Goal: Communication & Community: Share content

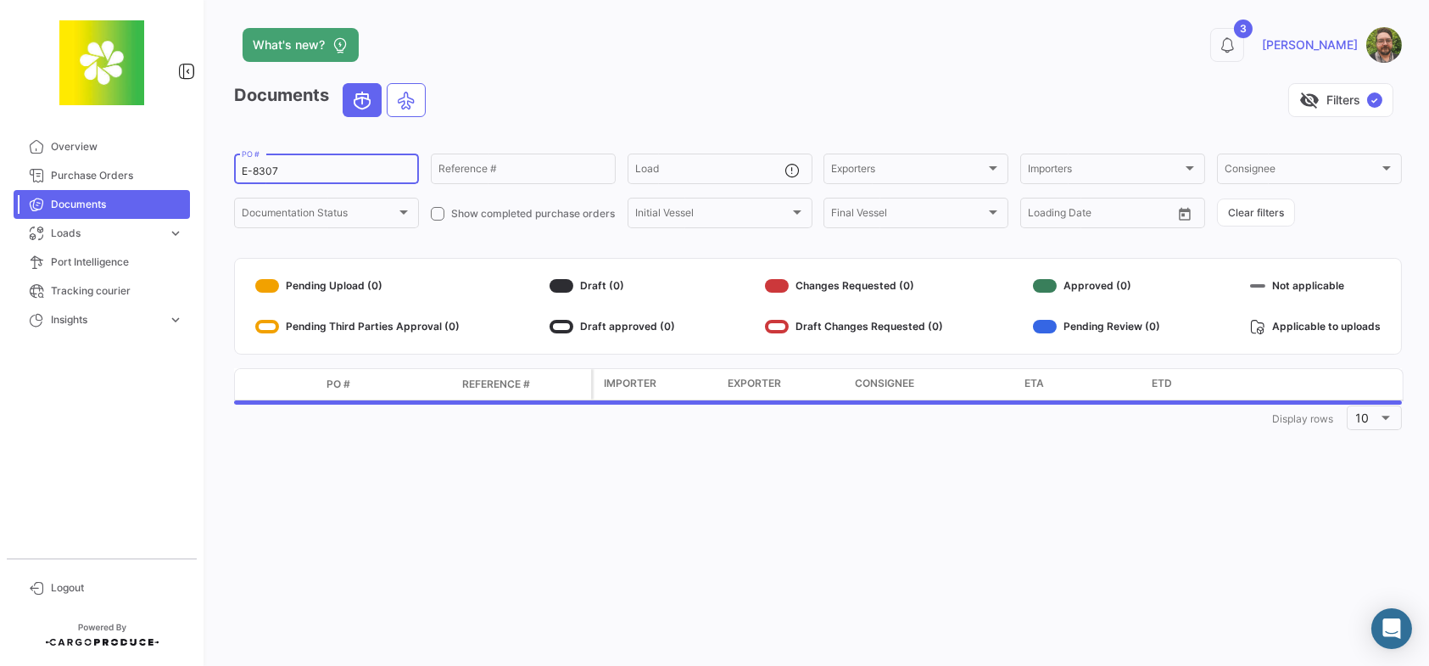
click at [337, 174] on input "E-8307" at bounding box center [327, 171] width 170 height 12
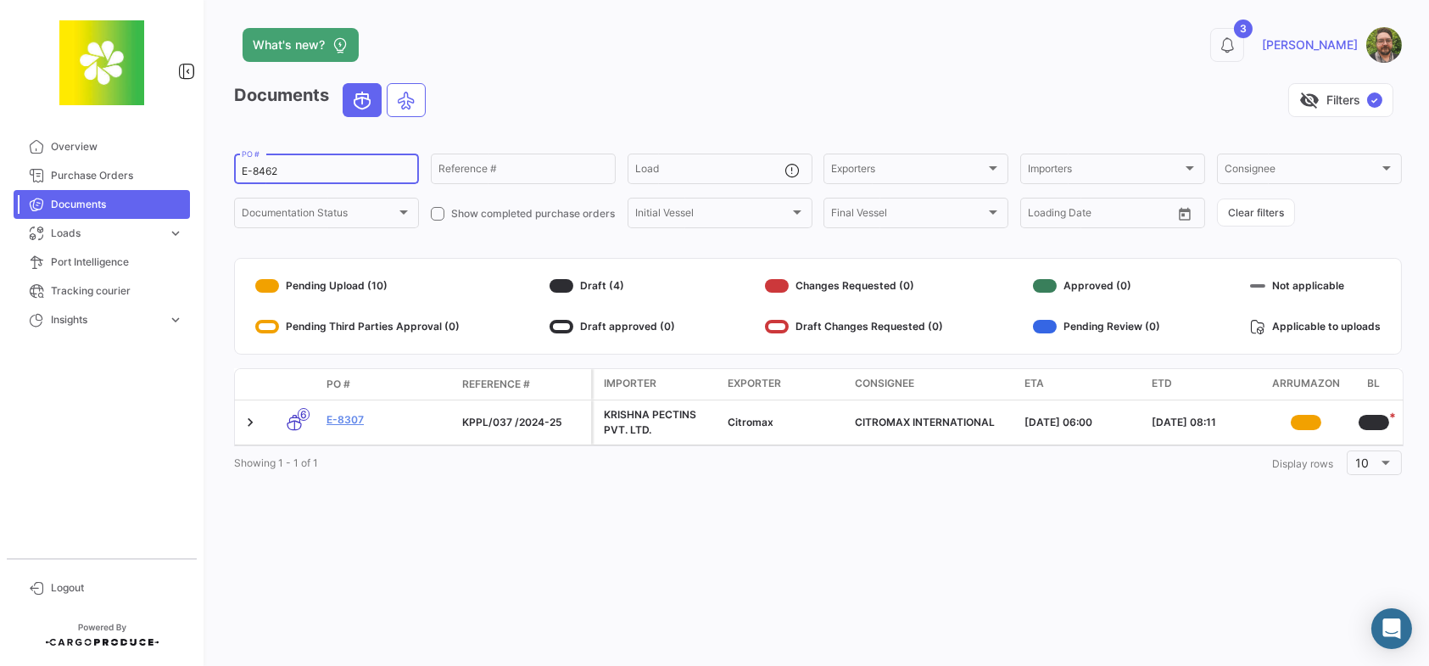
type input "E-8462"
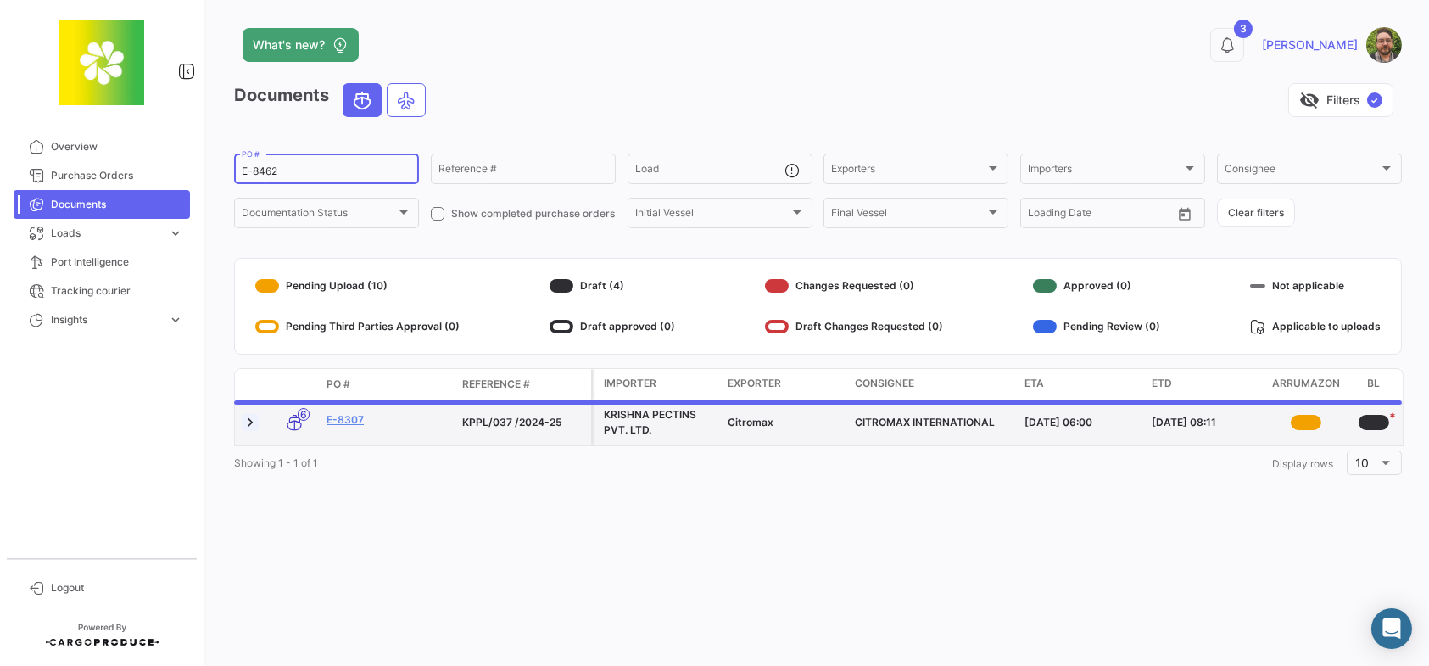
click at [250, 421] on link at bounding box center [250, 422] width 17 height 17
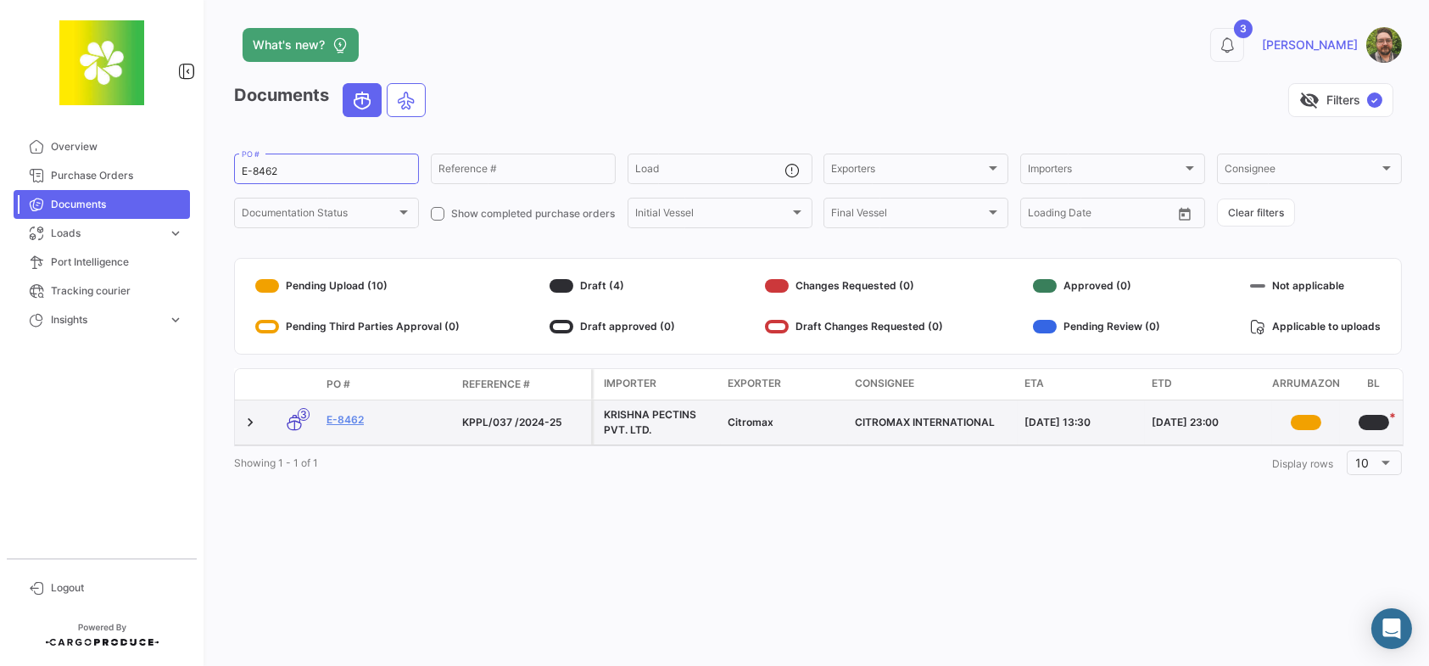
click at [250, 418] on link at bounding box center [250, 422] width 17 height 17
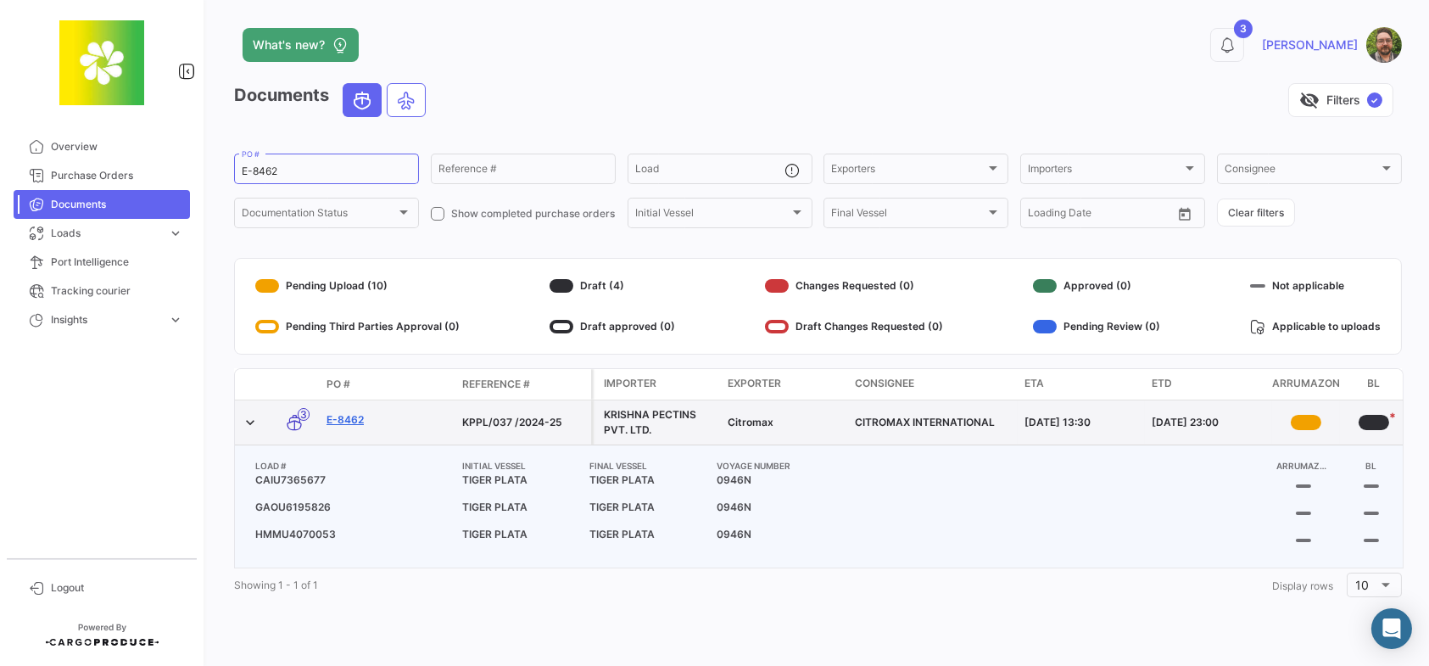
click at [352, 415] on link "E-8462" at bounding box center [387, 419] width 122 height 15
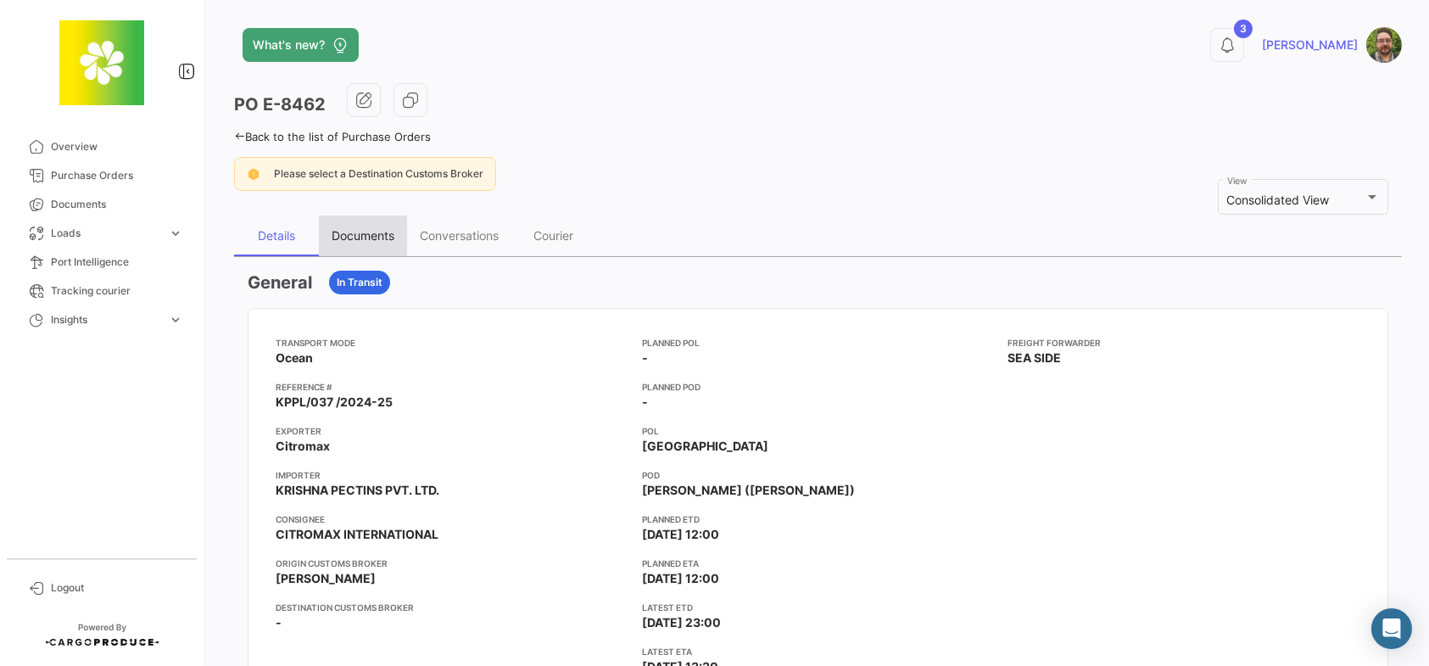
click at [366, 230] on div "Documents" at bounding box center [363, 235] width 63 height 14
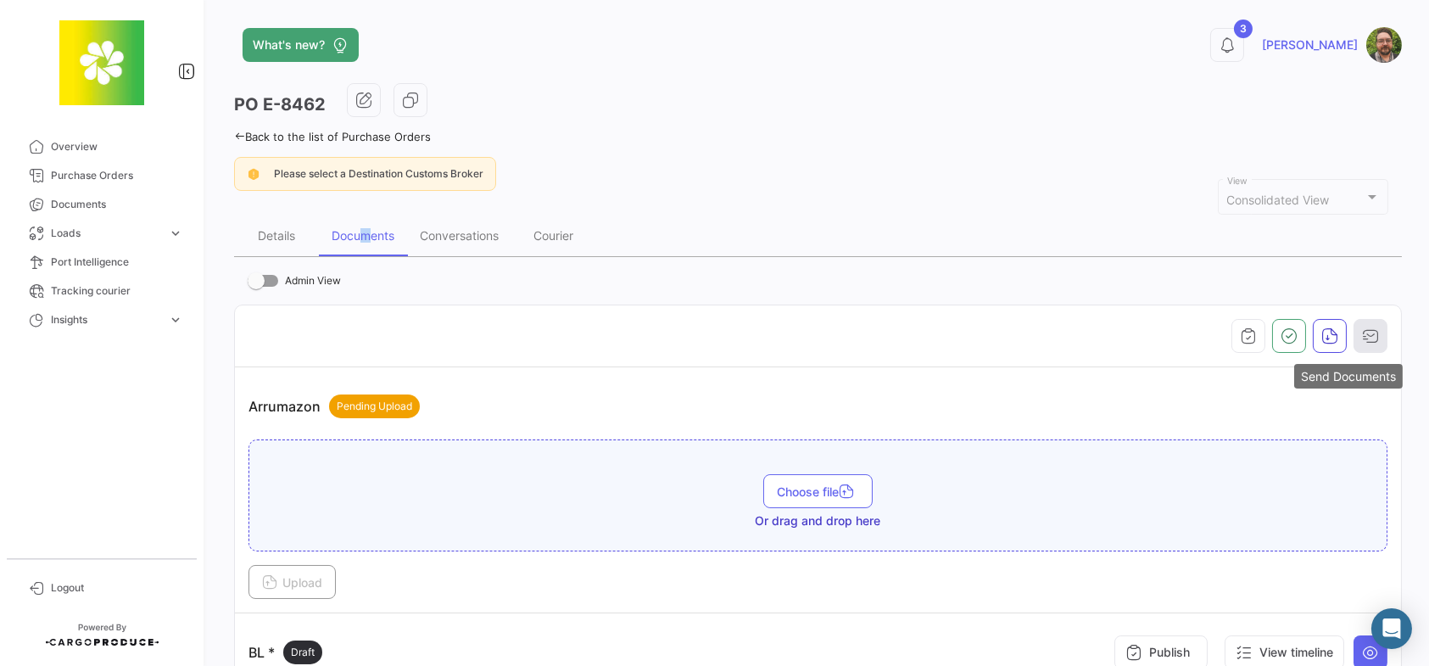
click at [1362, 332] on icon "button" at bounding box center [1370, 335] width 17 height 17
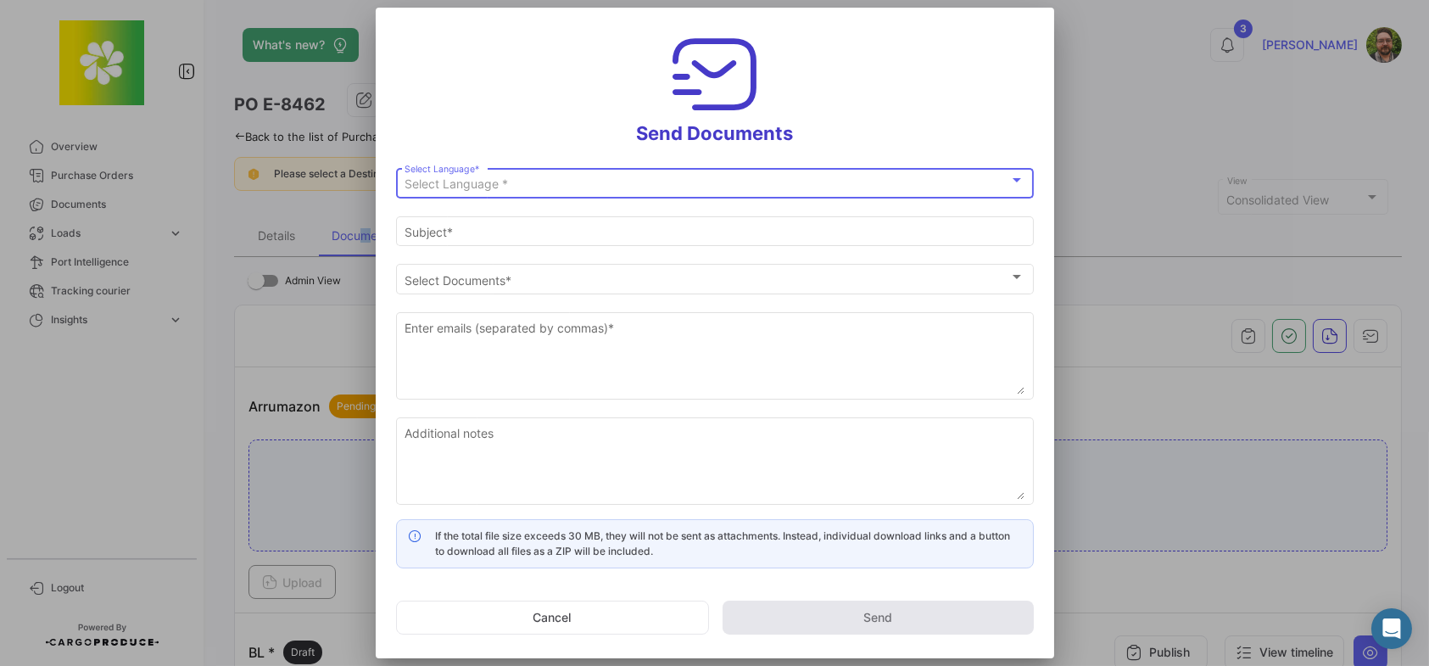
click at [556, 178] on div "Select Language *" at bounding box center [707, 184] width 605 height 14
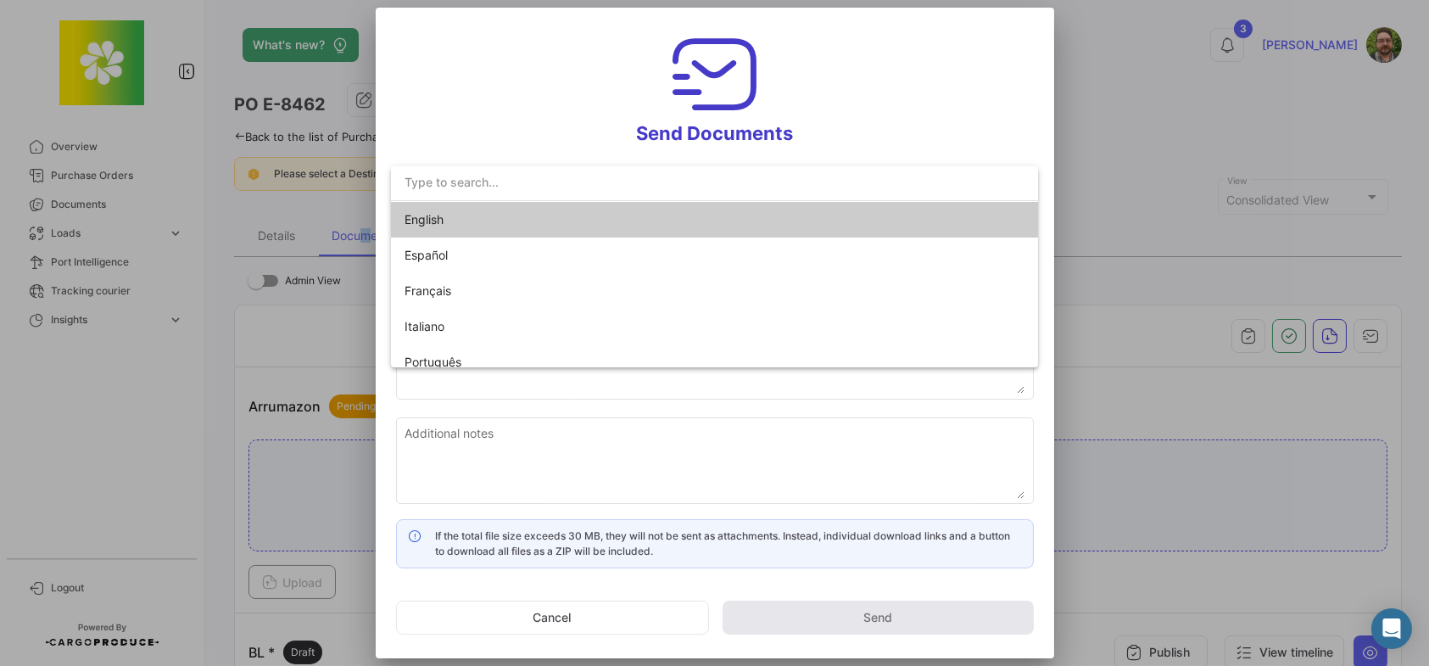
click at [550, 215] on span "English" at bounding box center [523, 220] width 237 height 36
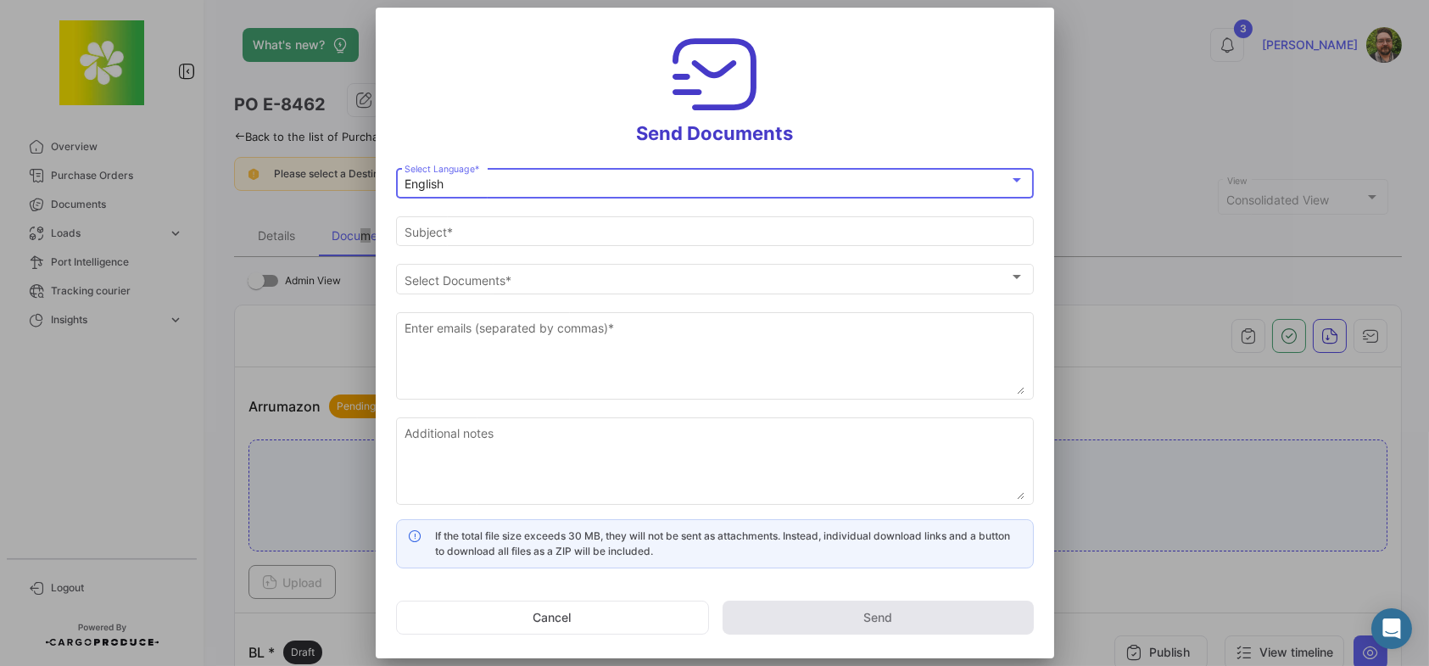
type input "[PERSON_NAME] has shared the documents of PO # E-8462 with you"
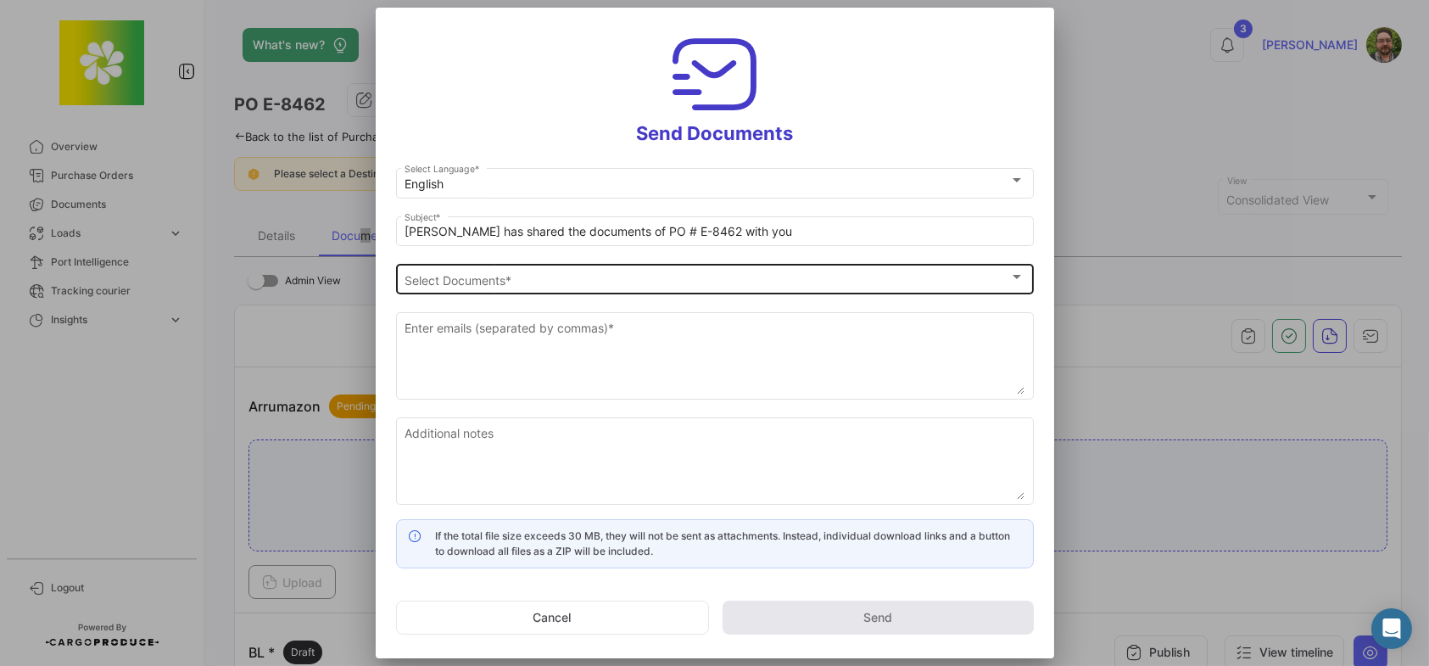
click at [587, 281] on div "Select Documents" at bounding box center [707, 280] width 605 height 14
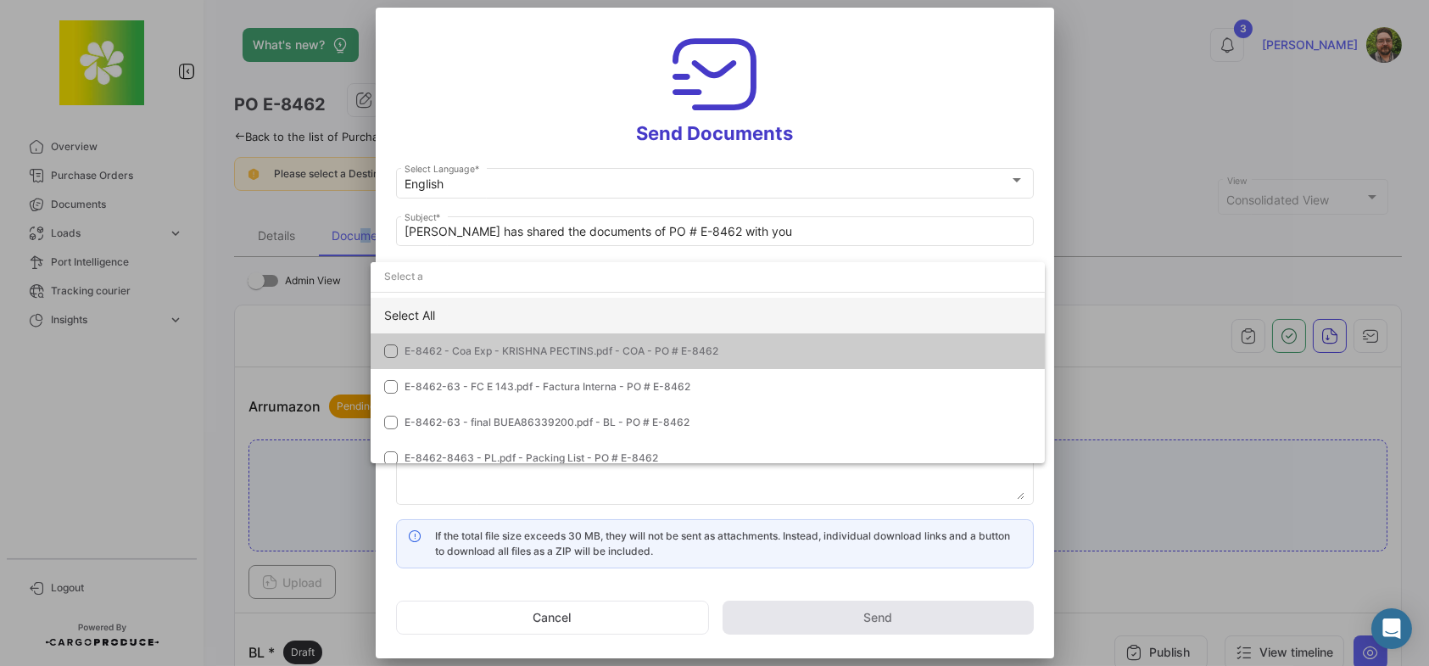
click at [388, 309] on div "Select All" at bounding box center [708, 316] width 674 height 36
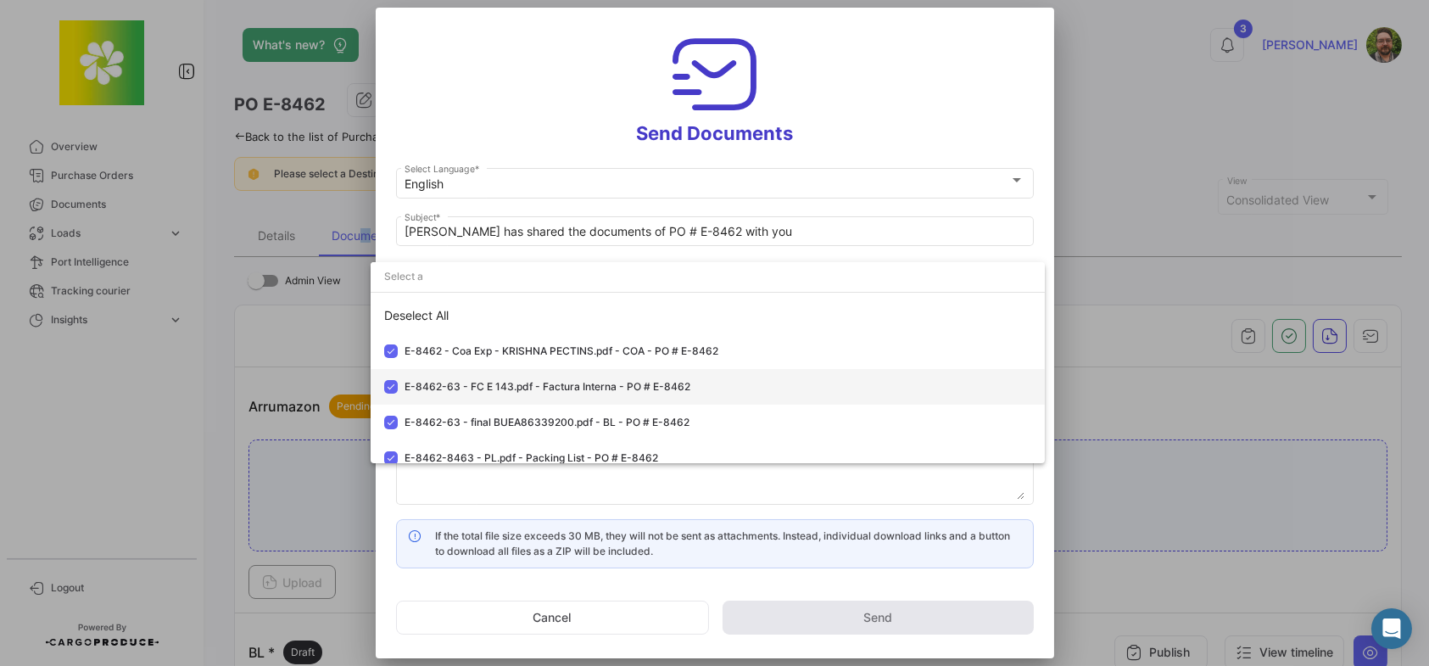
click at [392, 382] on mat-pseudo-checkbox at bounding box center [391, 387] width 14 height 14
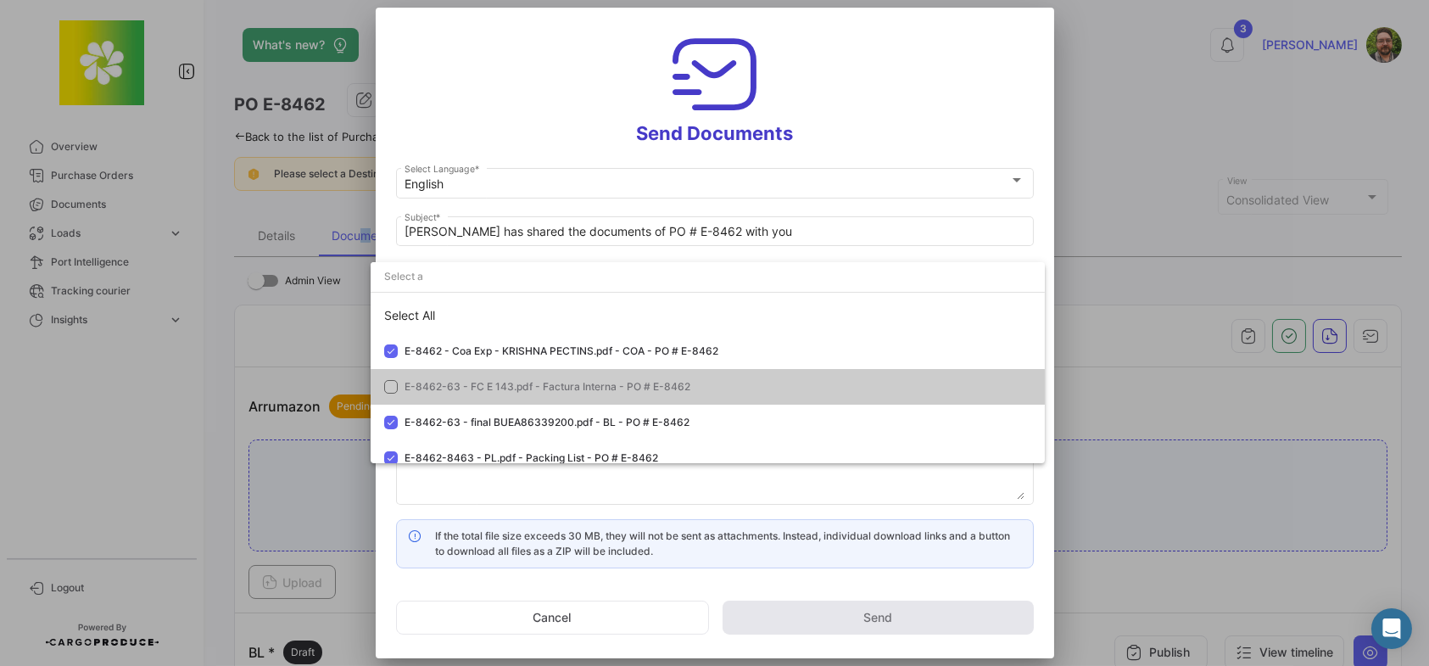
click at [529, 112] on div at bounding box center [714, 333] width 1429 height 666
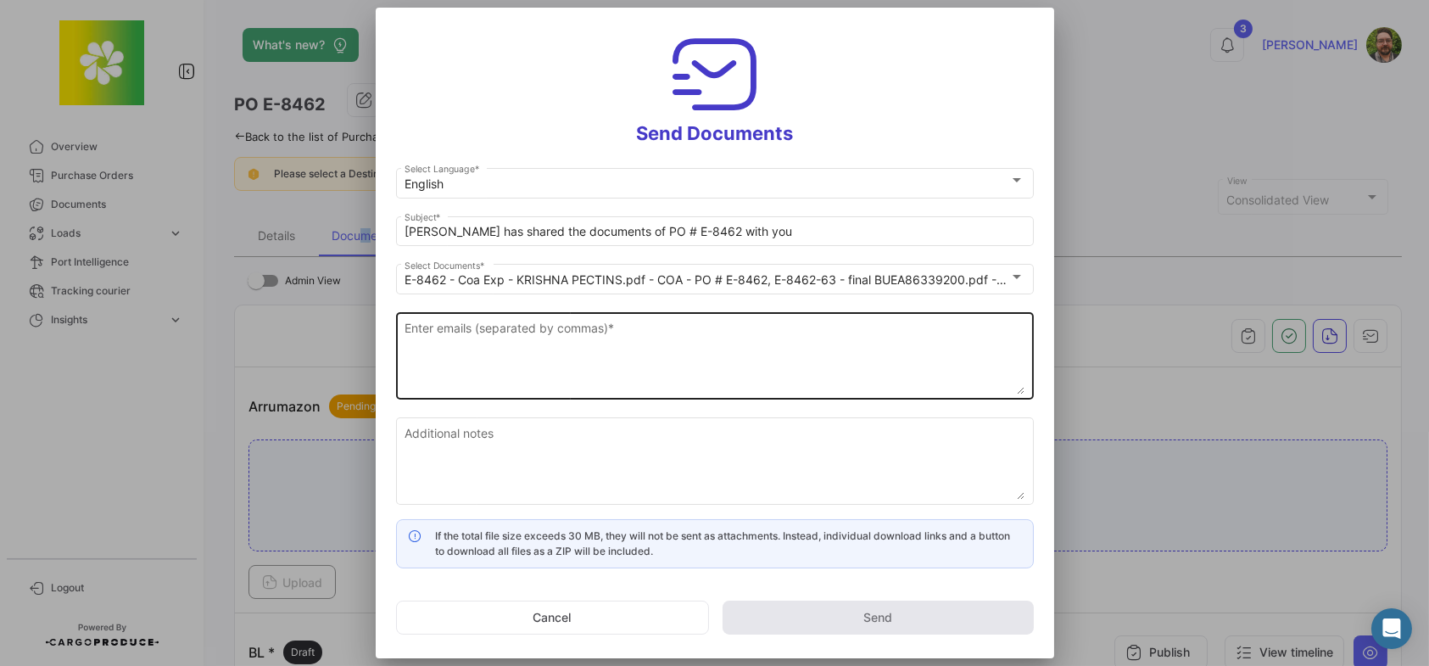
click at [589, 343] on textarea "Enter emails (separated by commas) *" at bounding box center [715, 357] width 620 height 75
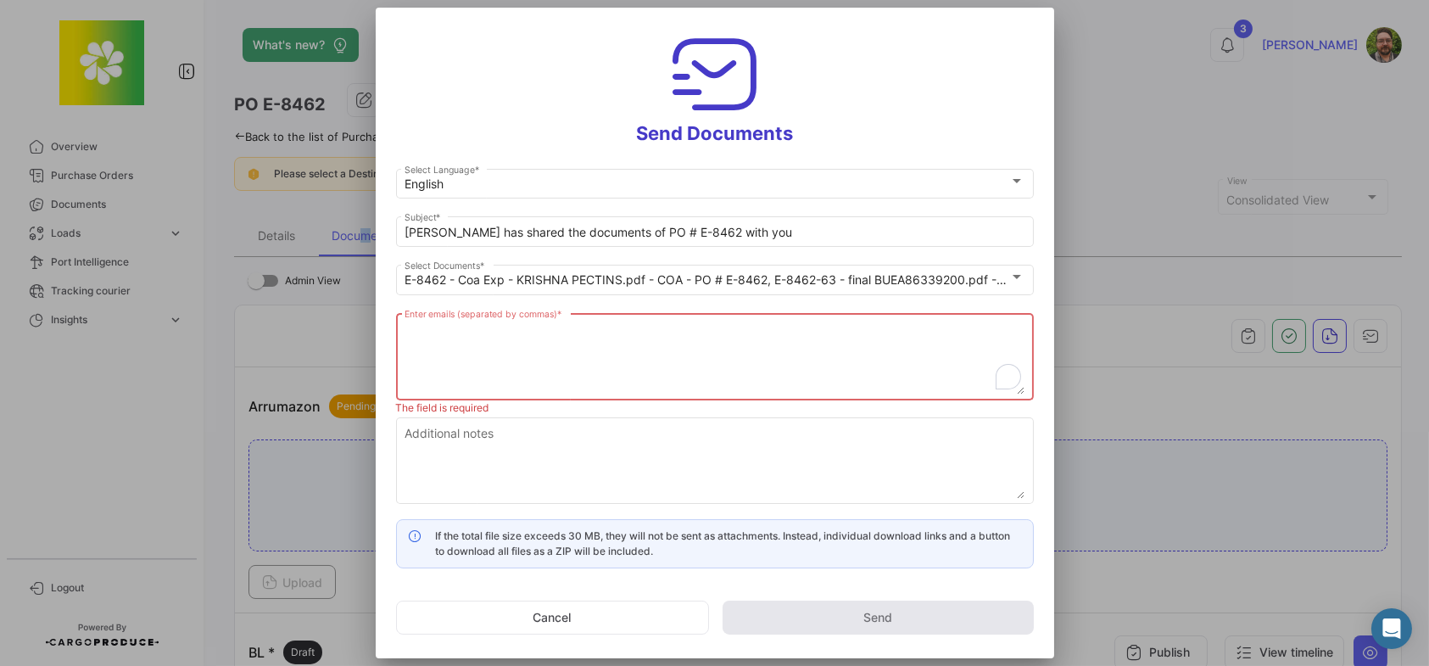
click at [579, 328] on textarea "Enter emails (separated by commas) *" at bounding box center [715, 357] width 620 height 75
paste textarea "[PERSON_NAME] <[EMAIL_ADDRESS][DOMAIN_NAME]>"
drag, startPoint x: 483, startPoint y: 327, endPoint x: 322, endPoint y: 324, distance: 161.2
click at [322, 324] on div "Send Documents English Select Language * [PERSON_NAME] has shared the documents…" at bounding box center [714, 333] width 1429 height 666
click at [636, 338] on textarea "[EMAIL_ADDRESS][DOMAIN_NAME]>" at bounding box center [715, 357] width 620 height 75
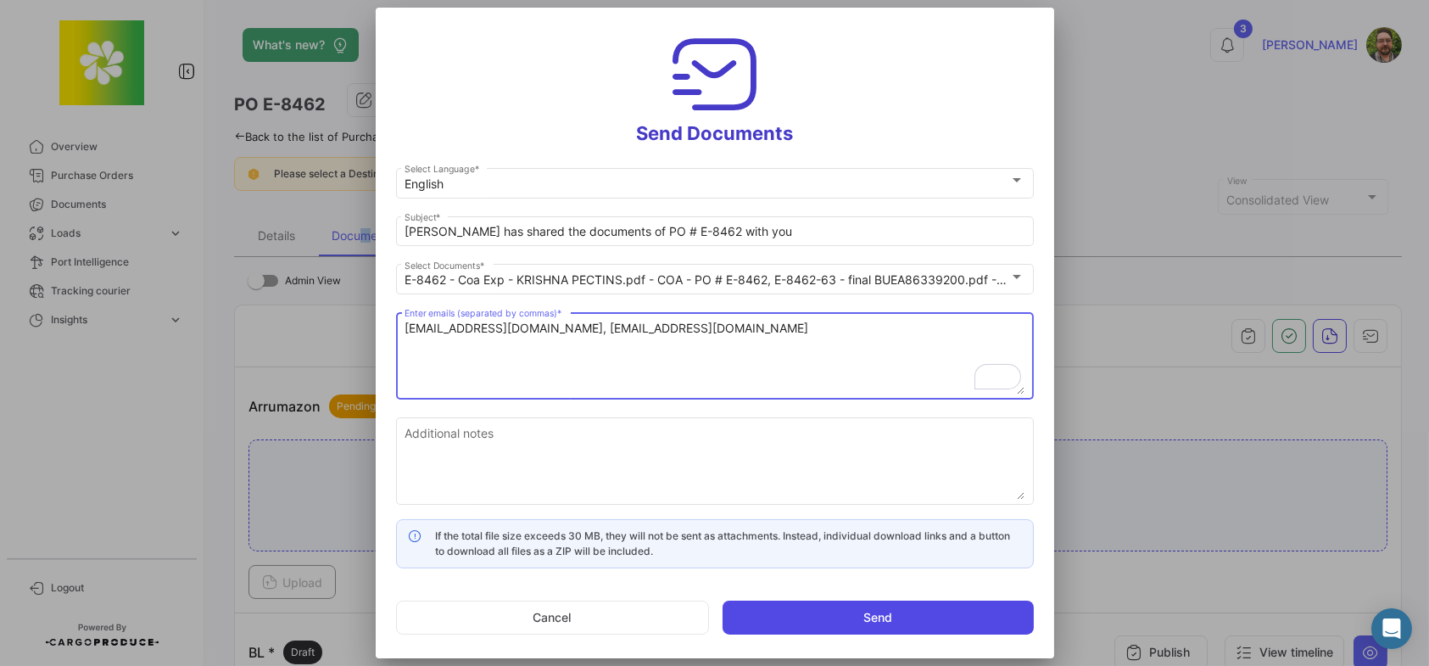
type textarea "[EMAIL_ADDRESS][DOMAIN_NAME], [EMAIL_ADDRESS][DOMAIN_NAME]"
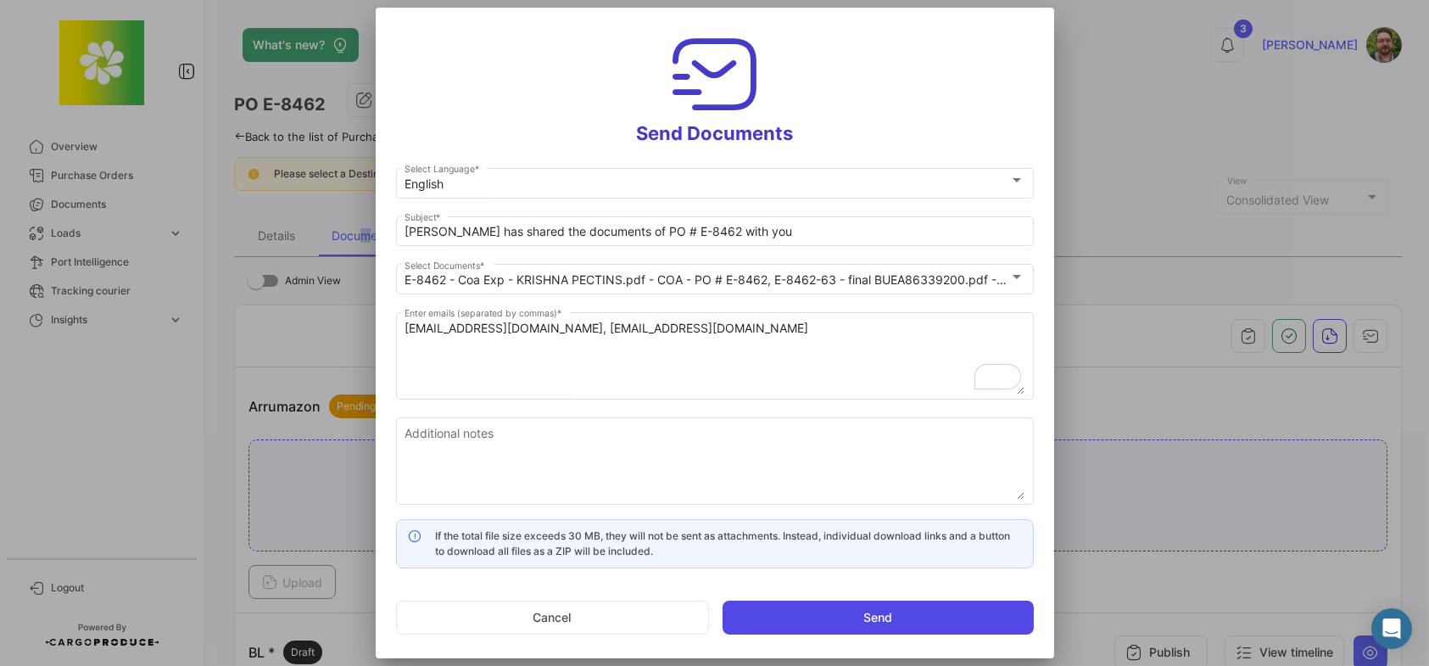
click at [845, 618] on button "Send" at bounding box center [878, 617] width 311 height 34
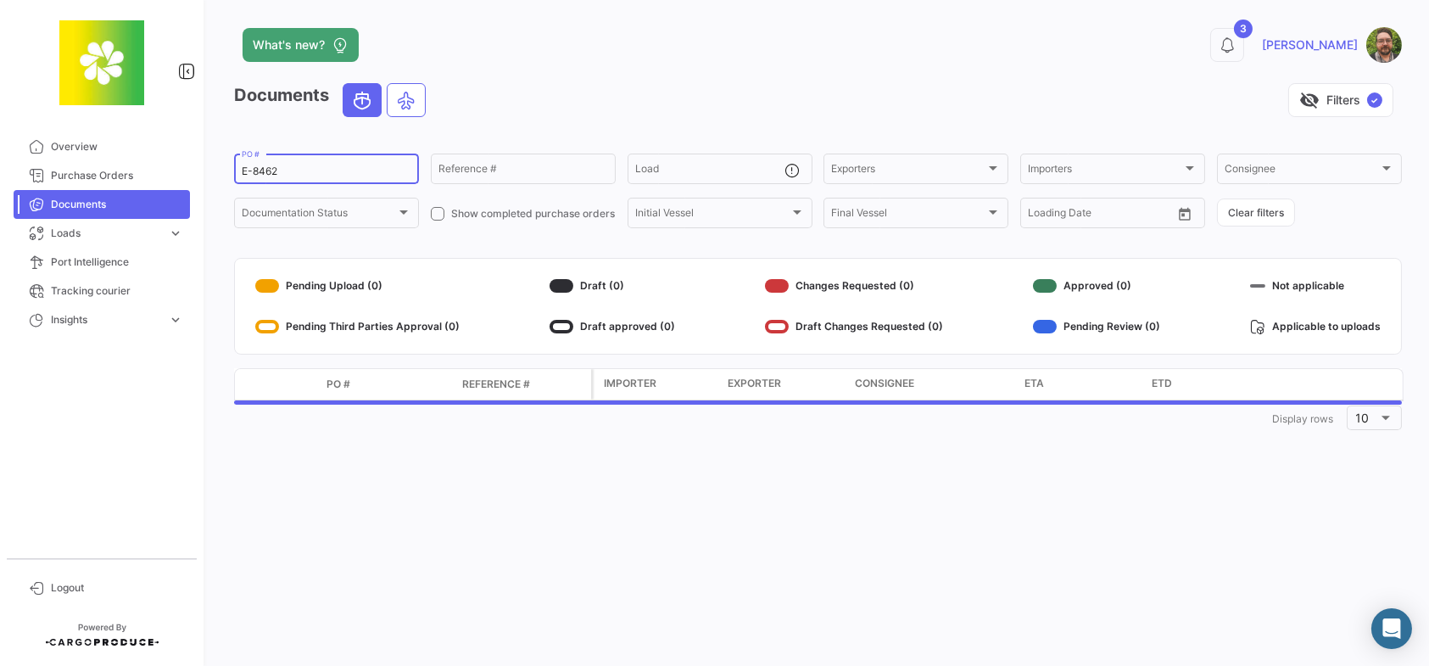
click at [303, 170] on input "E-8462" at bounding box center [327, 171] width 170 height 12
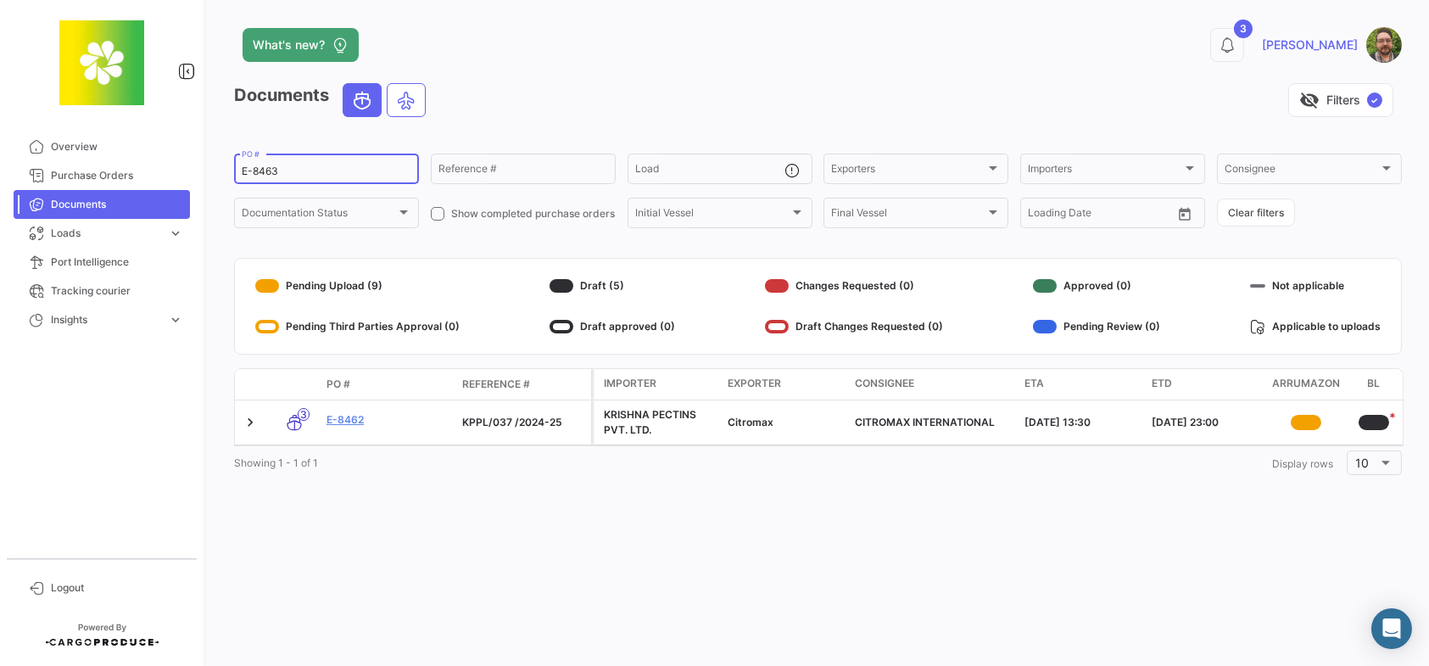
type input "E-8463"
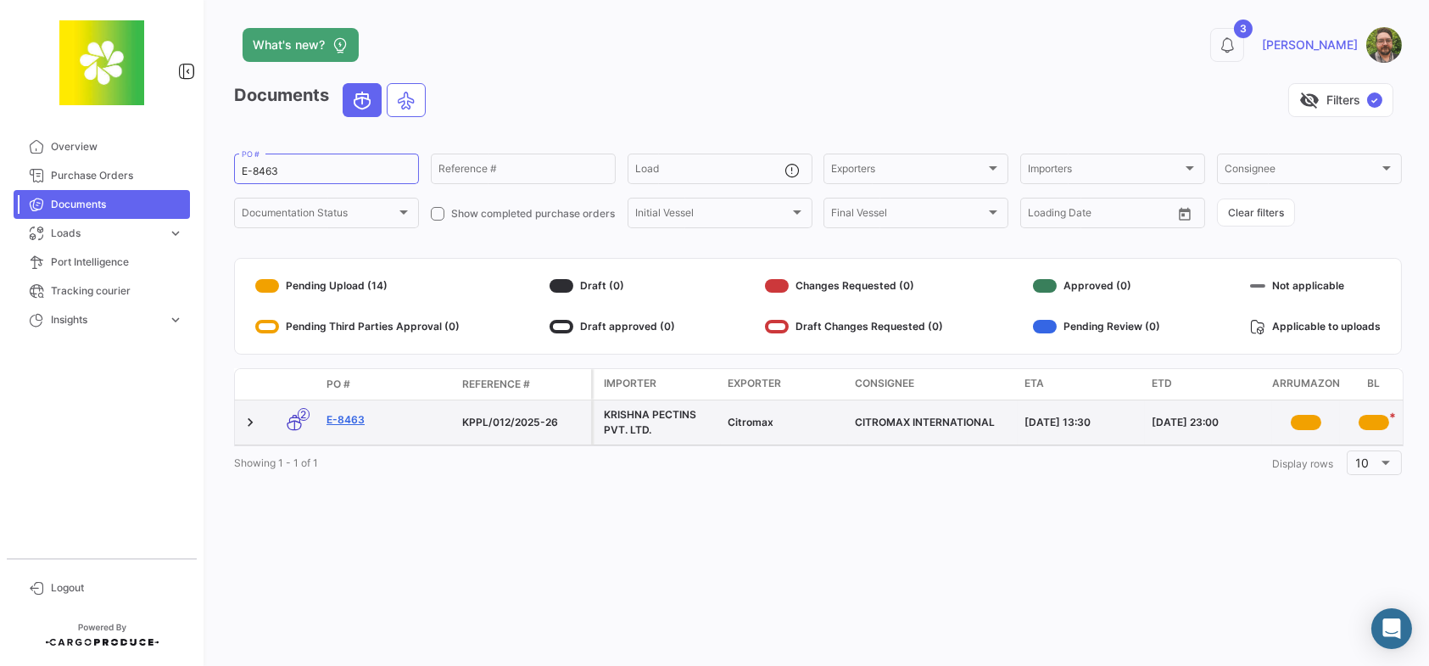
click at [354, 418] on link "E-8463" at bounding box center [387, 419] width 122 height 15
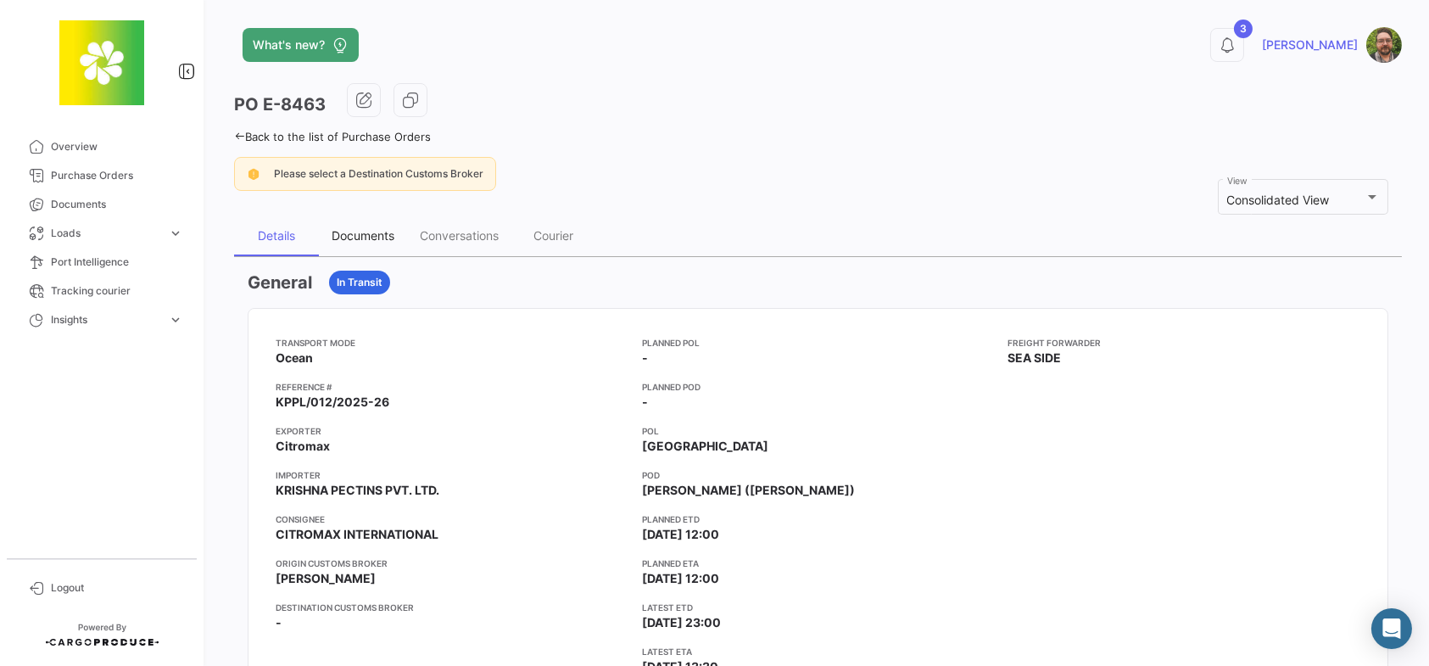
click at [371, 234] on div "Documents" at bounding box center [363, 235] width 63 height 14
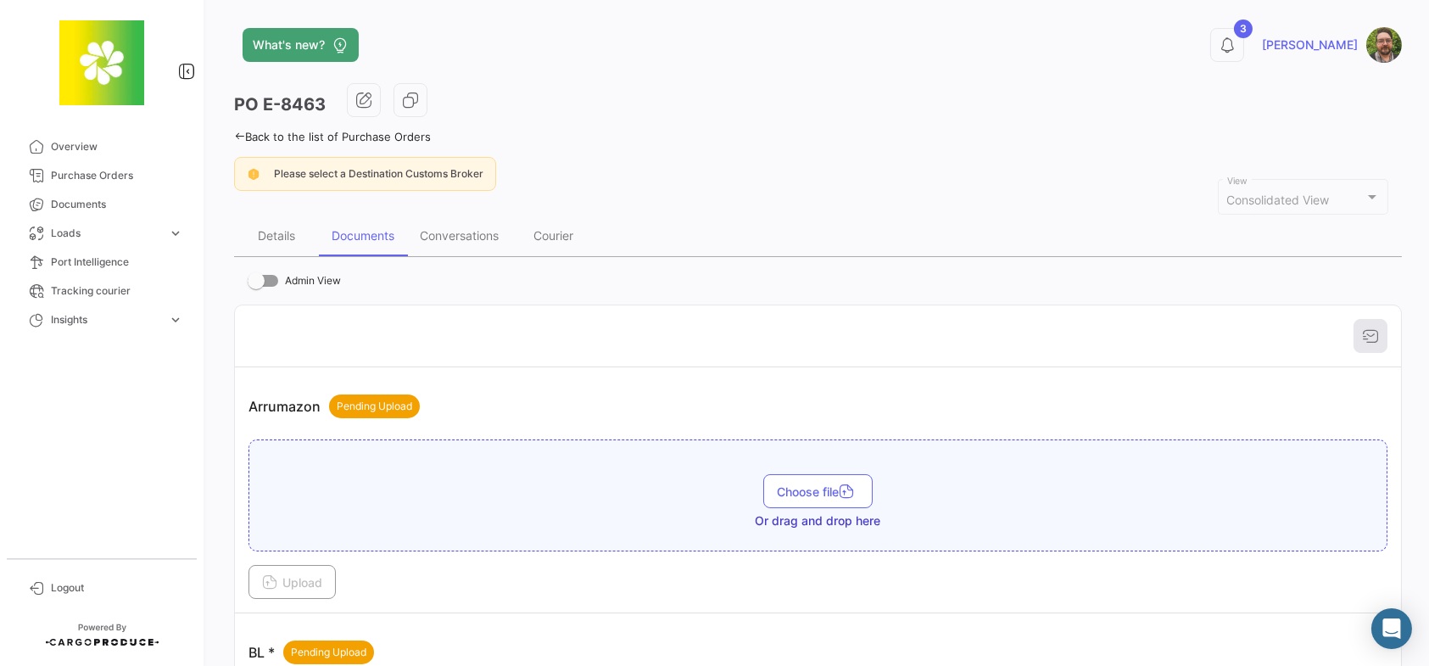
click at [239, 135] on icon at bounding box center [239, 136] width 11 height 11
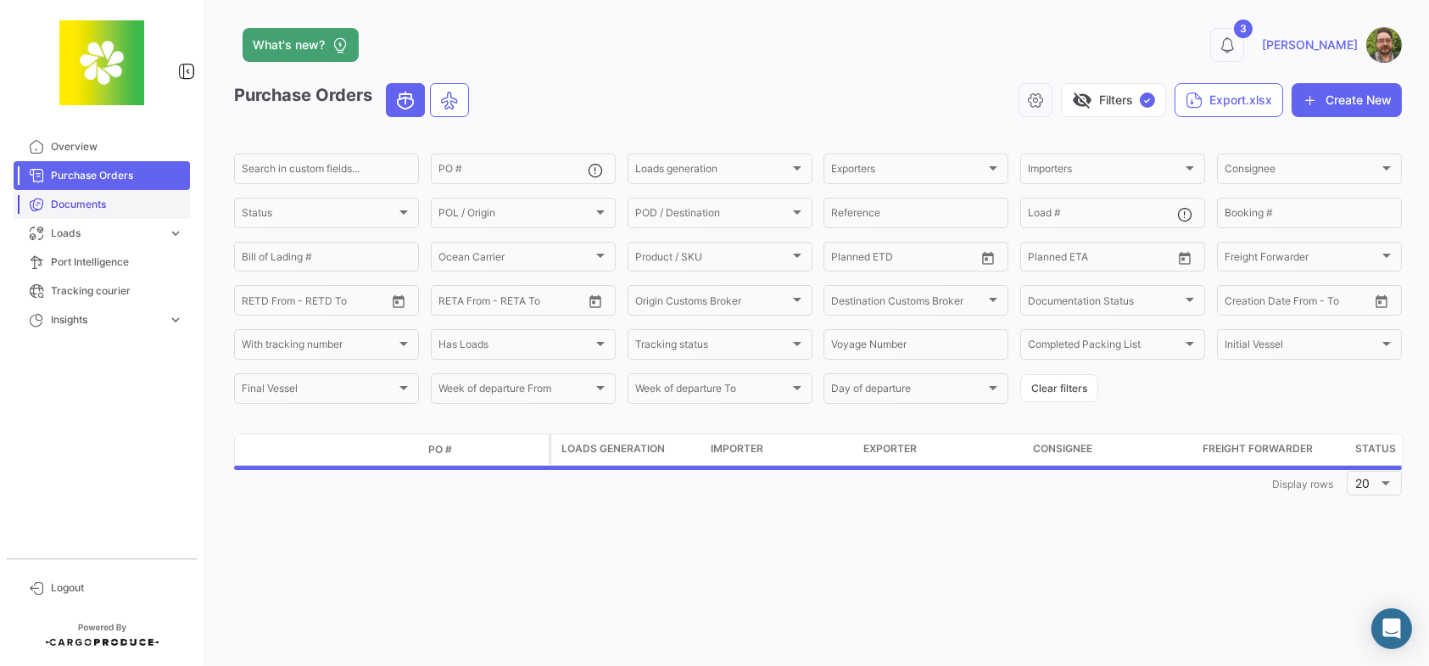
click at [112, 198] on span "Documents" at bounding box center [117, 204] width 132 height 15
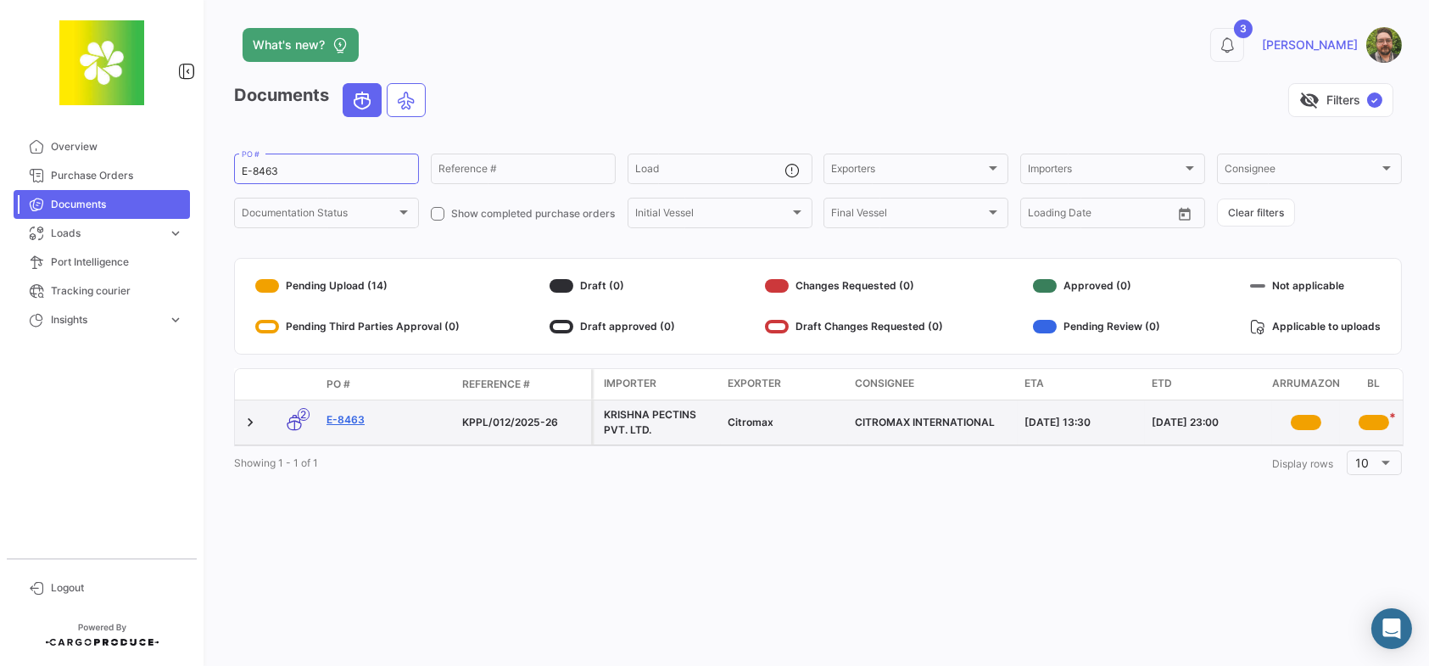
click at [351, 419] on link "E-8463" at bounding box center [387, 419] width 122 height 15
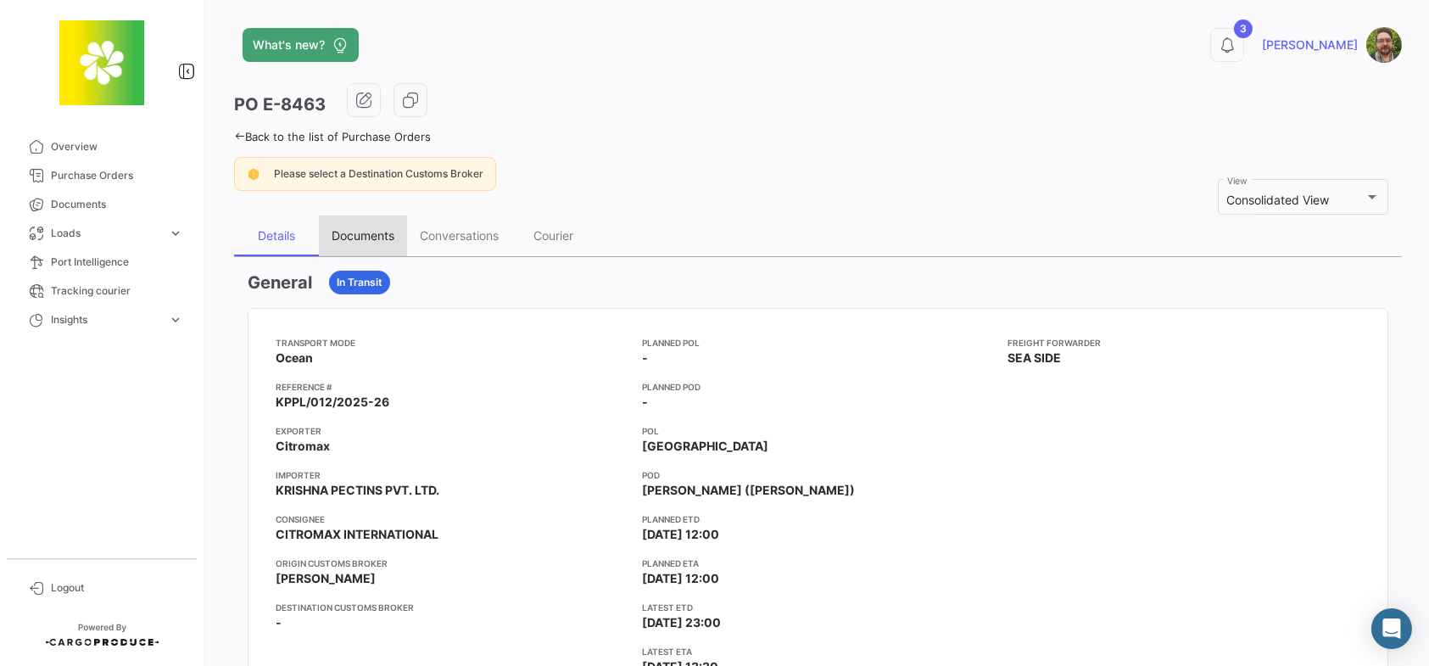
click at [377, 234] on div "Documents" at bounding box center [363, 235] width 63 height 14
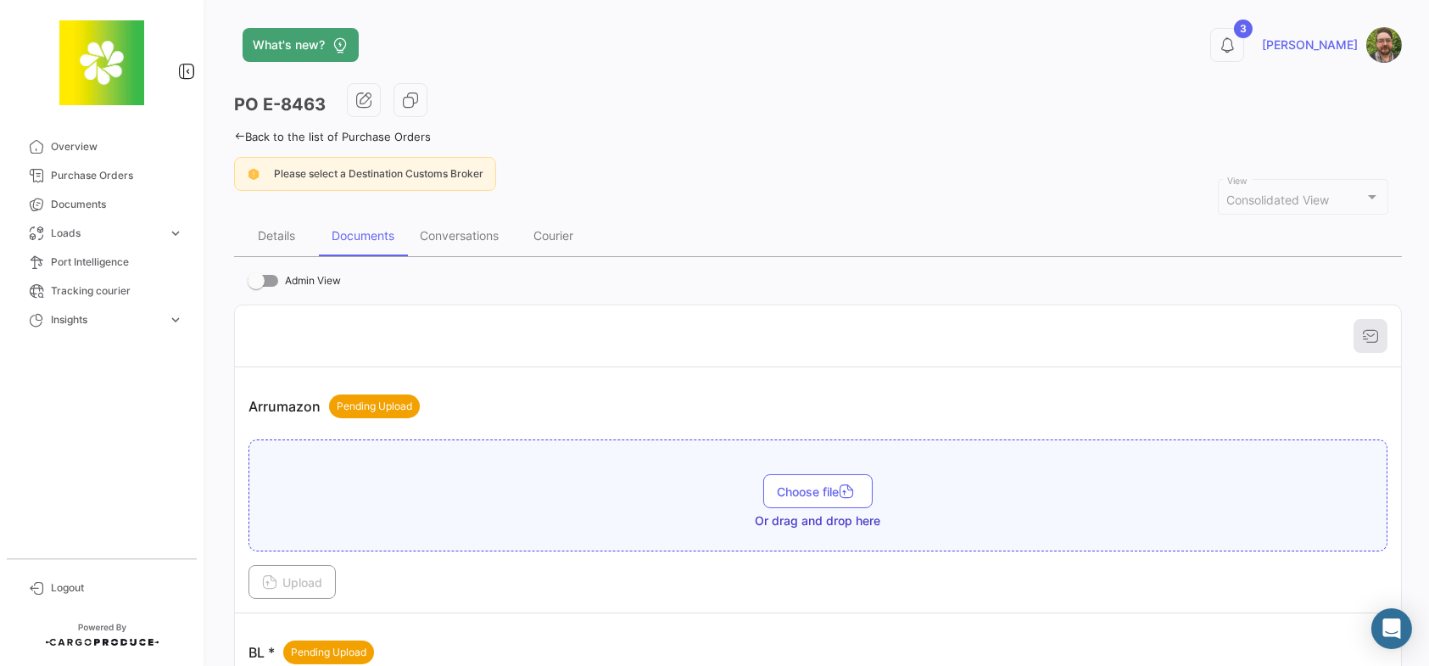
click at [237, 132] on icon at bounding box center [239, 136] width 11 height 11
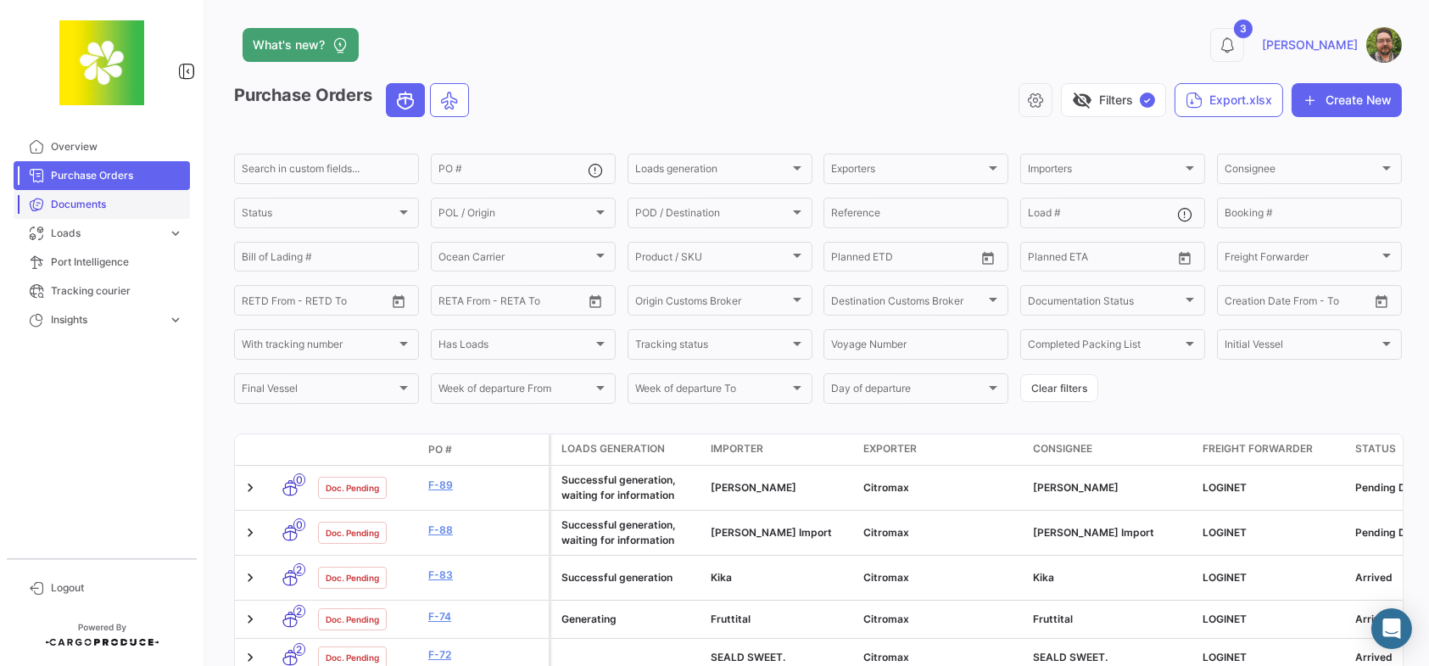
click at [146, 201] on span "Documents" at bounding box center [117, 204] width 132 height 15
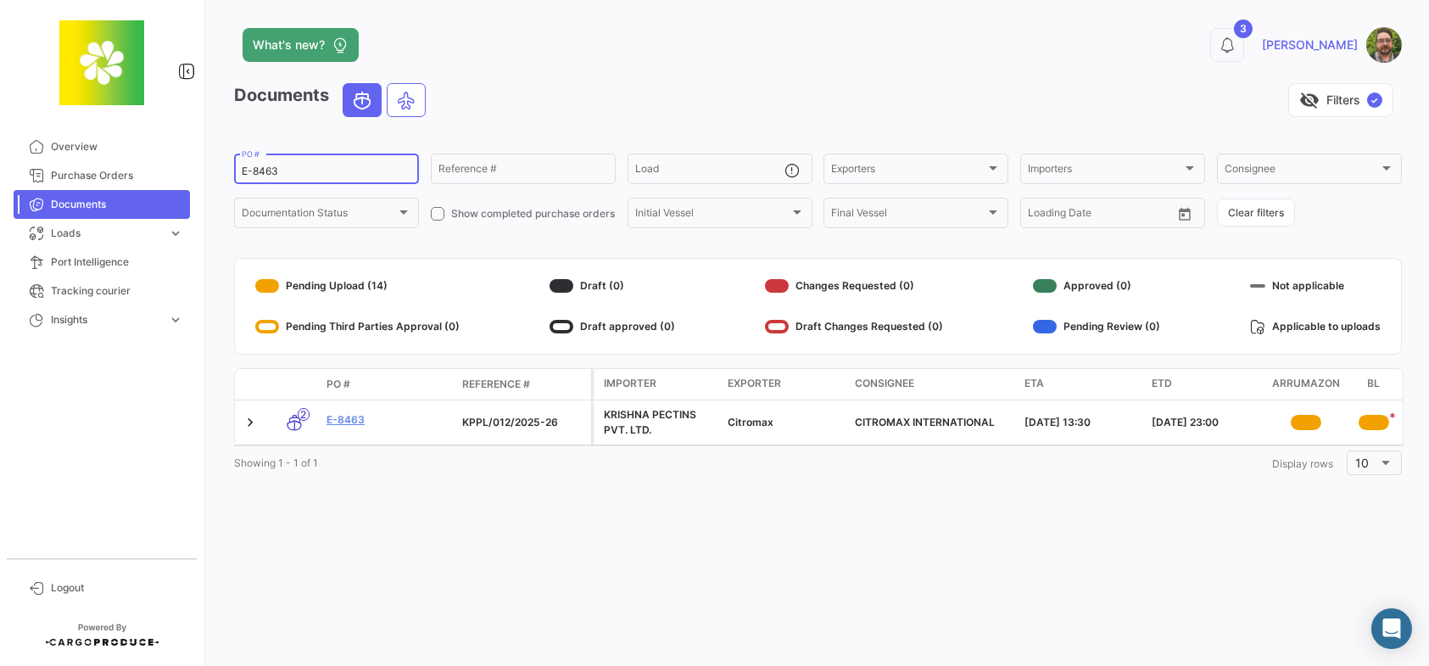
click at [301, 174] on input "E-8463" at bounding box center [327, 171] width 170 height 12
type input "E-8462"
drag, startPoint x: 751, startPoint y: 91, endPoint x: 744, endPoint y: 85, distance: 9.0
click at [751, 91] on div "visibility_off Filters ✓" at bounding box center [920, 100] width 963 height 34
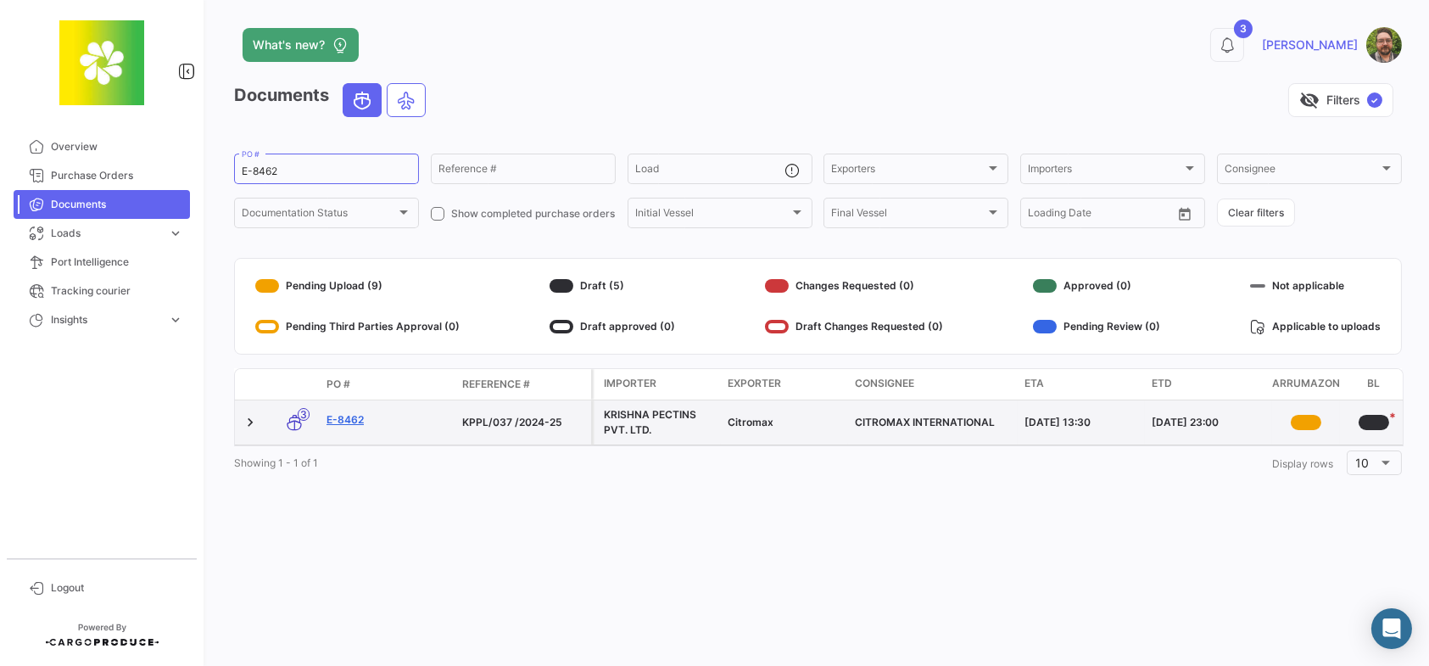
click at [346, 422] on link "E-8462" at bounding box center [387, 419] width 122 height 15
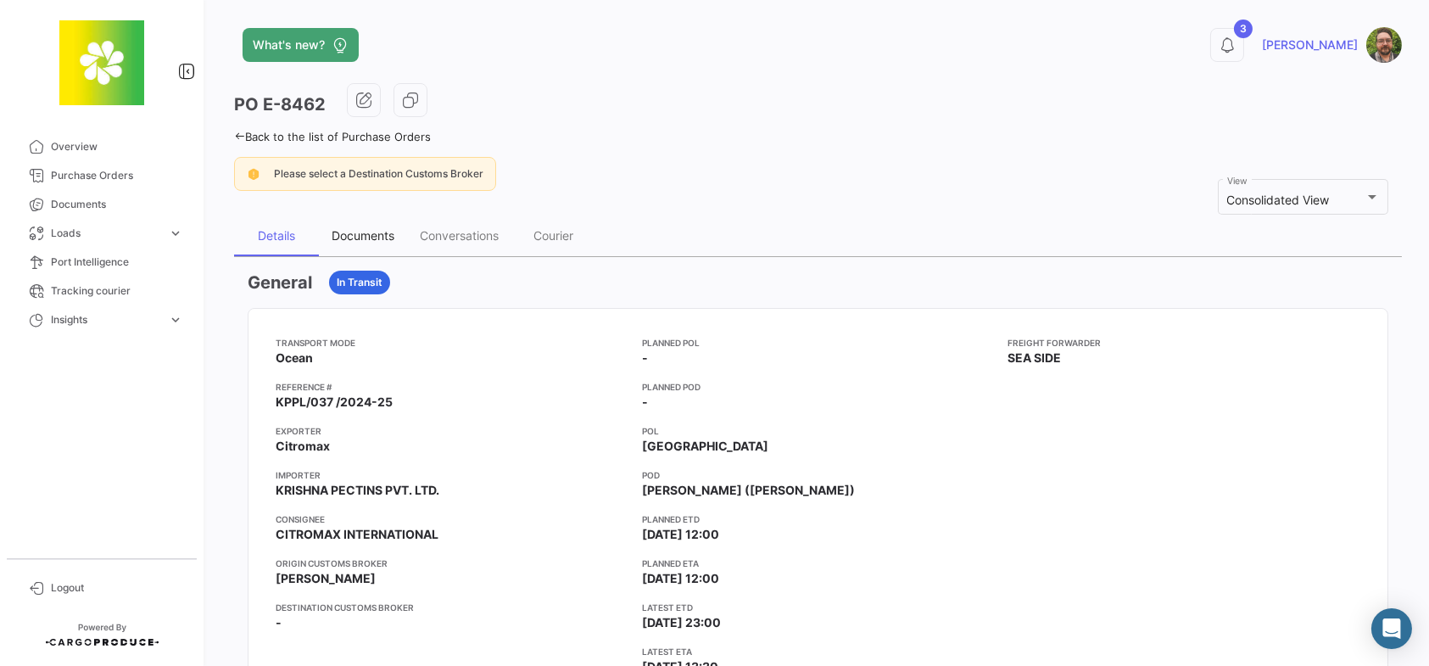
click at [374, 236] on div "Documents" at bounding box center [363, 235] width 63 height 14
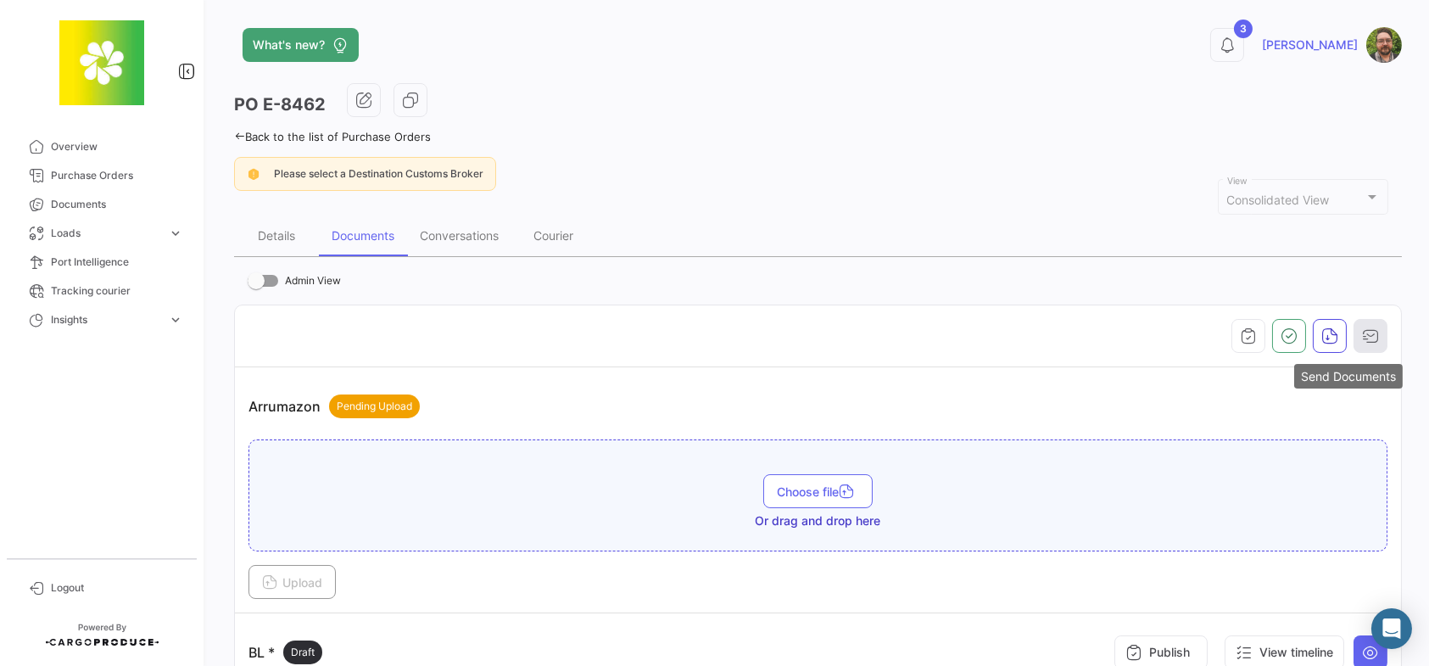
click at [1366, 342] on icon "button" at bounding box center [1370, 335] width 17 height 17
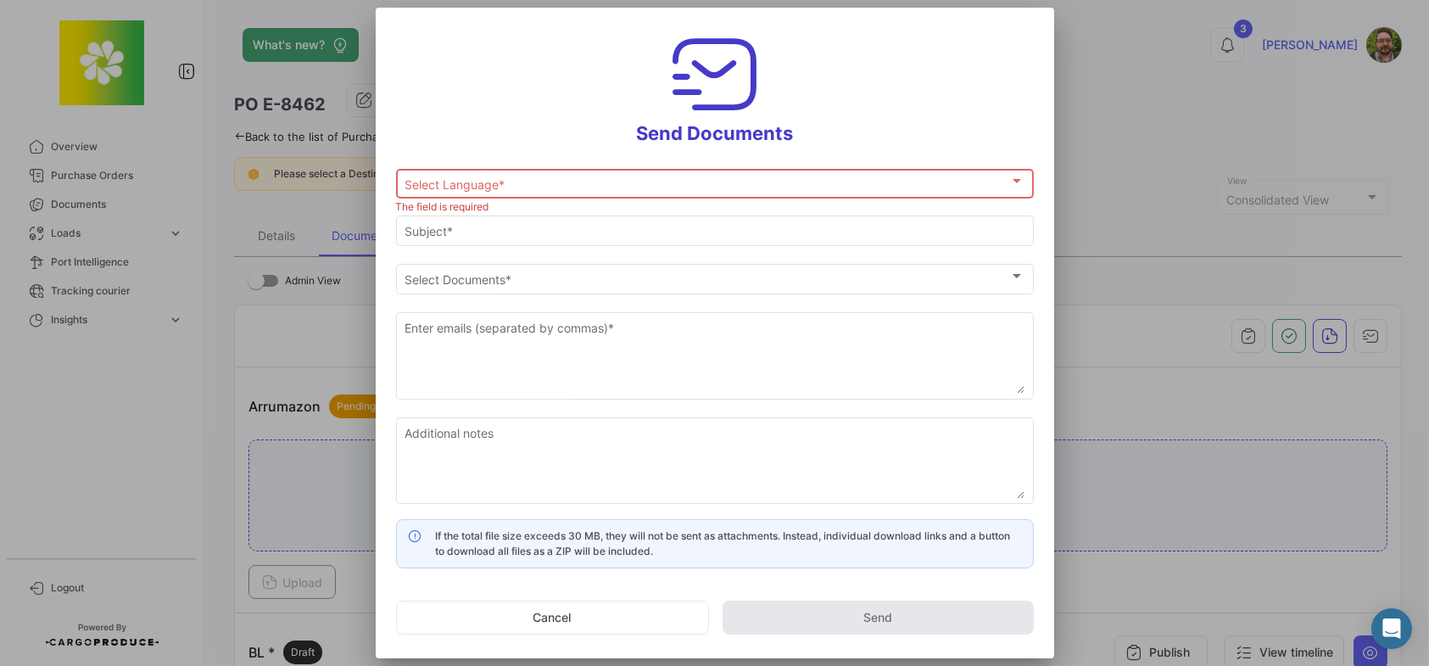
click at [555, 175] on div "Select Language * Select Language *" at bounding box center [715, 181] width 620 height 33
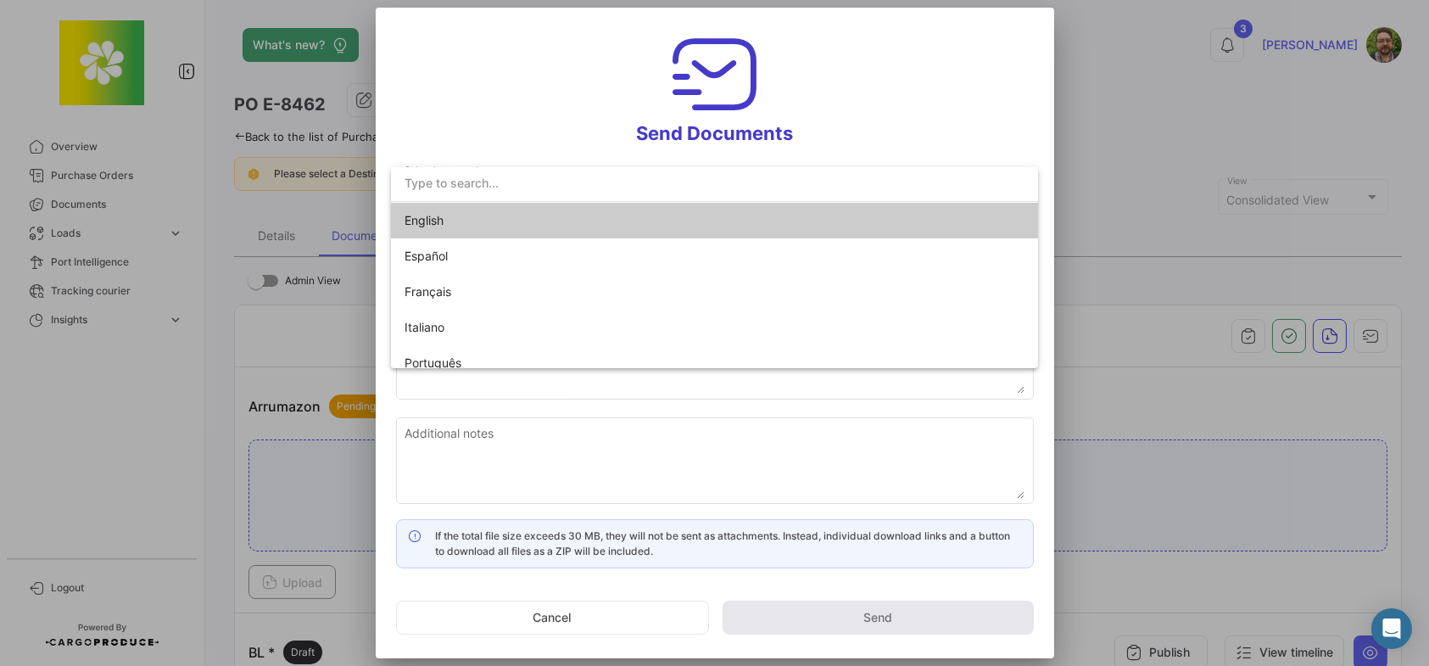
click at [510, 219] on span "English" at bounding box center [523, 221] width 237 height 36
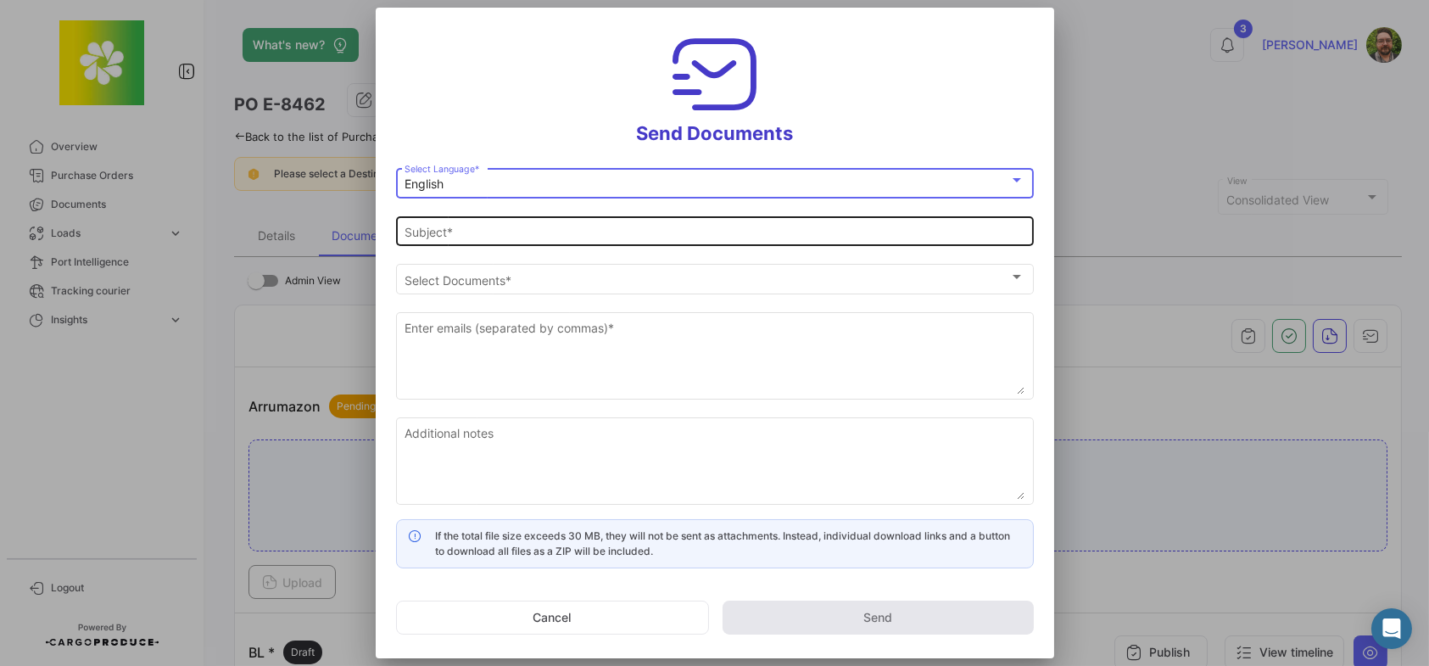
type input "[PERSON_NAME] has shared the documents of PO # E-8462 with you"
click at [497, 235] on input "[PERSON_NAME] has shared the documents of PO # E-8462 with you" at bounding box center [715, 232] width 620 height 14
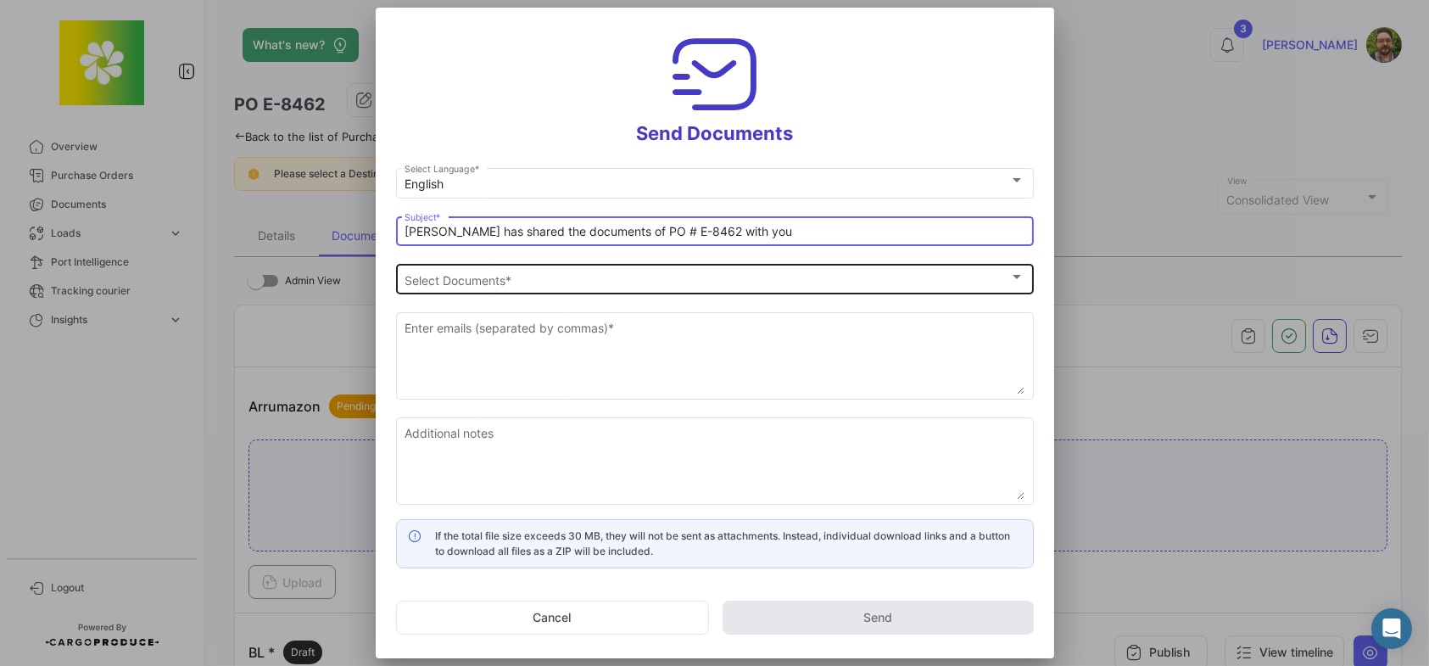
click at [522, 285] on div "Select Documents" at bounding box center [707, 280] width 605 height 14
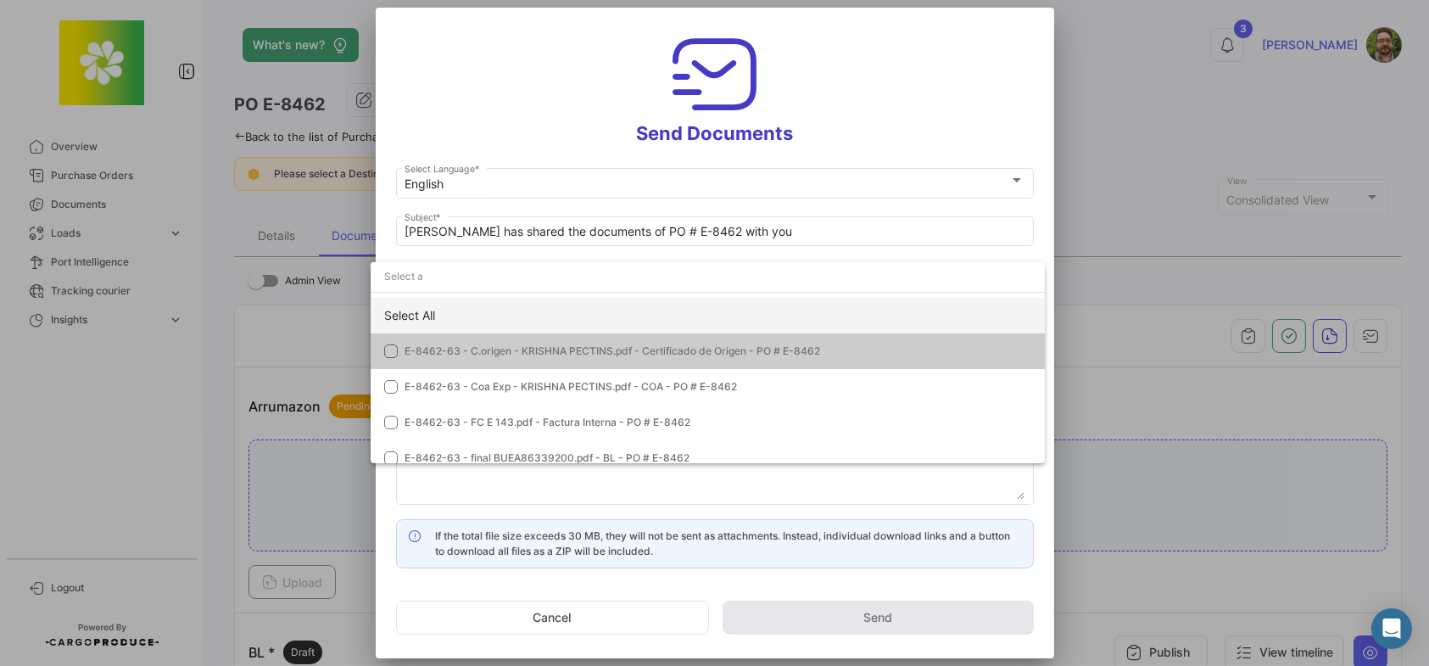
click at [421, 316] on div "Select All" at bounding box center [708, 316] width 674 height 36
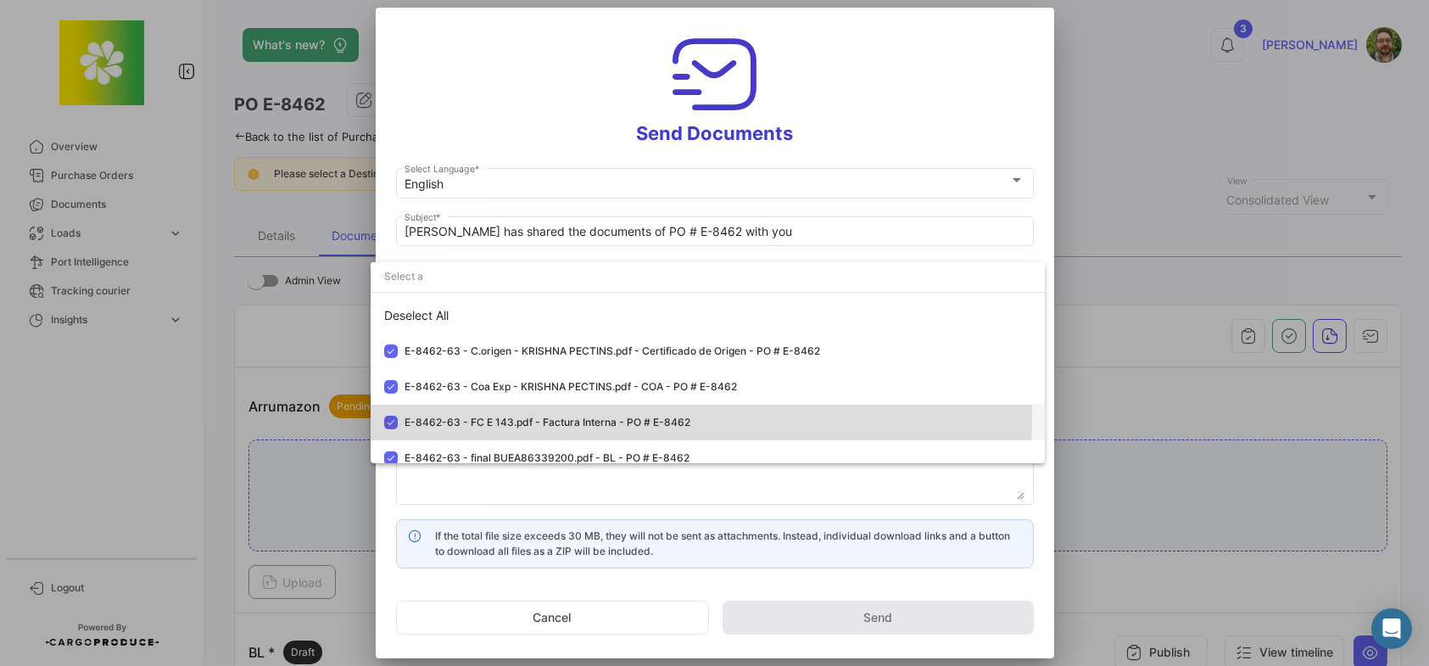
click at [389, 423] on mat-pseudo-checkbox at bounding box center [391, 423] width 14 height 14
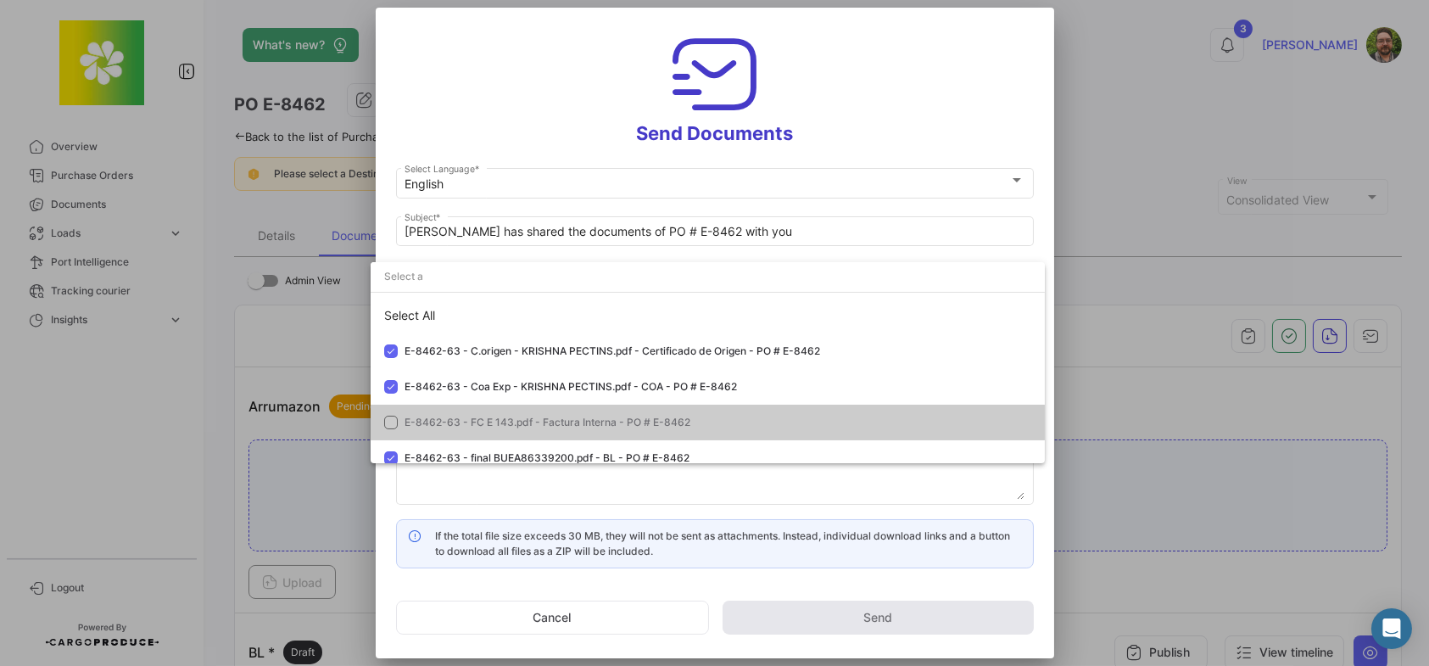
click at [514, 138] on div at bounding box center [714, 333] width 1429 height 666
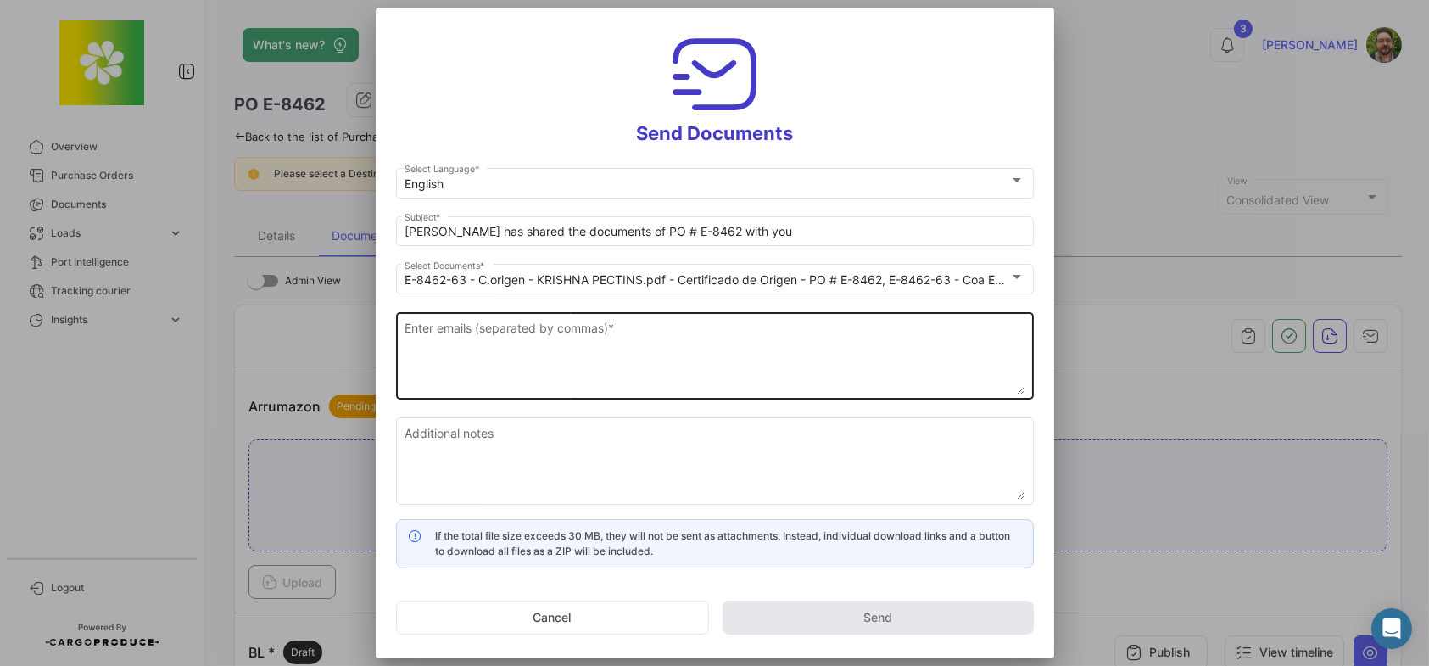
click at [526, 355] on textarea "Enter emails (separated by commas) *" at bounding box center [715, 357] width 620 height 75
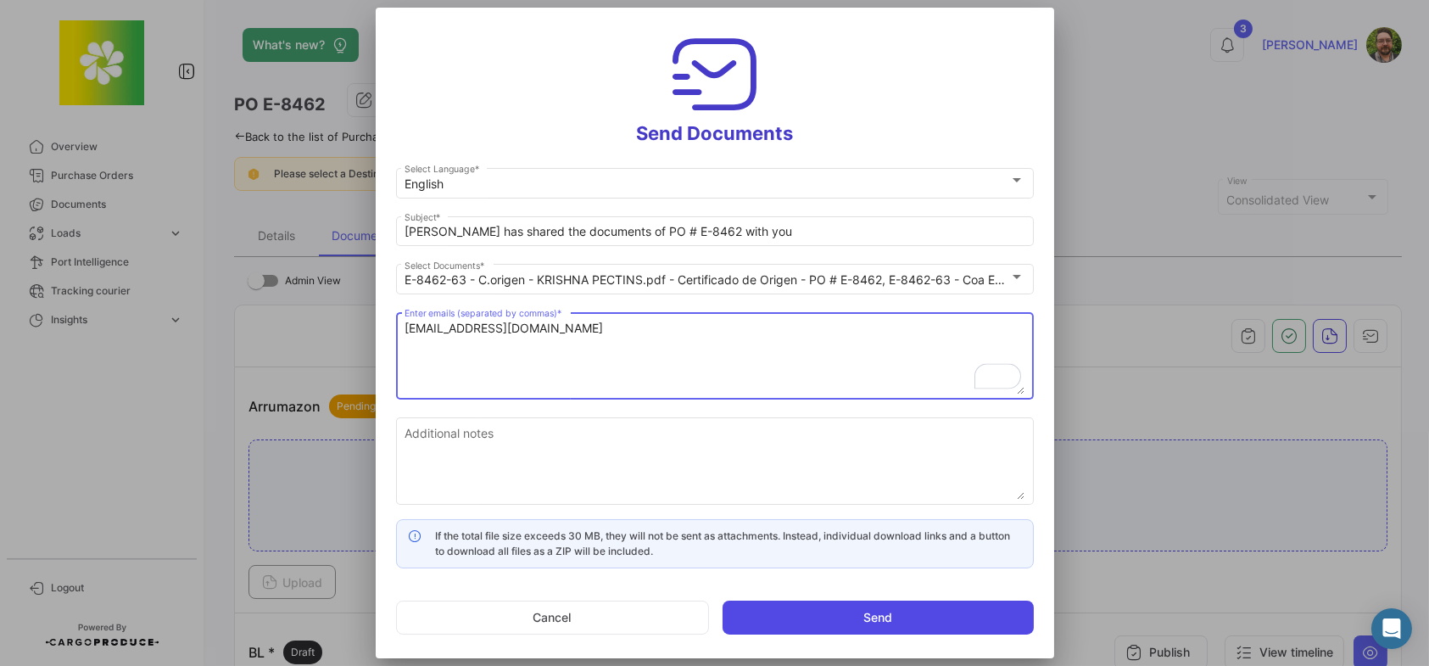
type textarea "[EMAIL_ADDRESS][DOMAIN_NAME]"
click at [862, 610] on button "Send" at bounding box center [878, 617] width 311 height 34
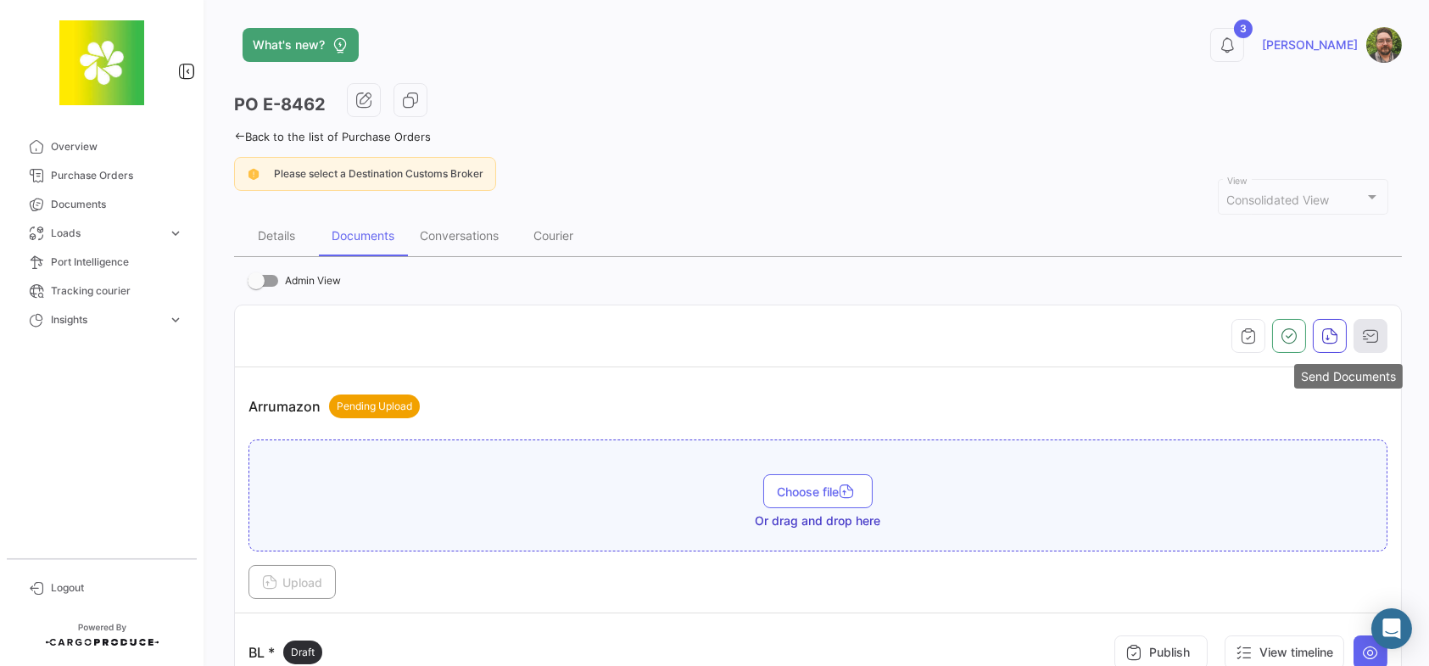
click at [1368, 343] on icon "button" at bounding box center [1370, 335] width 17 height 17
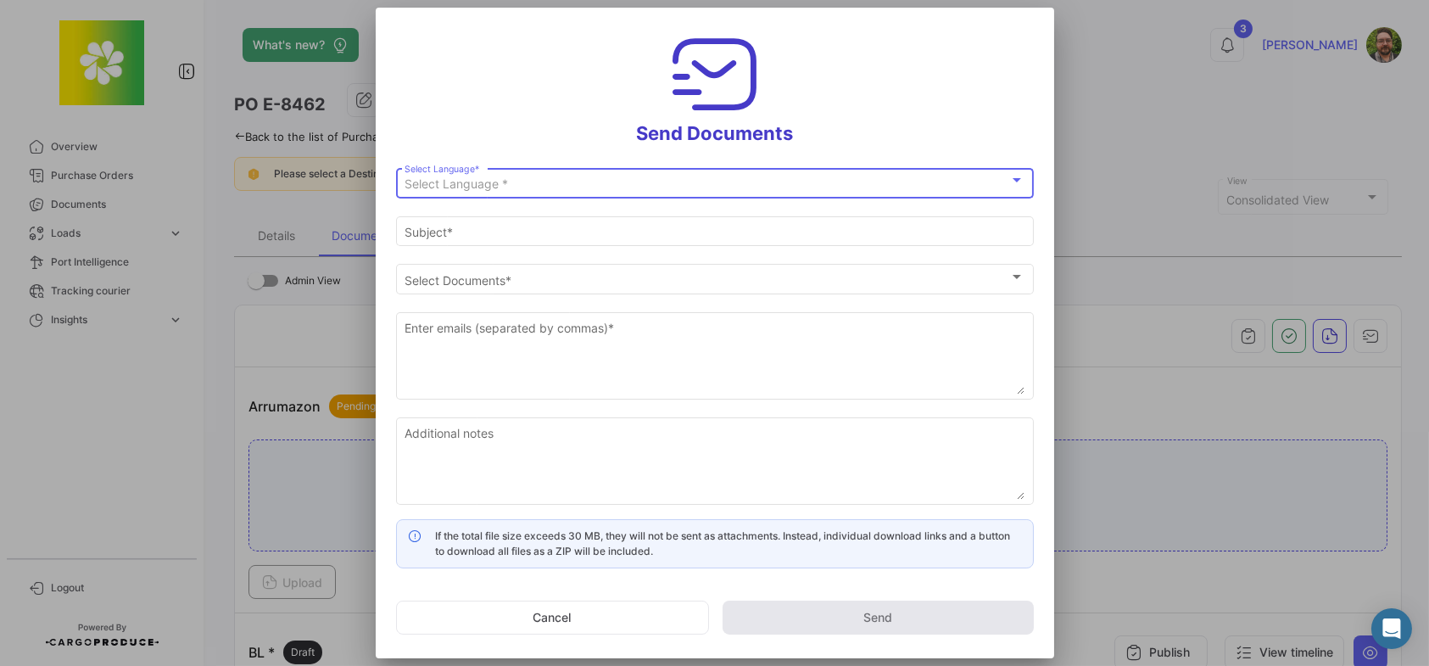
click at [589, 184] on div "Select Language *" at bounding box center [707, 184] width 605 height 14
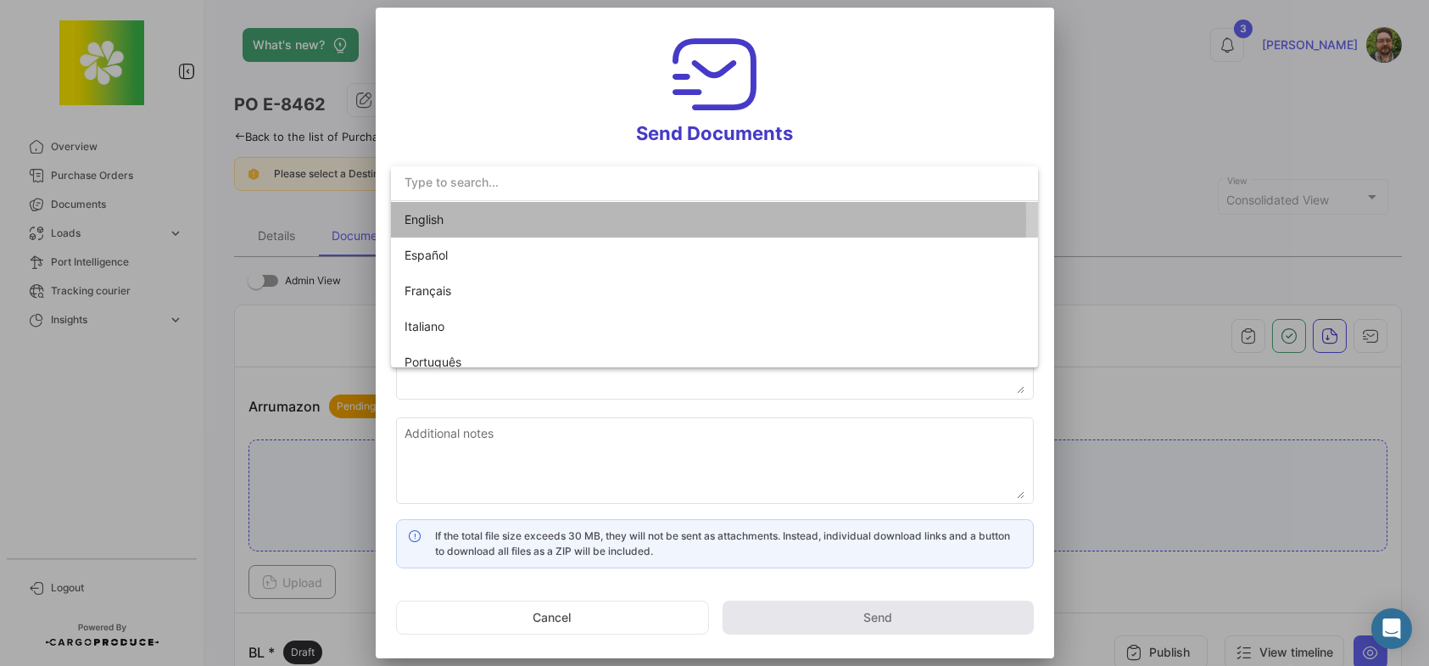
click at [561, 219] on span "English" at bounding box center [523, 220] width 237 height 36
type input "[PERSON_NAME] has shared the documents of PO # E-8462 with you"
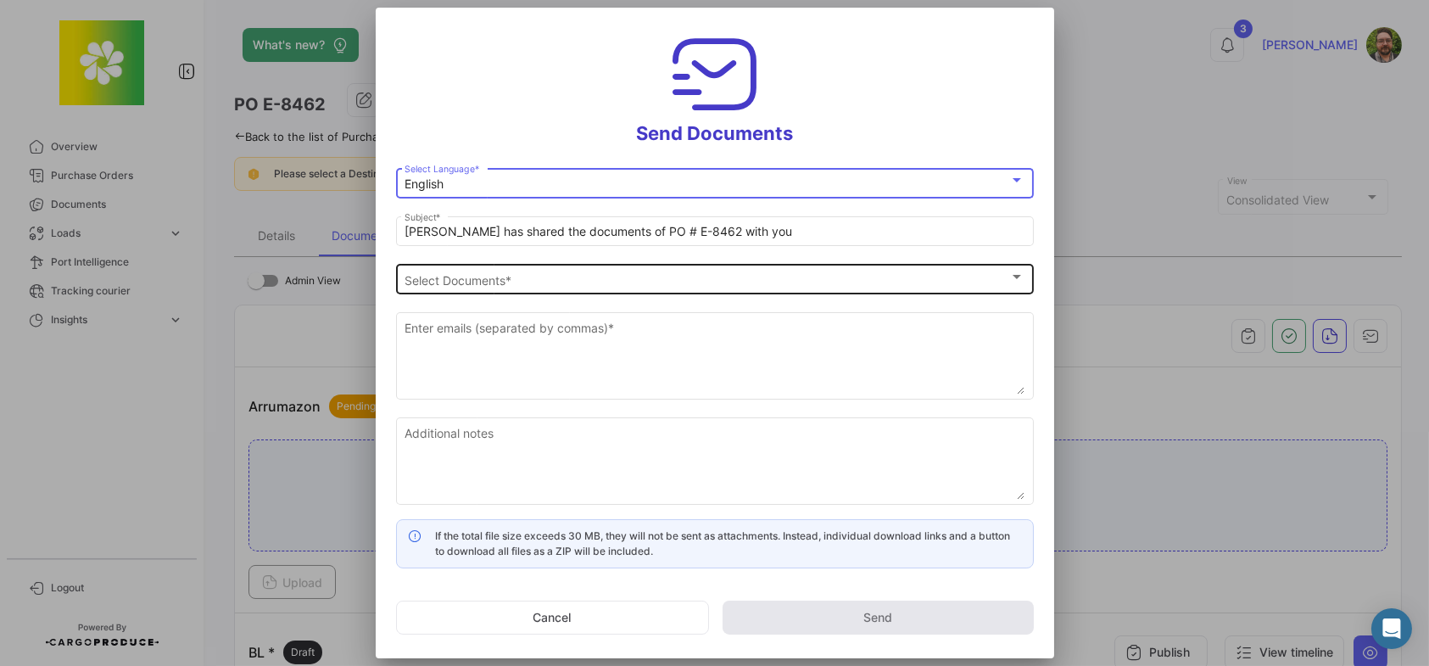
click at [521, 279] on div "Select Documents" at bounding box center [707, 280] width 605 height 14
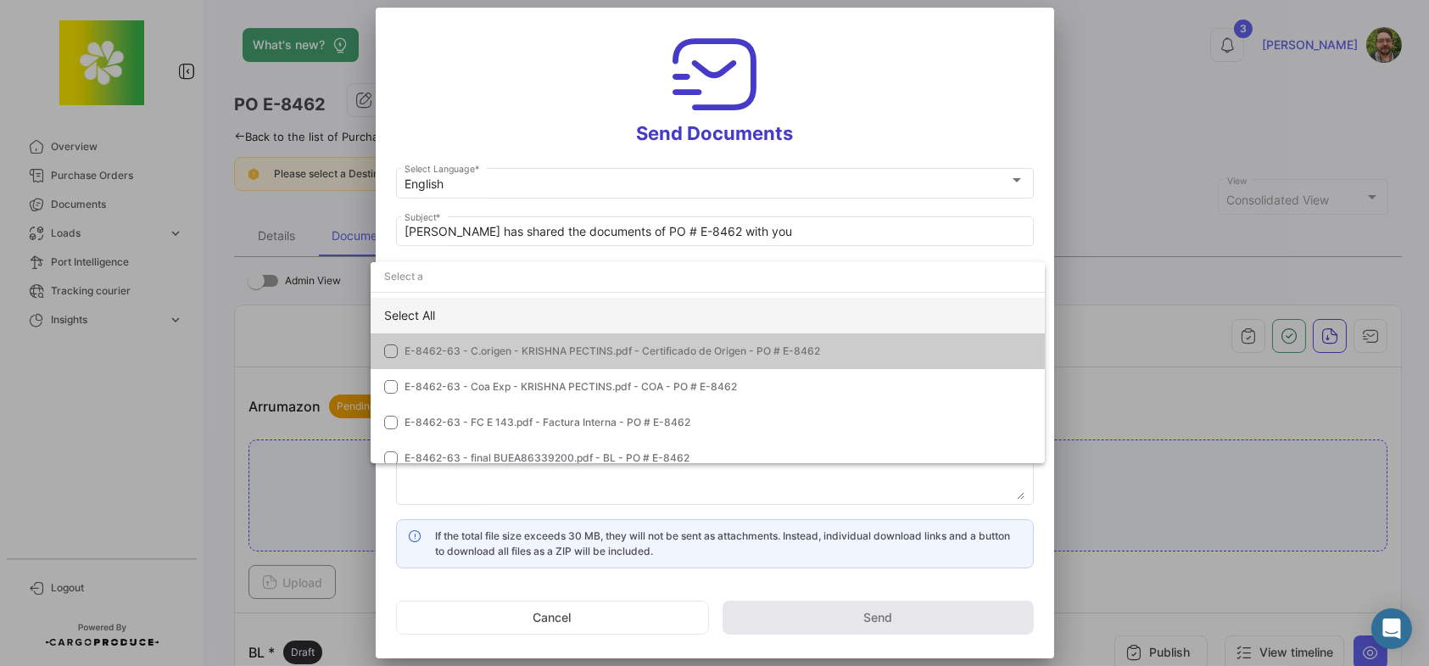
click at [472, 310] on div "Select All" at bounding box center [708, 316] width 674 height 36
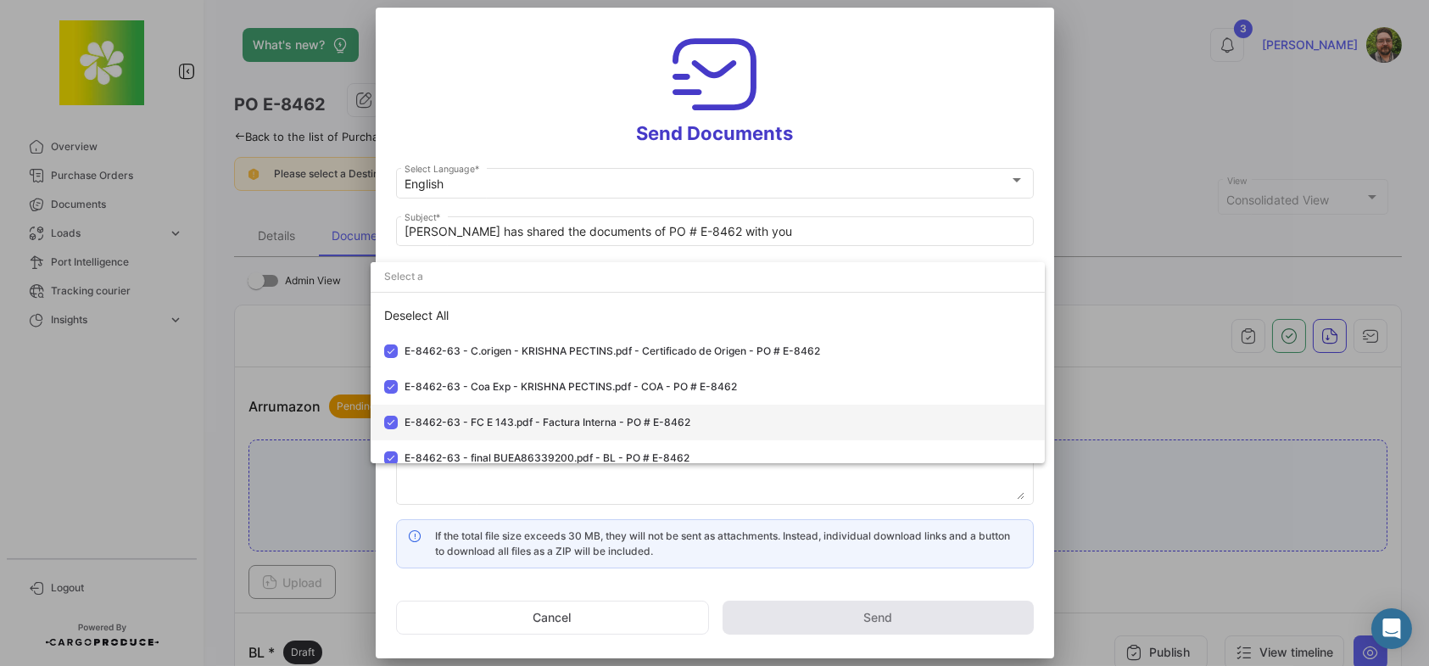
click at [389, 418] on mat-pseudo-checkbox at bounding box center [391, 423] width 14 height 14
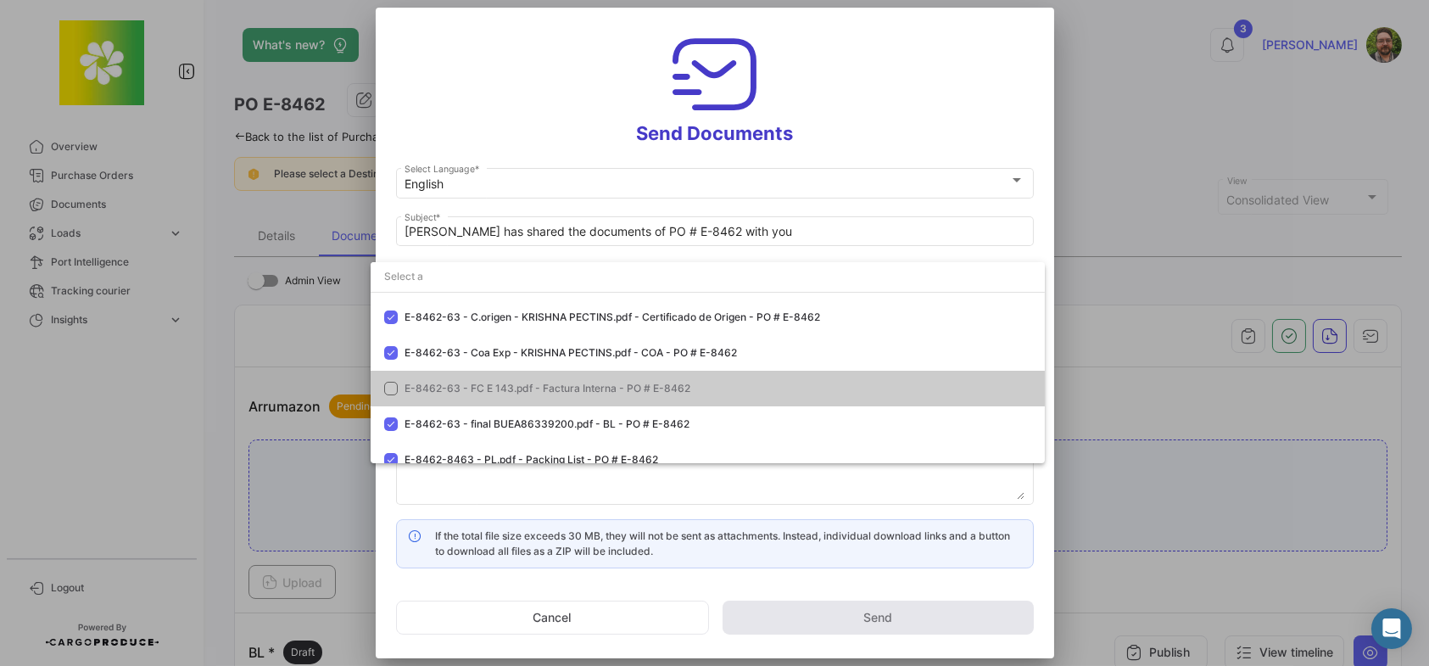
scroll to position [48, 0]
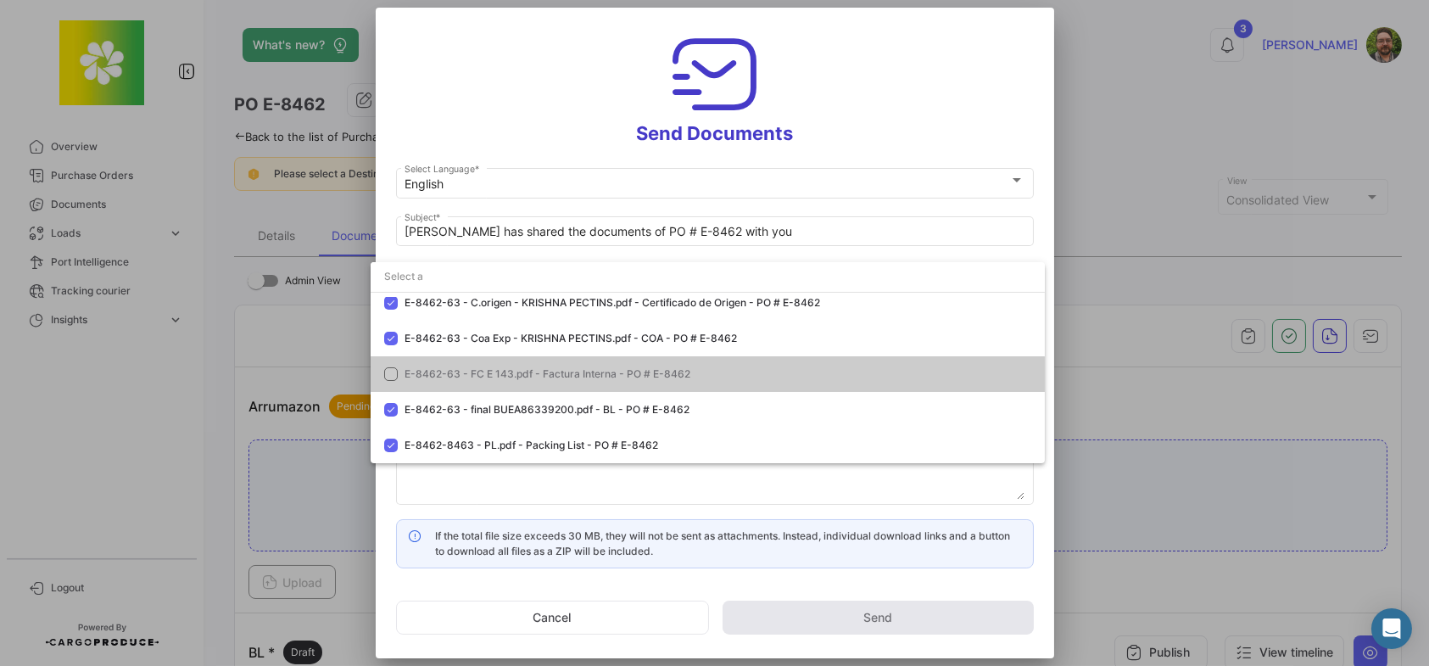
click at [582, 112] on div at bounding box center [714, 333] width 1429 height 666
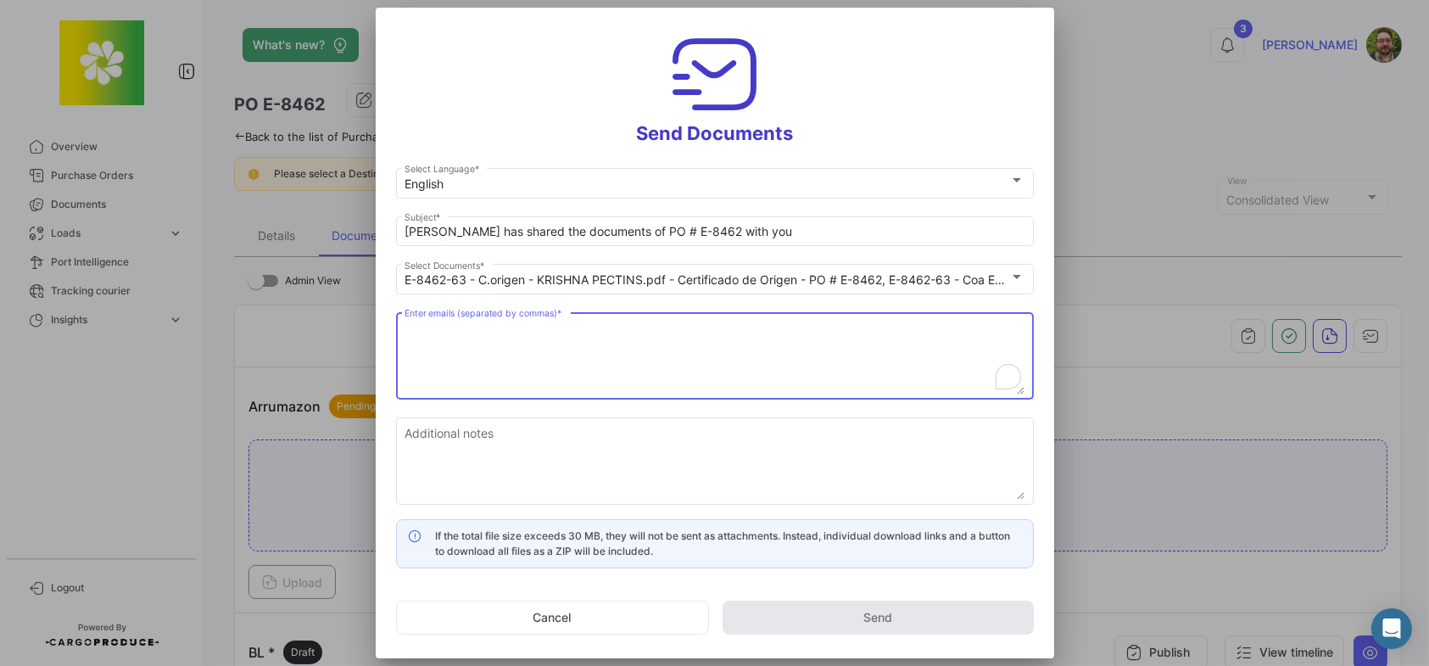
click at [591, 327] on textarea "Enter emails (separated by commas) *" at bounding box center [715, 357] width 620 height 75
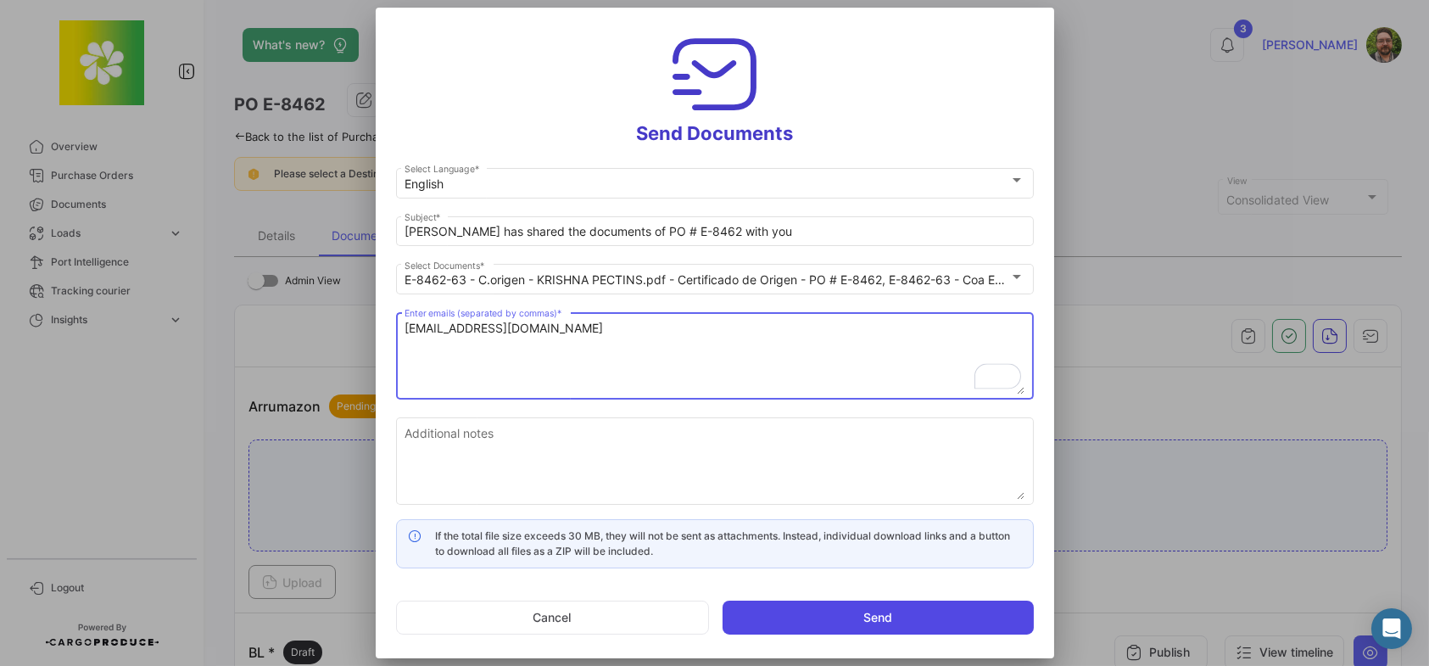
type textarea "[EMAIL_ADDRESS][DOMAIN_NAME]"
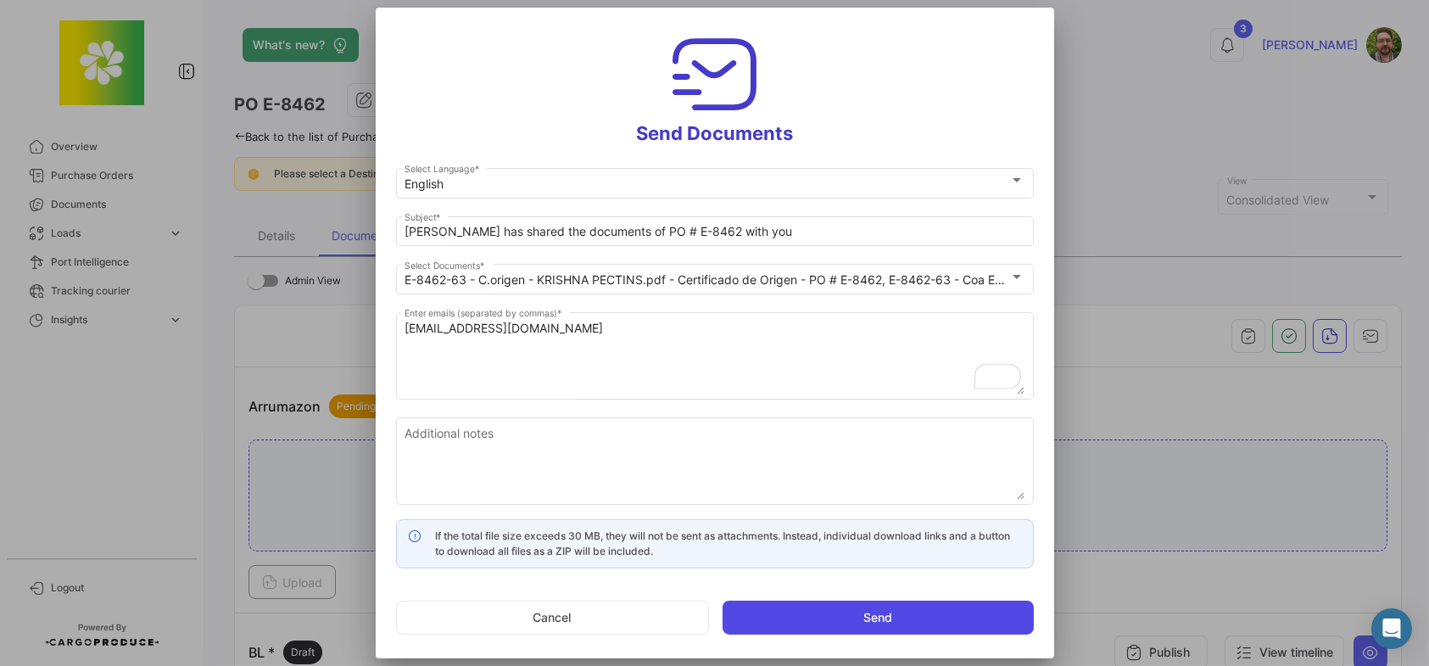
click at [914, 621] on button "Send" at bounding box center [878, 617] width 311 height 34
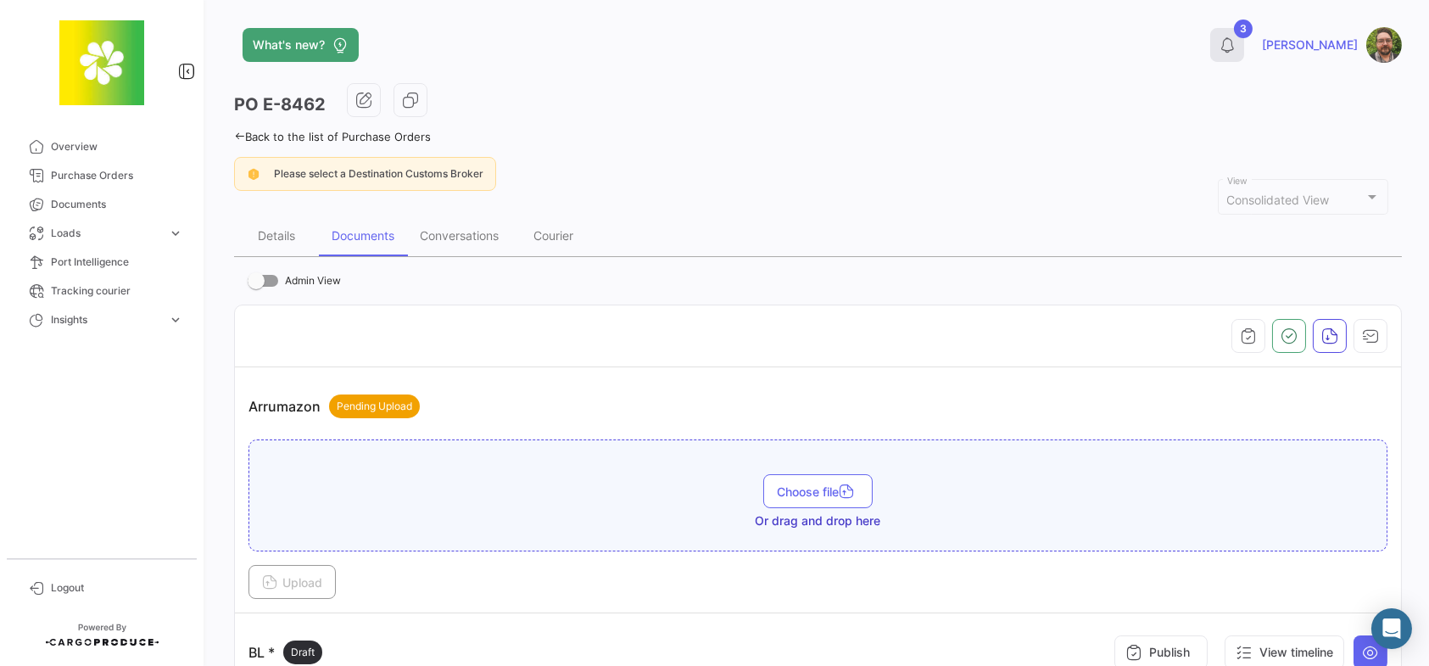
click at [1236, 49] on icon at bounding box center [1227, 44] width 17 height 17
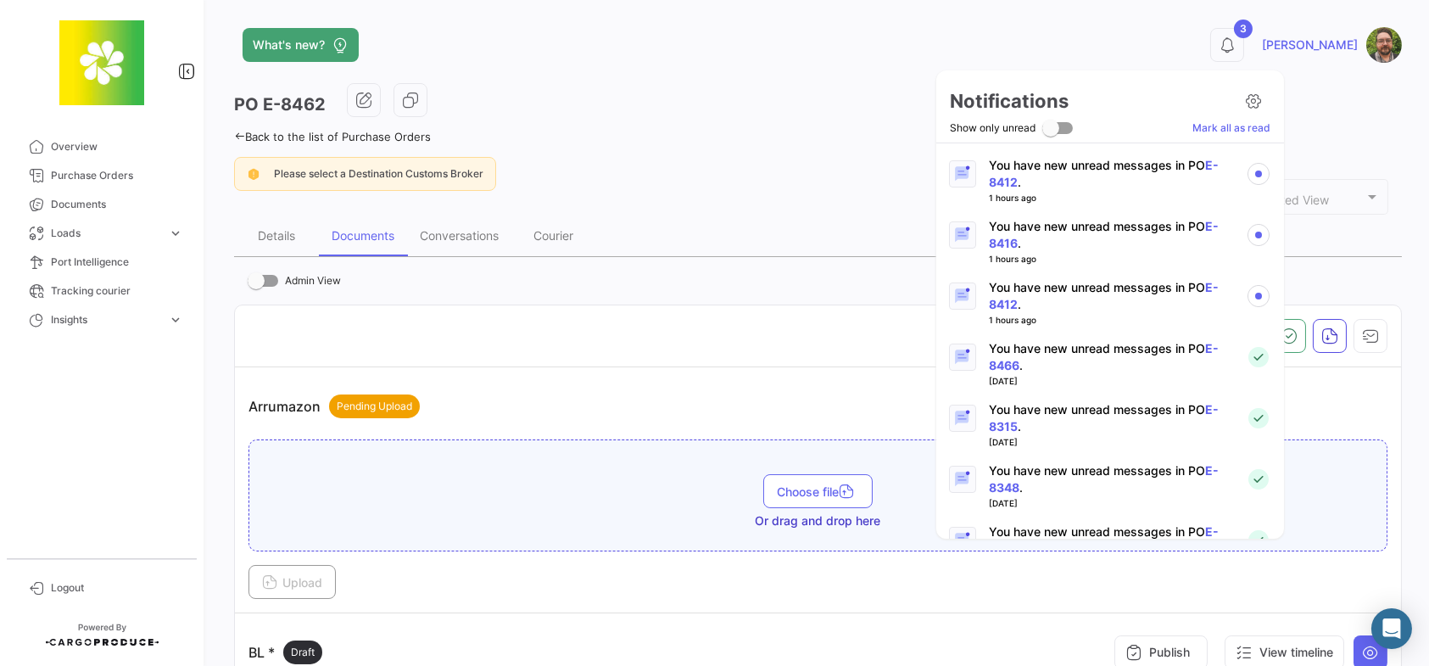
click at [1265, 48] on div at bounding box center [714, 333] width 1429 height 666
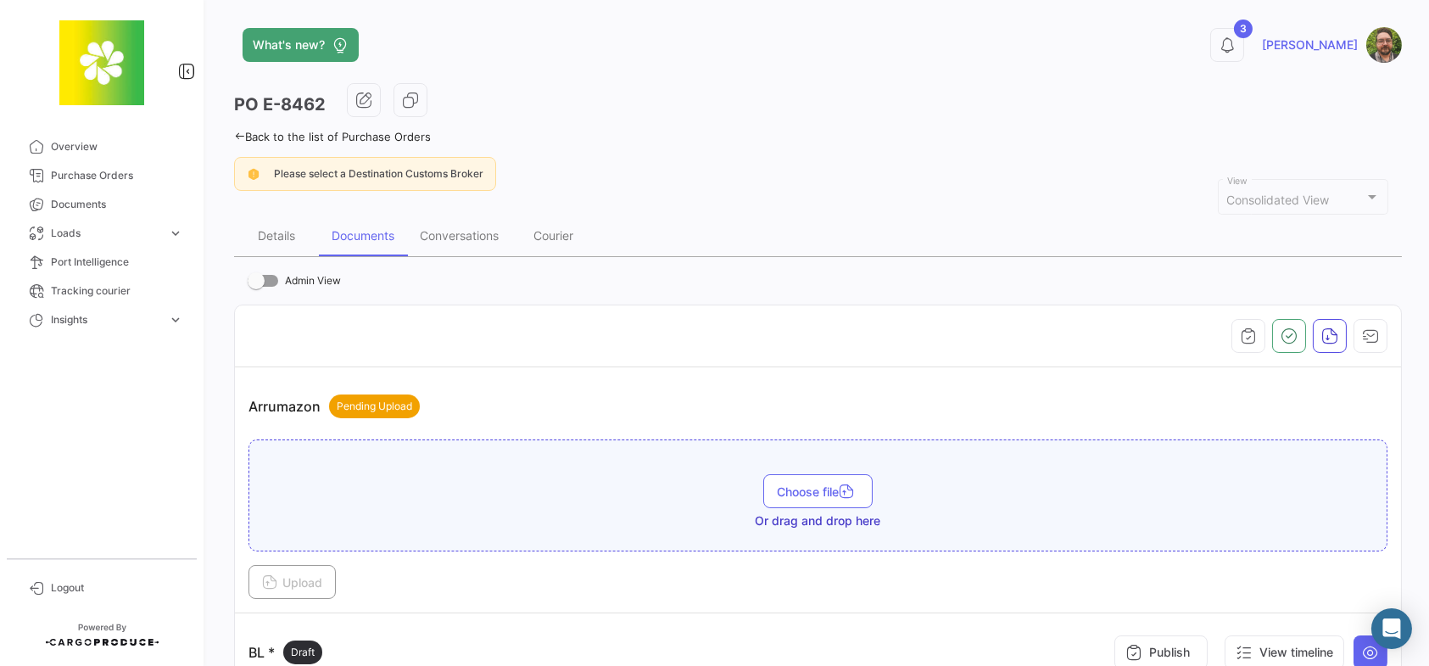
click at [1069, 104] on div "PO E-8462" at bounding box center [818, 104] width 1168 height 42
click at [569, 321] on div at bounding box center [817, 336] width 1139 height 34
click at [1364, 339] on icon "button" at bounding box center [1370, 335] width 17 height 17
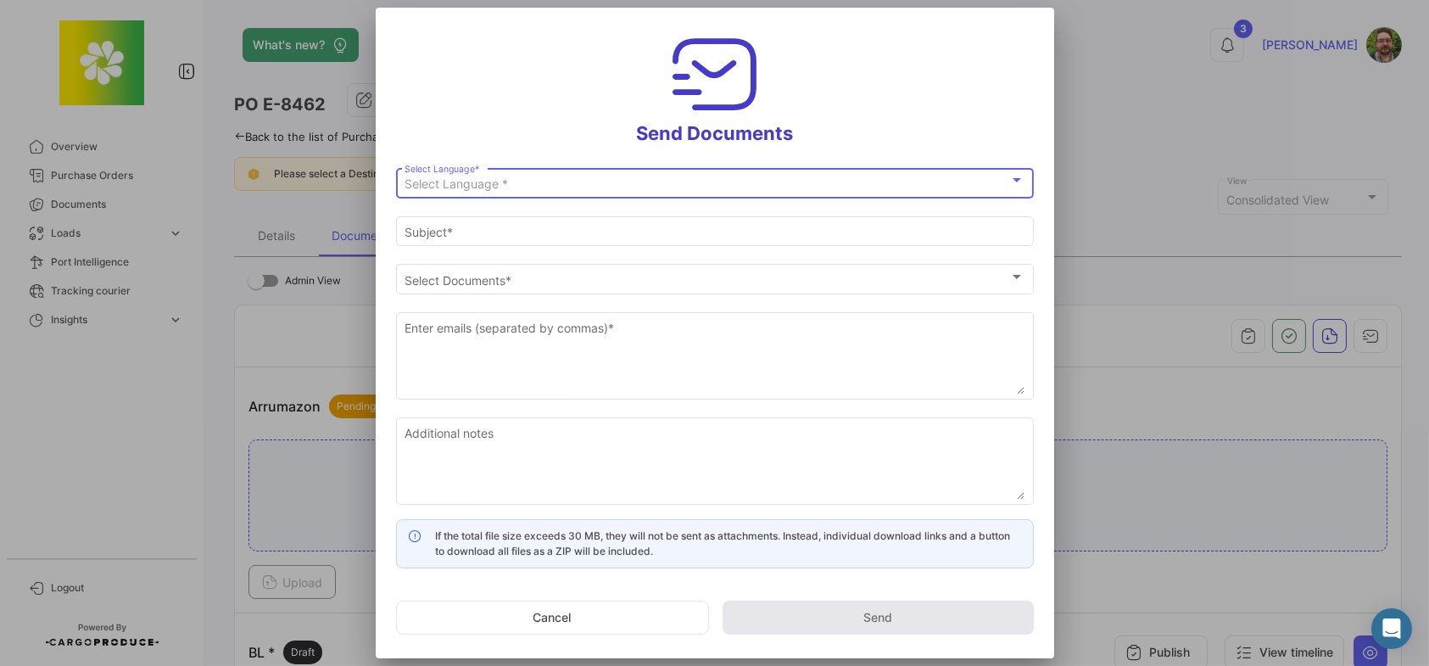
click at [553, 182] on div "Select Language *" at bounding box center [707, 184] width 605 height 14
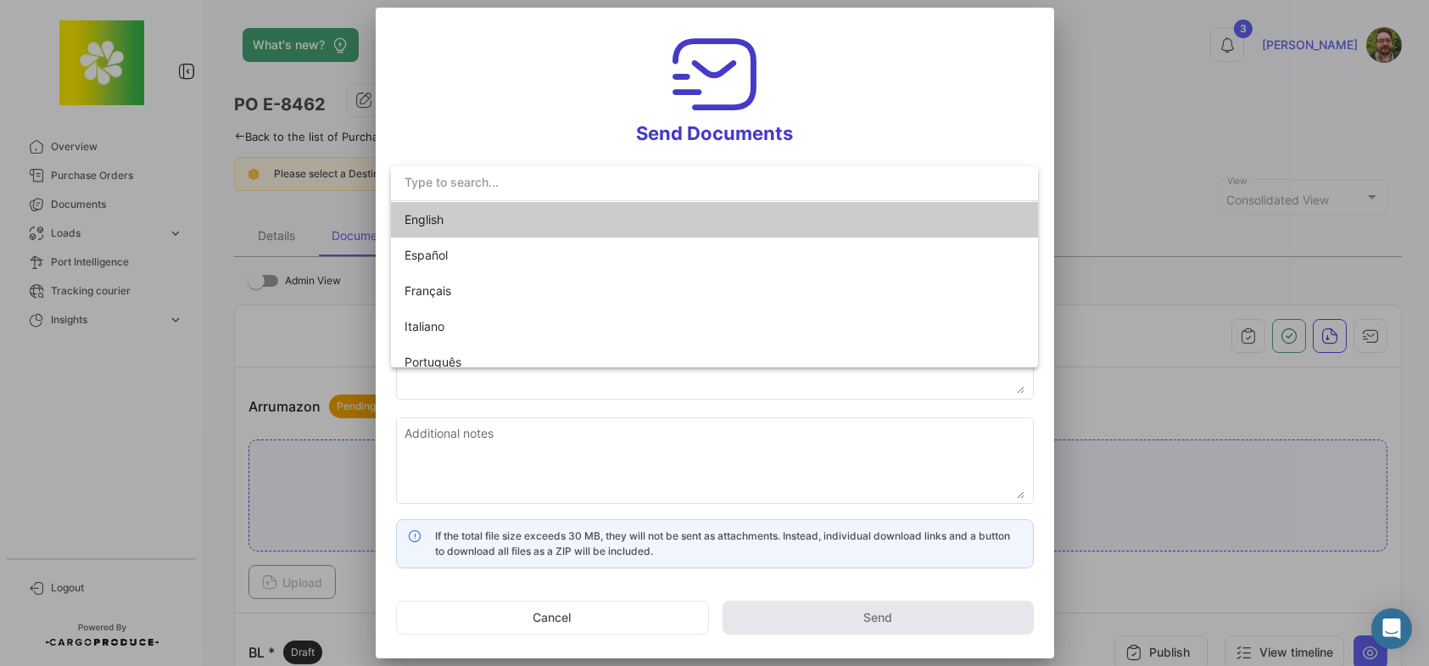
click at [501, 220] on span "English" at bounding box center [523, 220] width 237 height 36
type input "[PERSON_NAME] has shared the documents of PO # E-8462 with you"
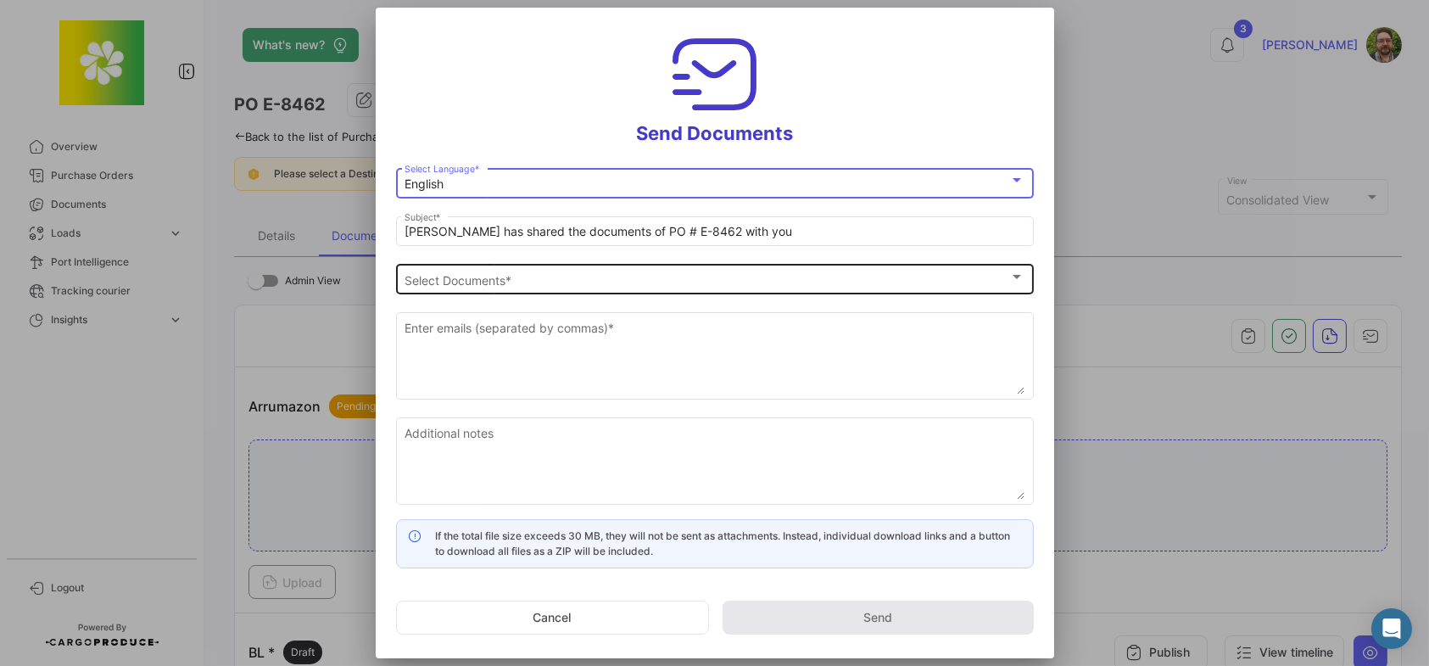
click at [471, 273] on span "Select Documents" at bounding box center [707, 280] width 605 height 14
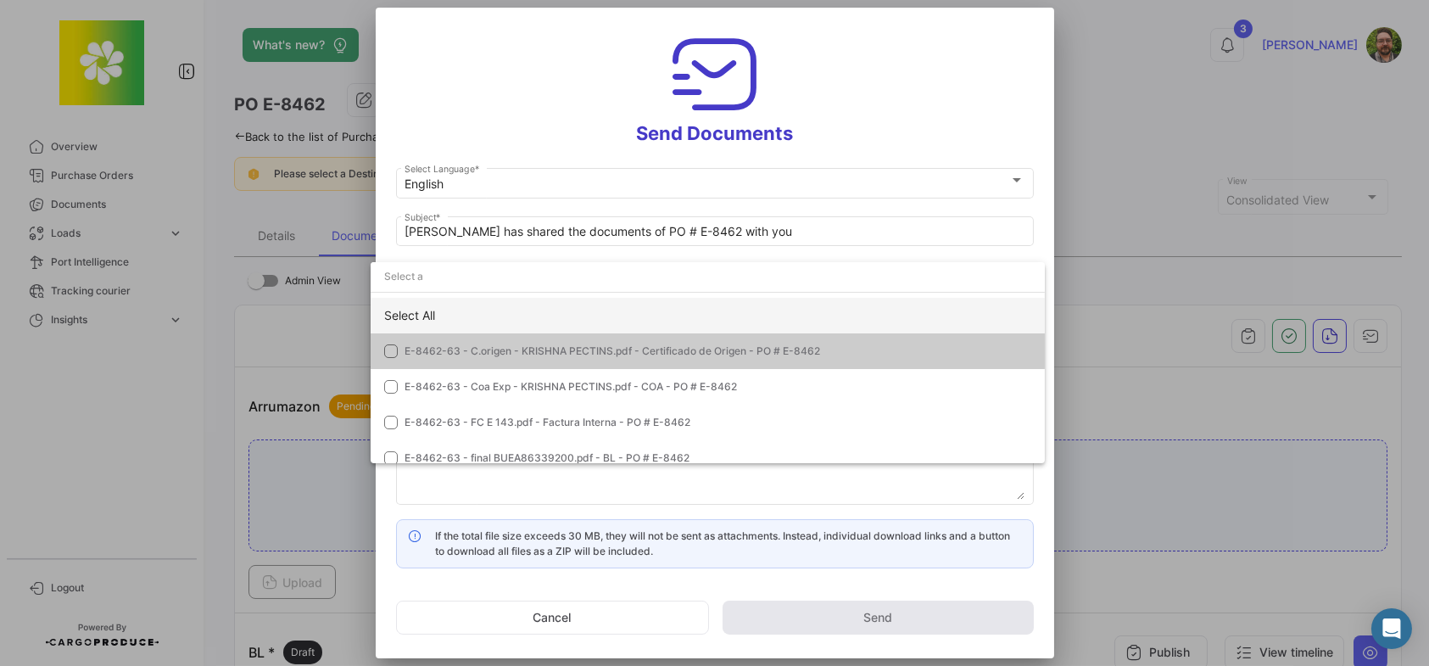
click at [446, 315] on div "Select All" at bounding box center [708, 316] width 674 height 36
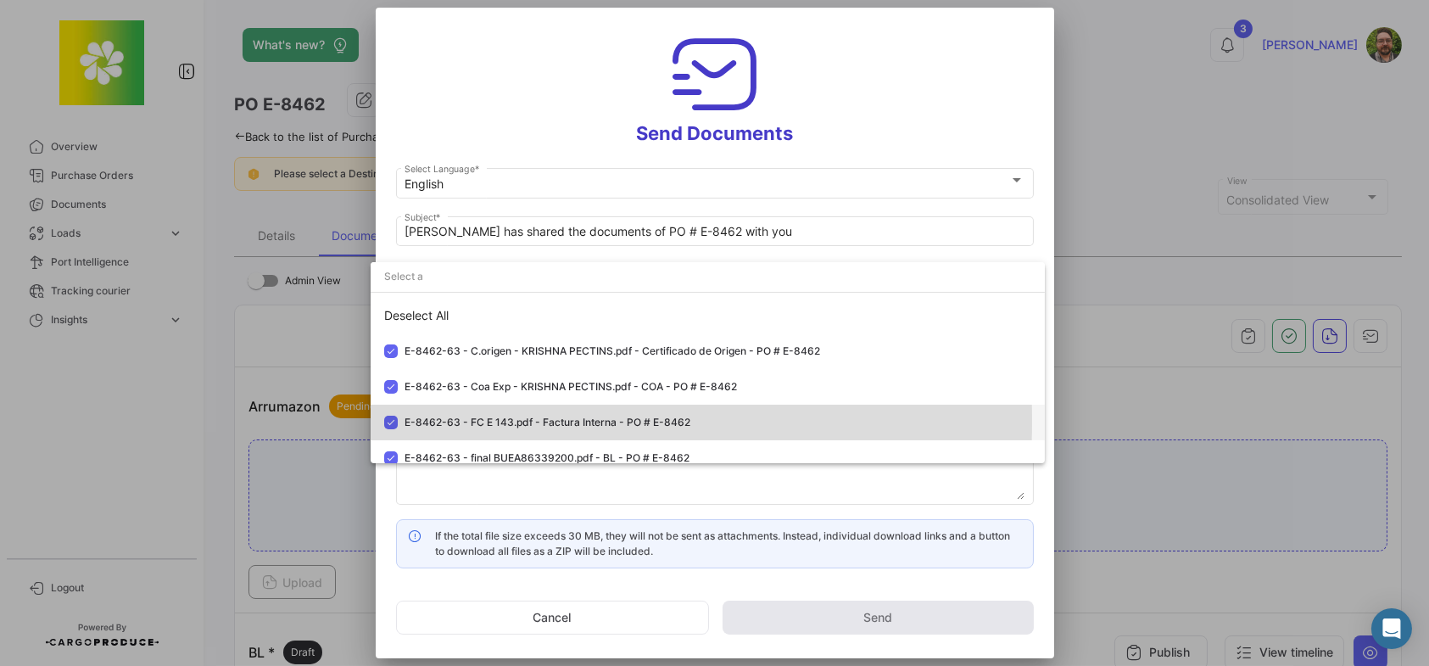
click at [392, 421] on mat-pseudo-checkbox at bounding box center [391, 423] width 14 height 14
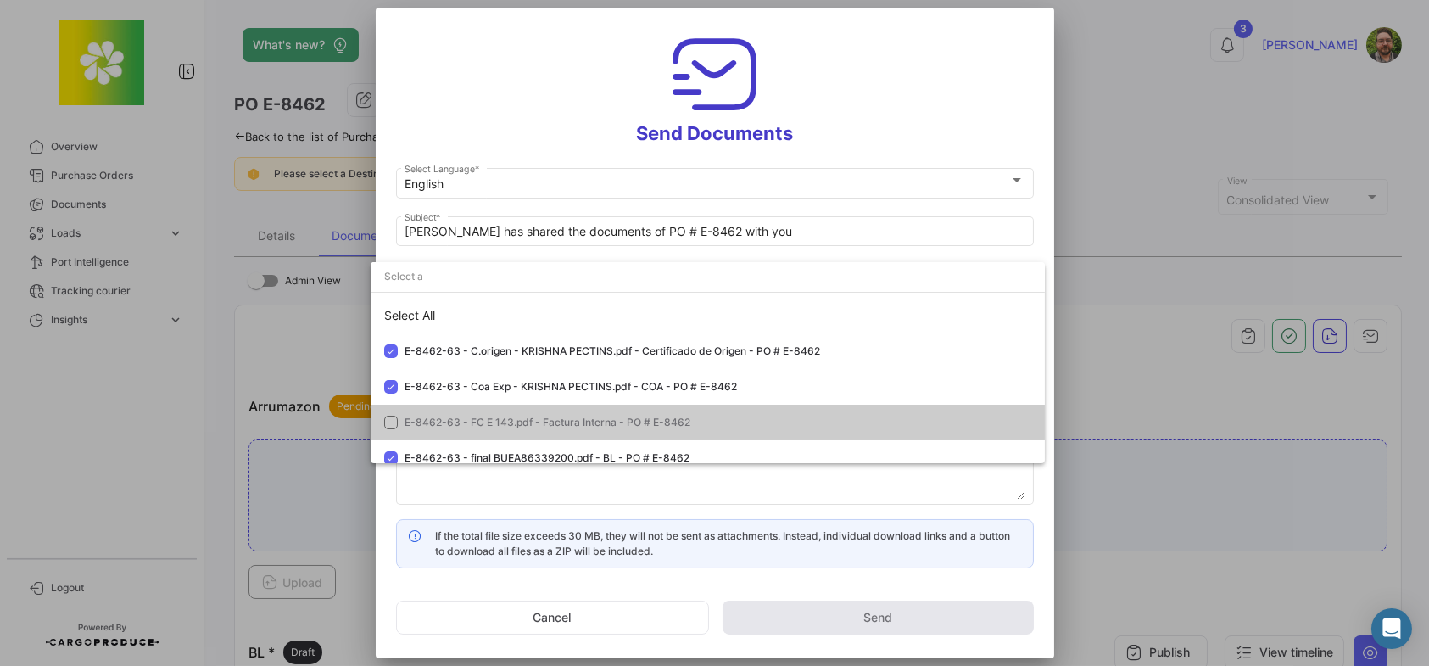
click at [504, 118] on div at bounding box center [714, 333] width 1429 height 666
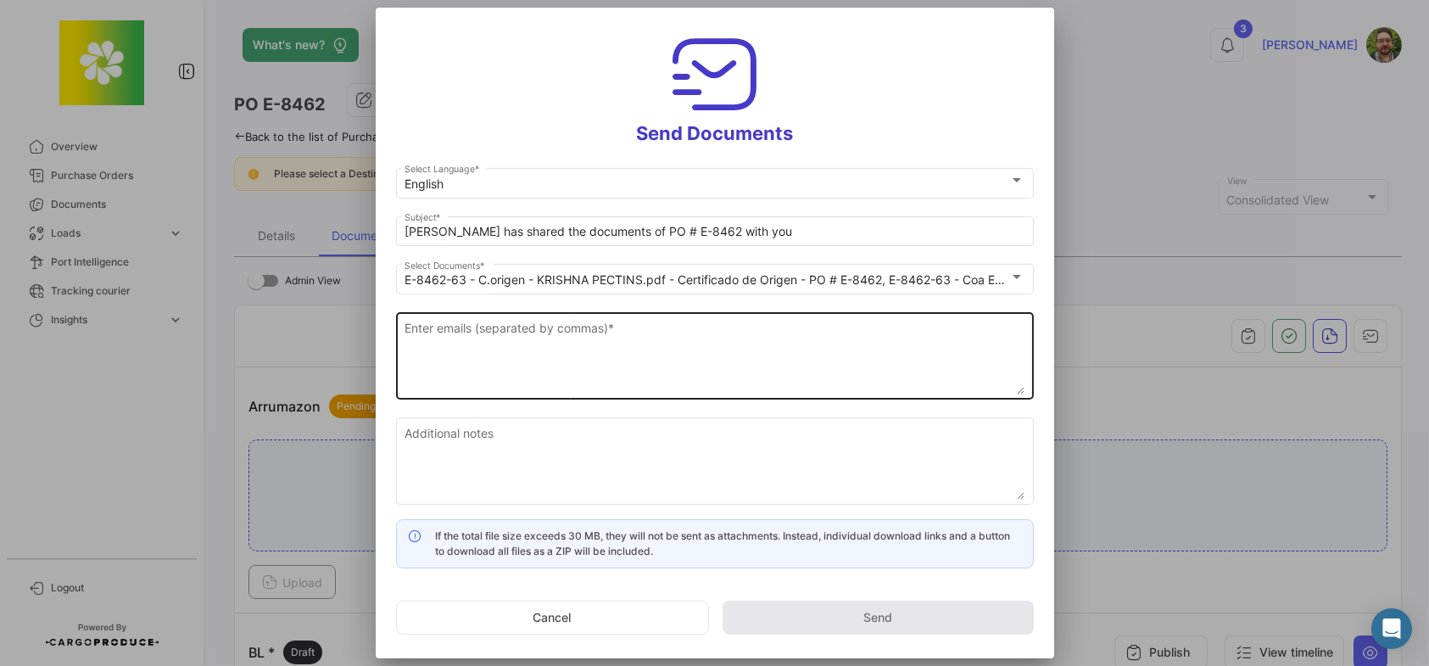
click at [539, 343] on textarea "Enter emails (separated by commas) *" at bounding box center [715, 357] width 620 height 75
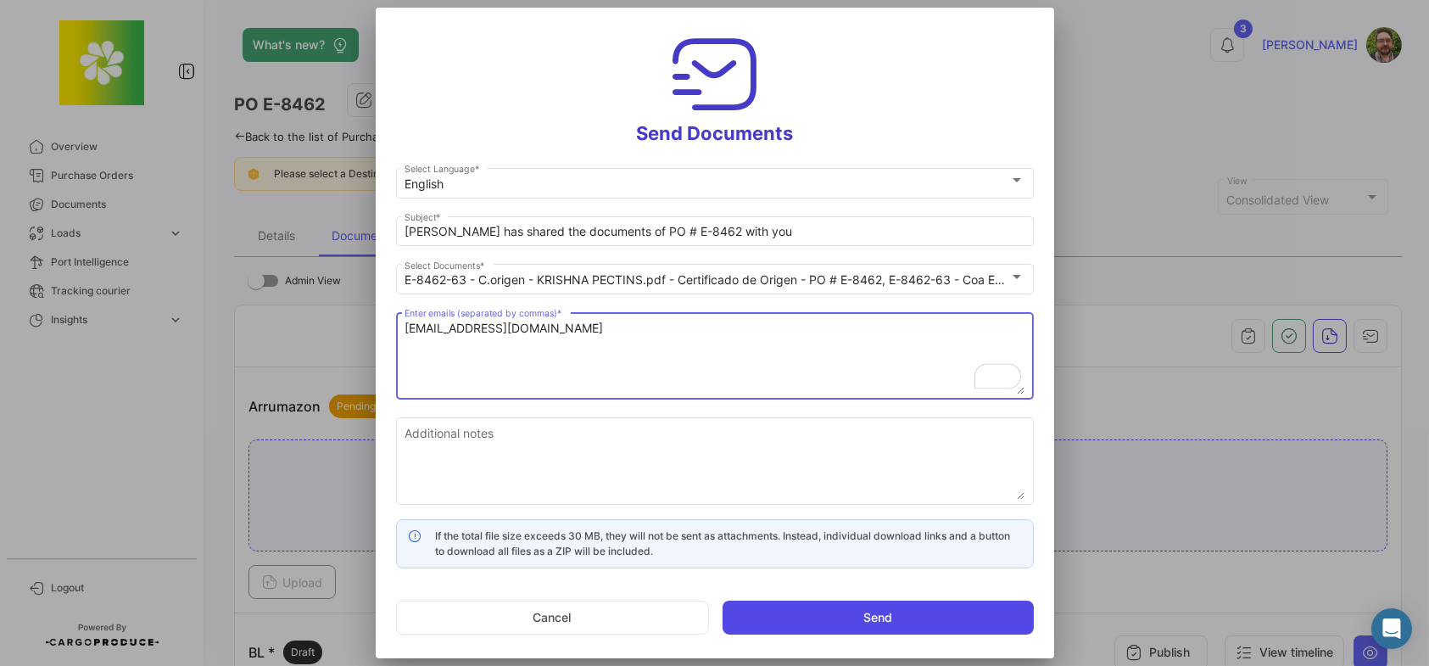
type textarea "[EMAIL_ADDRESS][DOMAIN_NAME]"
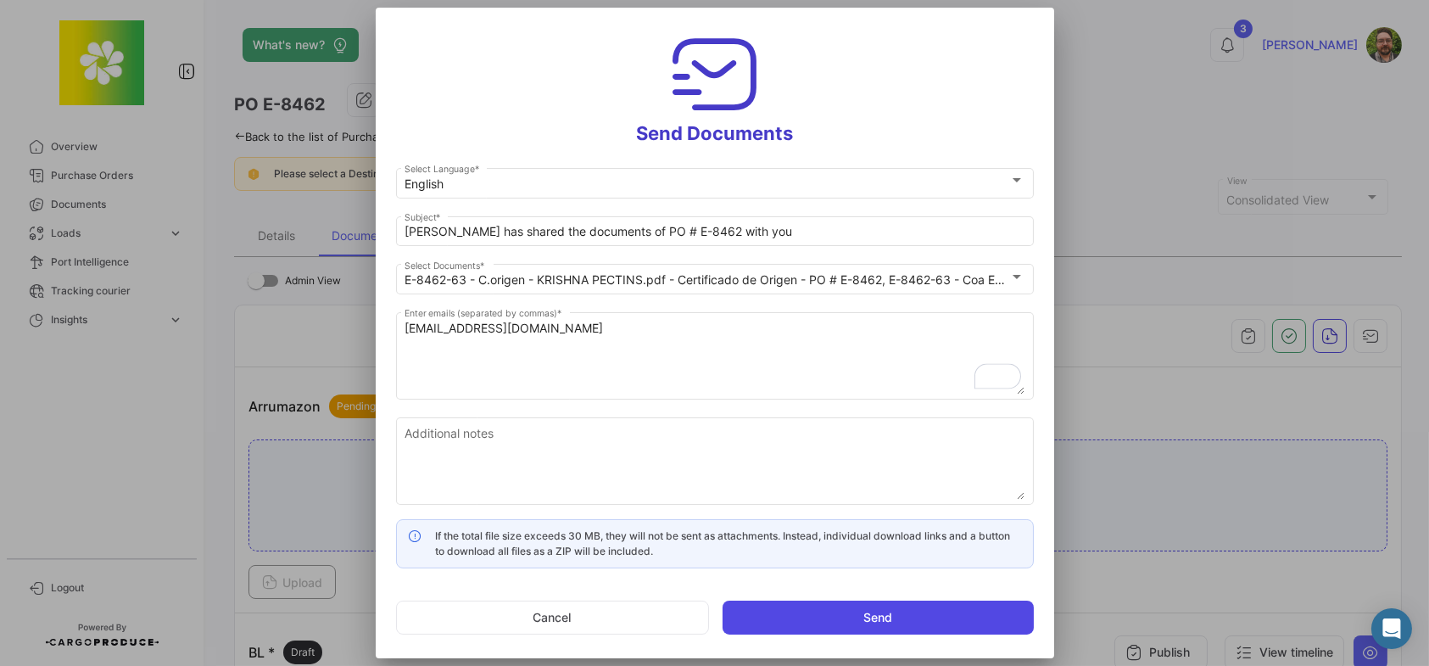
click at [758, 607] on button "Send" at bounding box center [878, 617] width 311 height 34
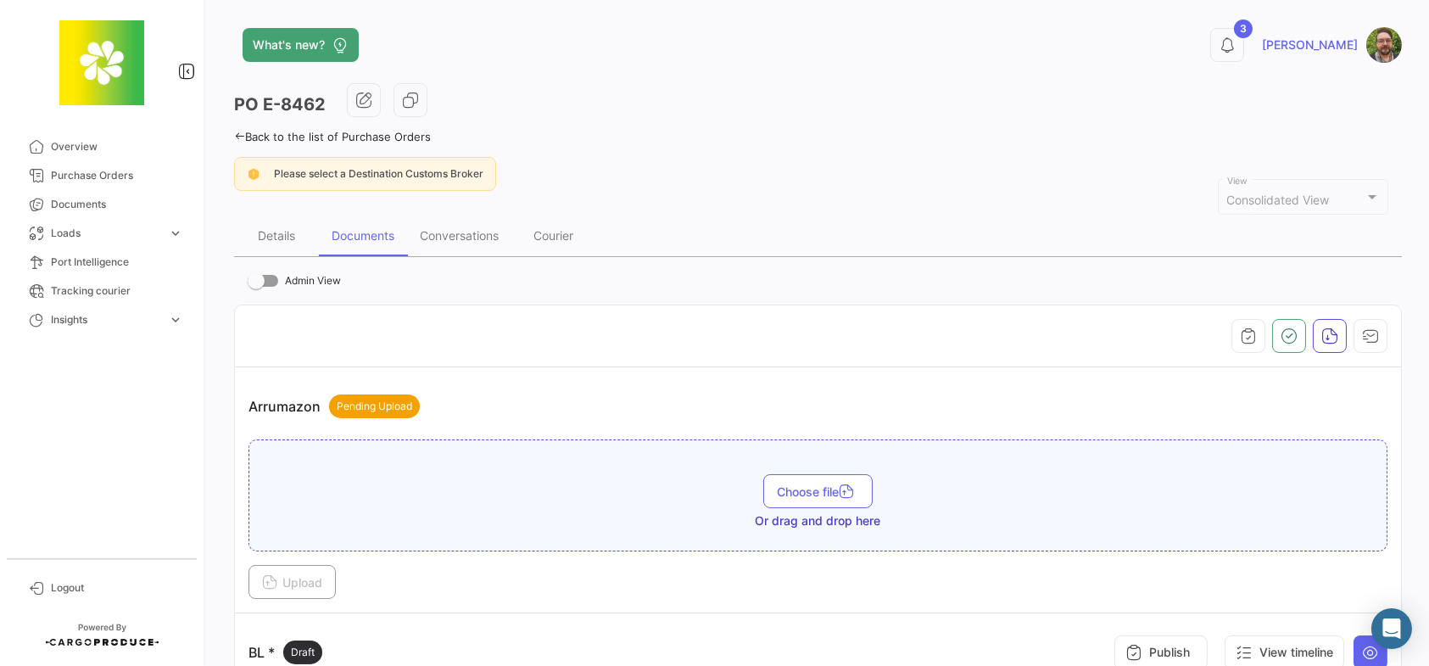
click at [828, 117] on div "PO E-8462" at bounding box center [818, 104] width 1168 height 42
click at [544, 106] on div "PO E-8462" at bounding box center [818, 104] width 1168 height 42
drag, startPoint x: 322, startPoint y: 102, endPoint x: 233, endPoint y: 103, distance: 89.1
click at [234, 103] on h3 "PO E-8462" at bounding box center [280, 104] width 92 height 24
click at [323, 103] on div "PO E-8462" at bounding box center [818, 104] width 1168 height 42
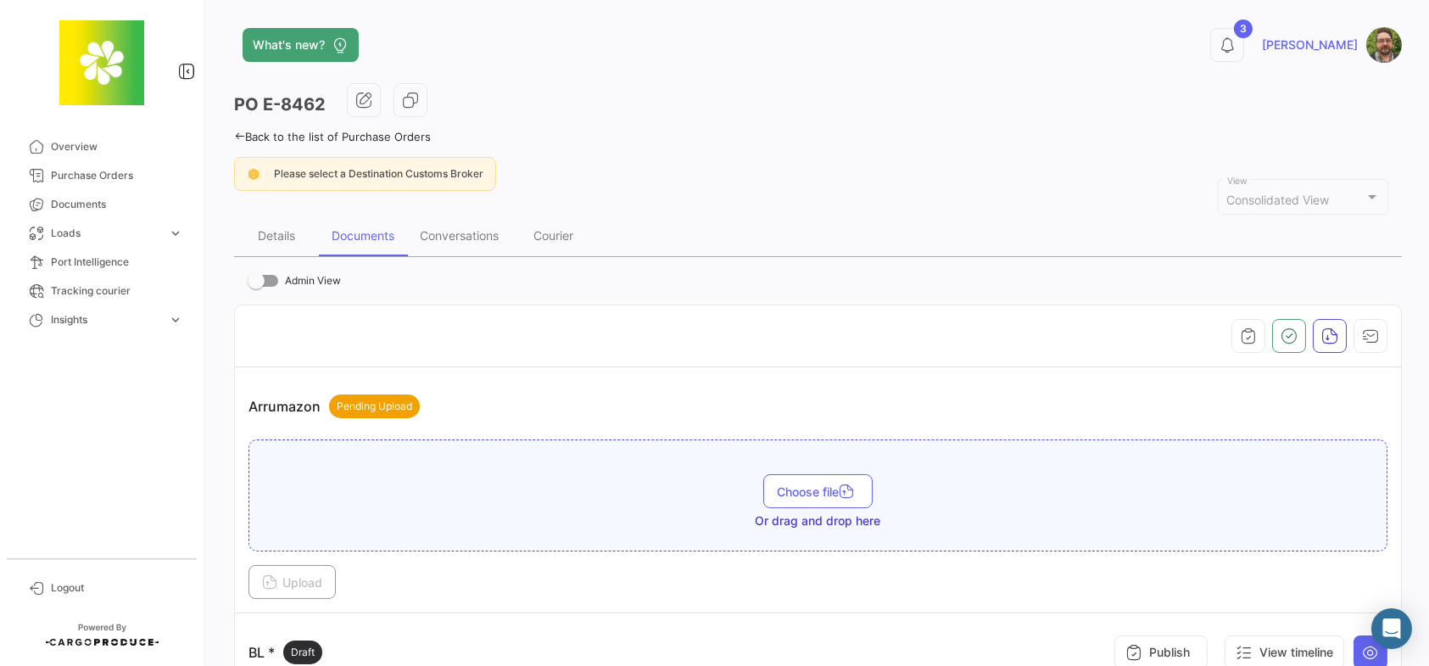
click at [324, 103] on h3 "PO E-8462" at bounding box center [280, 104] width 92 height 24
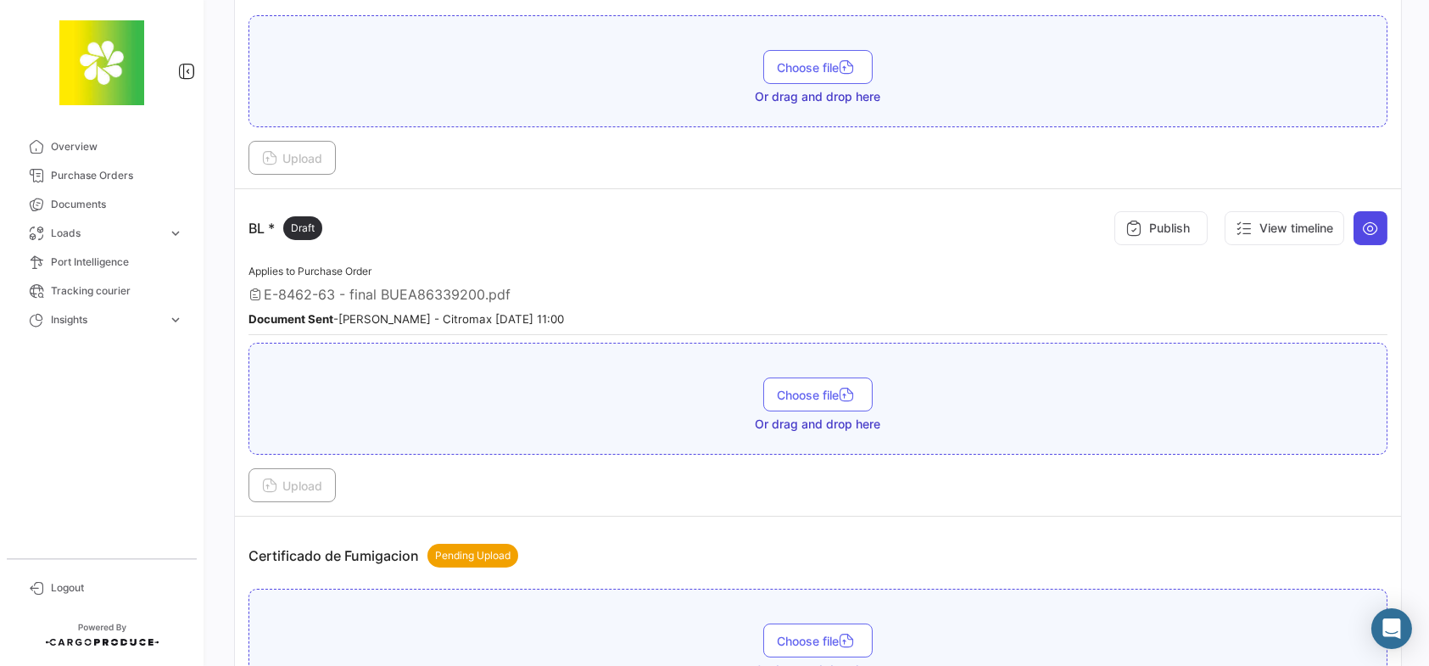
click at [1362, 225] on icon at bounding box center [1370, 228] width 17 height 17
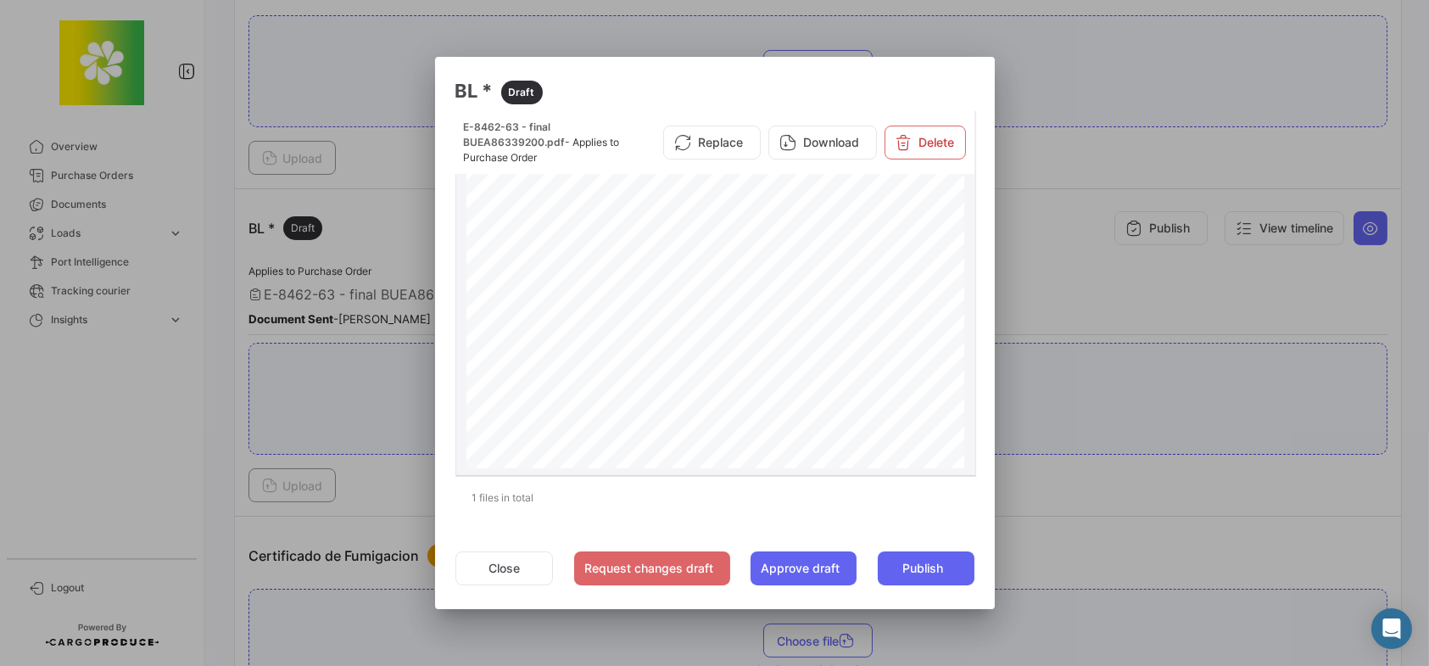
scroll to position [254, 0]
click at [1090, 159] on div at bounding box center [714, 333] width 1429 height 666
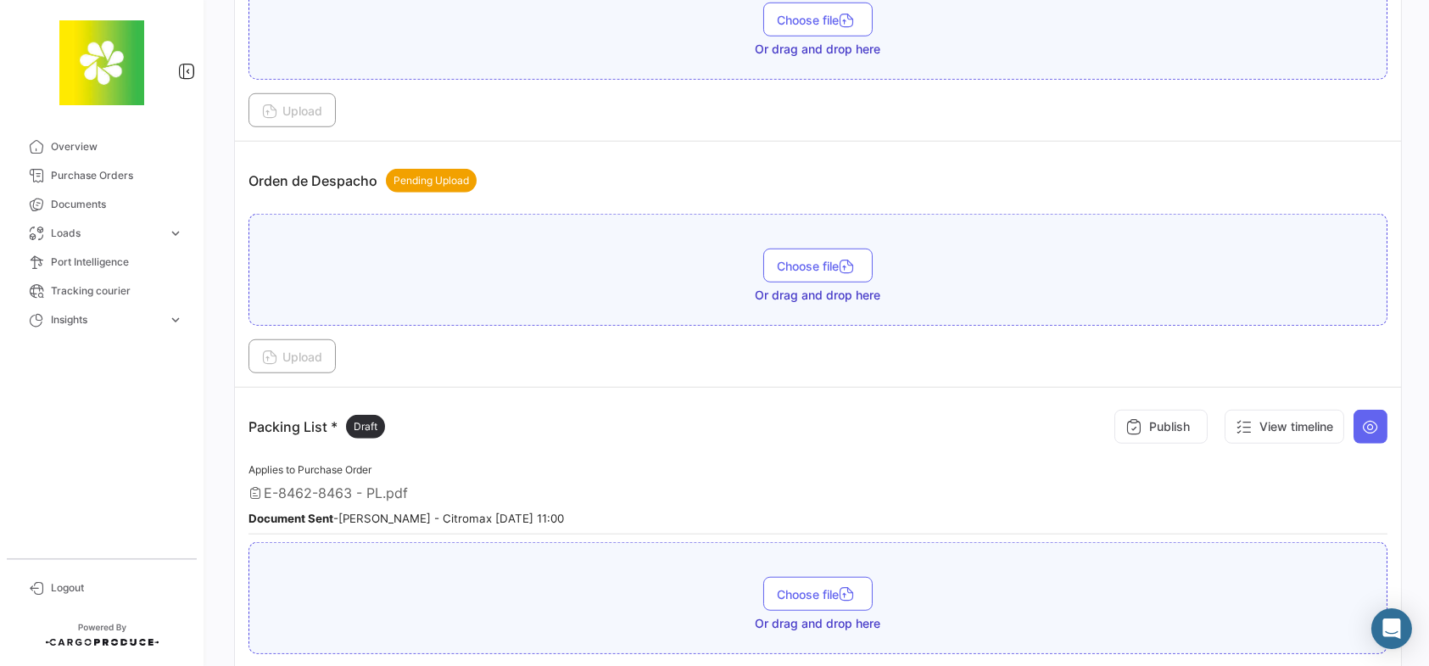
scroll to position [3629, 0]
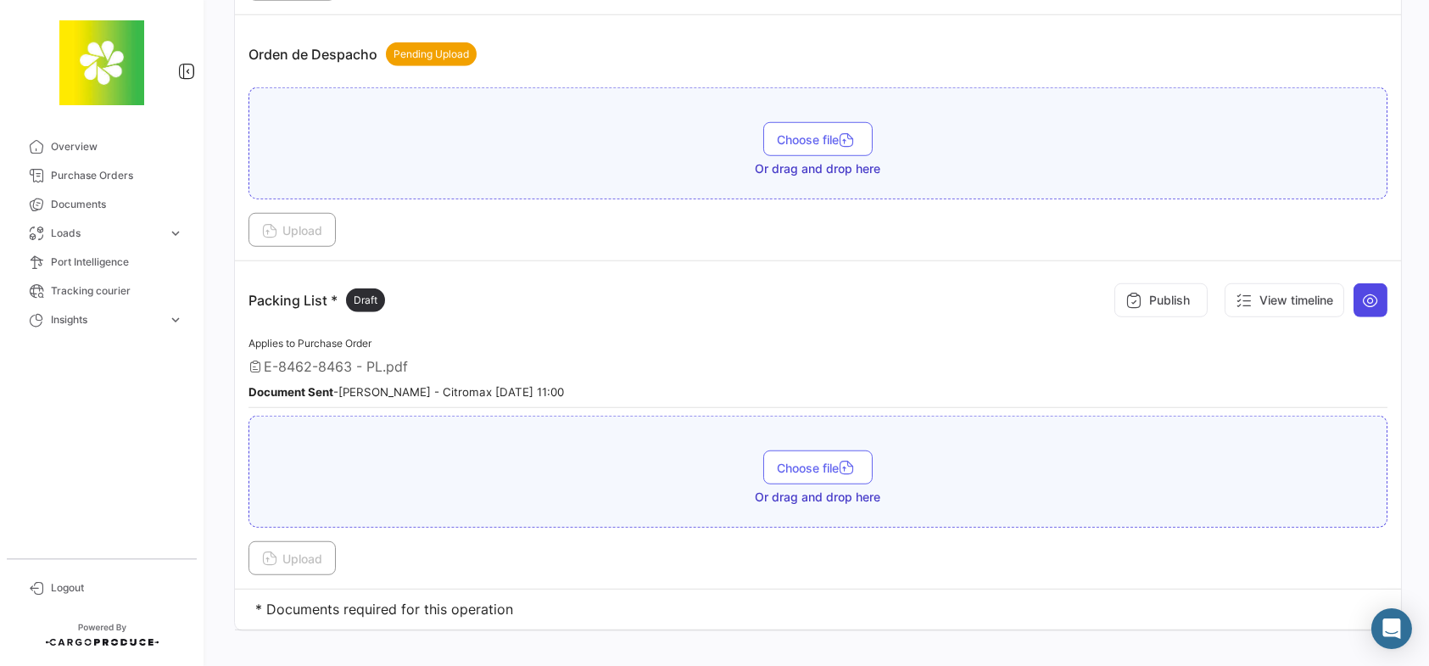
click at [1362, 292] on icon at bounding box center [1370, 300] width 17 height 17
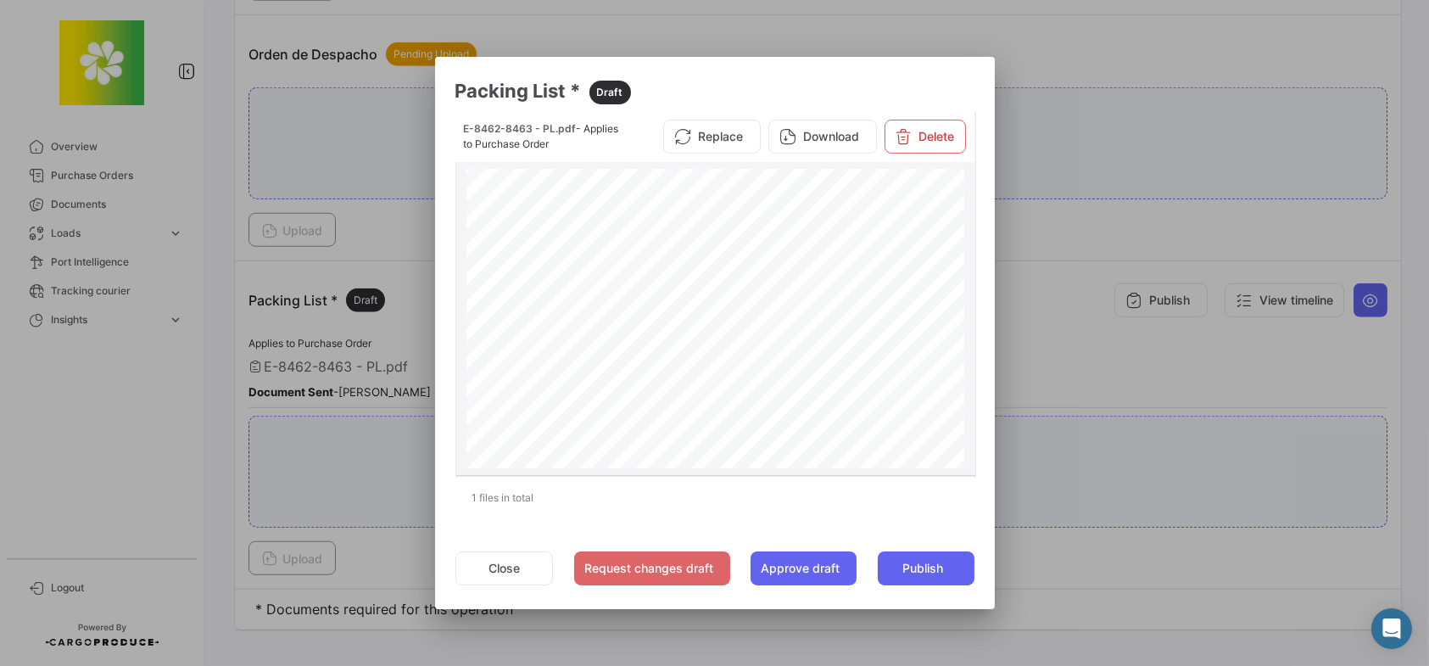
scroll to position [170, 0]
click at [721, 401] on div "ORDEN : At.: At.: F,DE SALIDA: ARMADOR: ADUANA BOOKING PTO. BOLSONES KG. BRUTO …" at bounding box center [715, 351] width 498 height 704
click at [1141, 109] on div at bounding box center [714, 333] width 1429 height 666
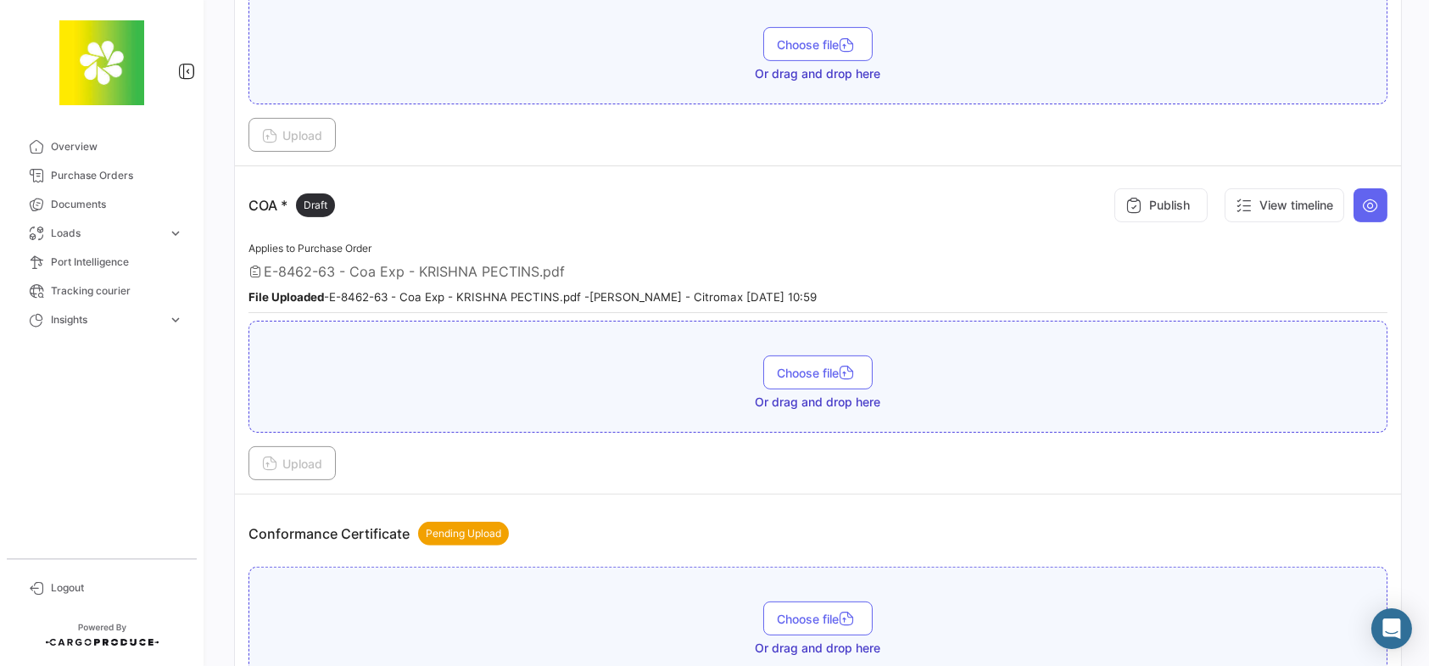
scroll to position [0, 0]
